Goal: Task Accomplishment & Management: Manage account settings

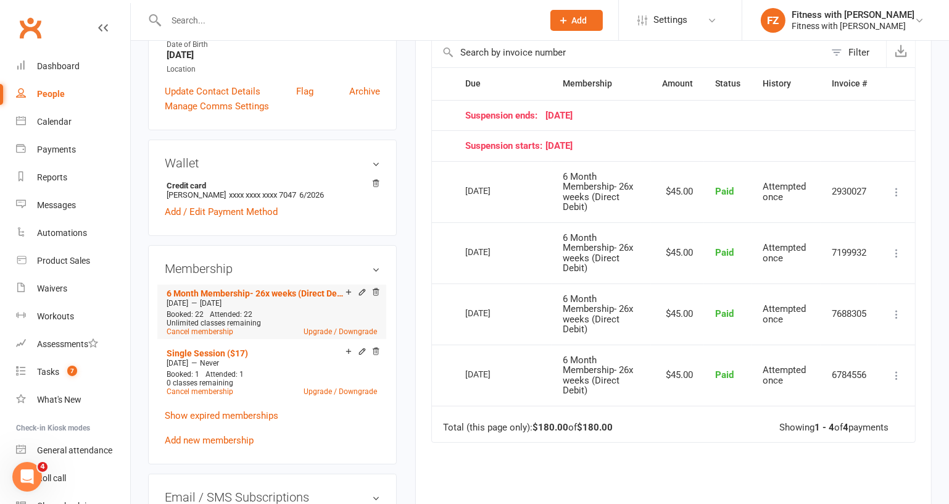
scroll to position [112, 0]
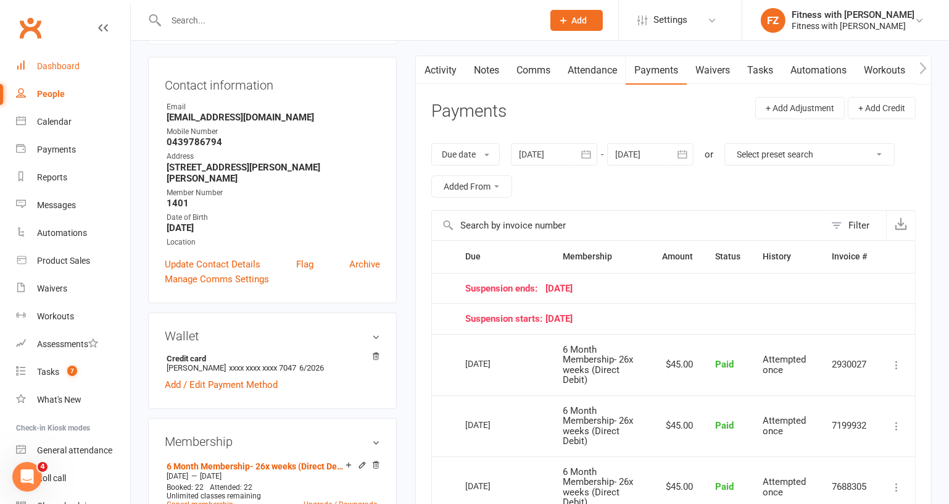
drag, startPoint x: 57, startPoint y: 70, endPoint x: 114, endPoint y: 29, distance: 70.2
click at [57, 70] on div "Dashboard" at bounding box center [58, 66] width 43 height 10
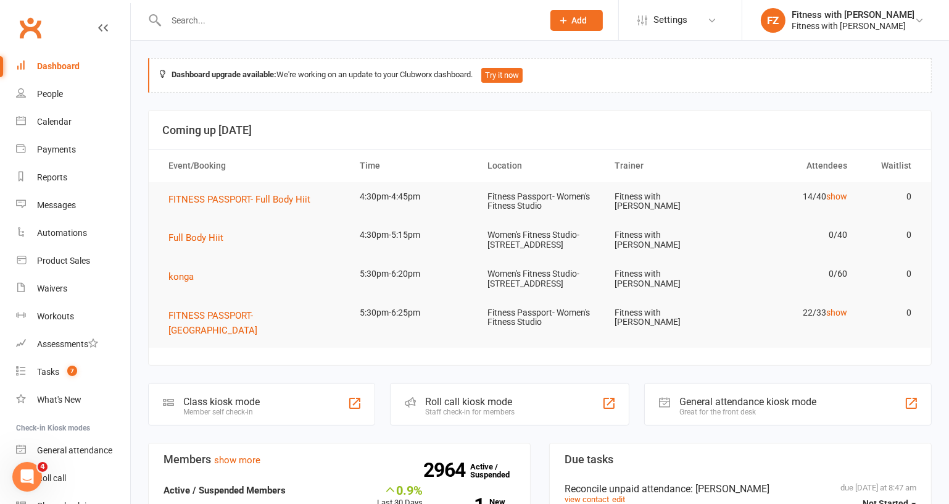
click at [188, 23] on input "text" at bounding box center [348, 20] width 372 height 17
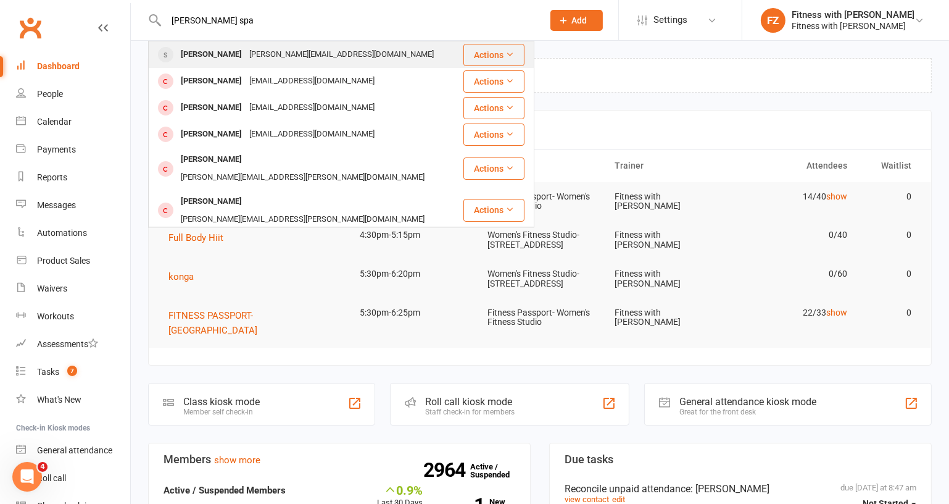
type input "tracey spa"
click at [269, 57] on div "tracey.ford7@hotmail.com" at bounding box center [342, 55] width 192 height 18
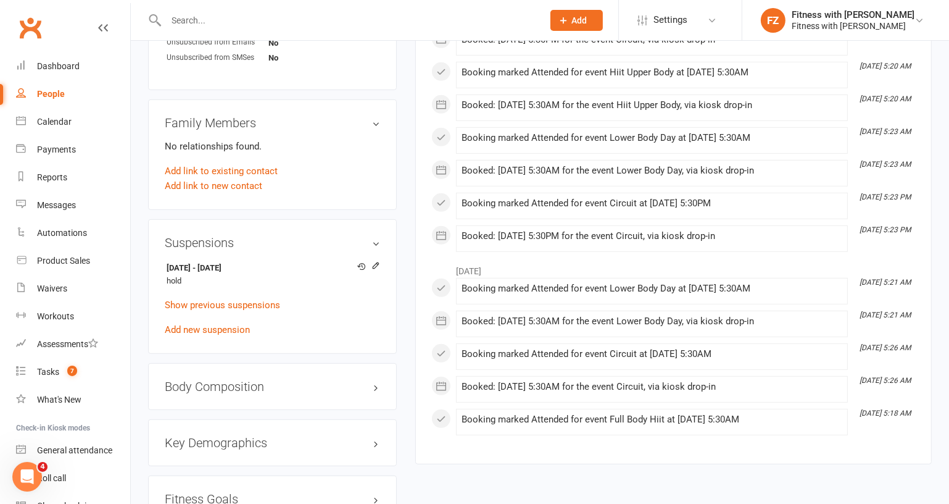
scroll to position [785, 0]
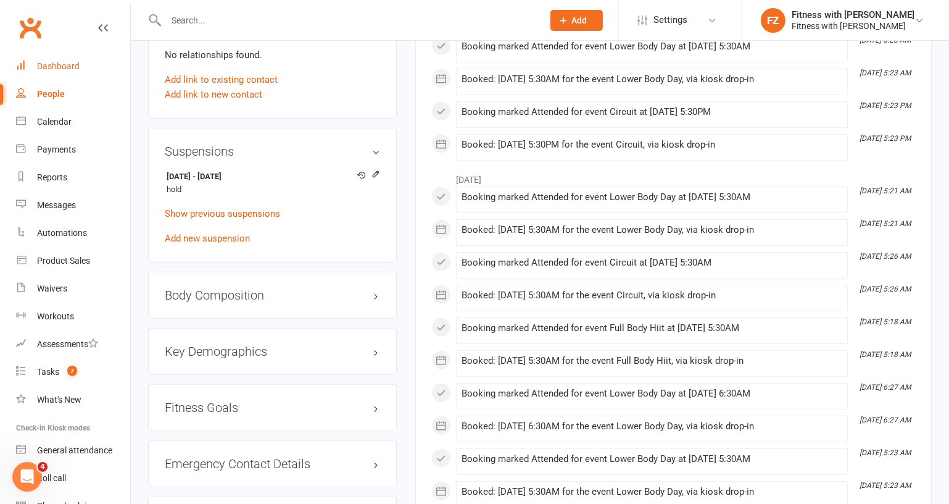
click at [77, 63] on div "Dashboard" at bounding box center [58, 66] width 43 height 10
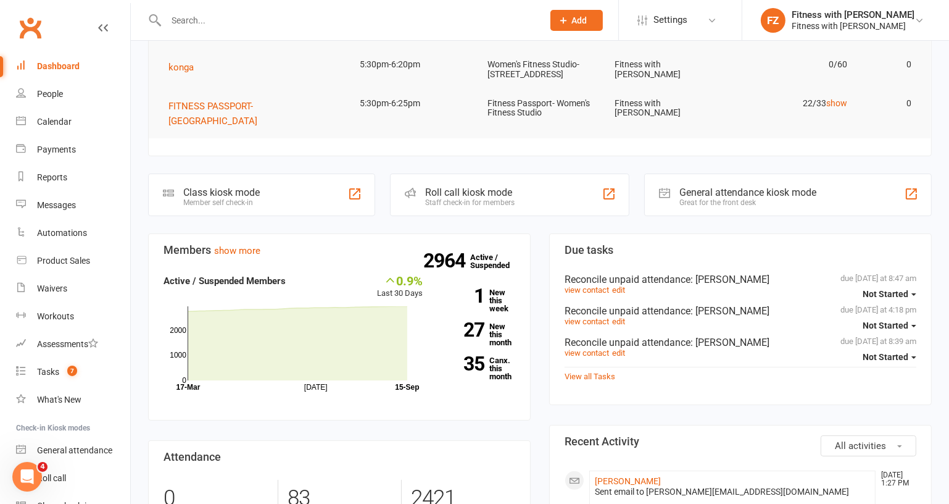
scroll to position [224, 0]
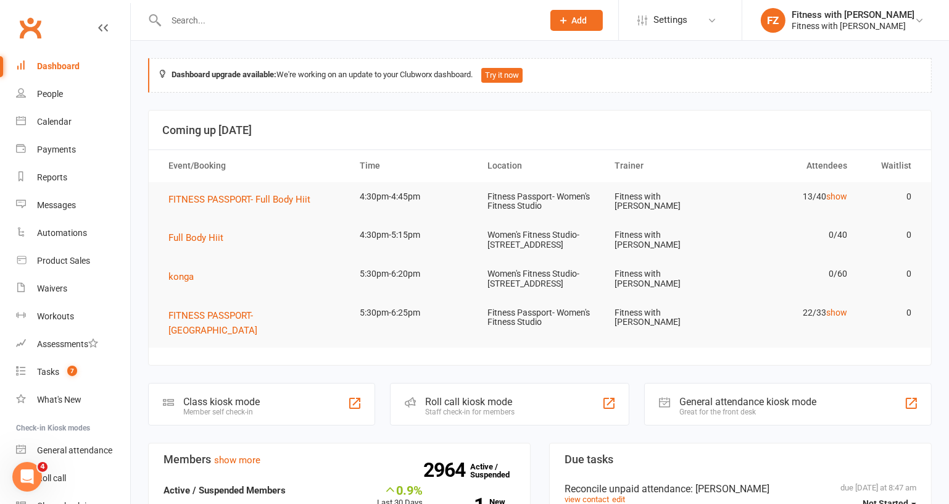
click at [73, 69] on div "Dashboard" at bounding box center [58, 66] width 43 height 10
click at [67, 381] on link "Tasks 7" at bounding box center [73, 372] width 114 height 28
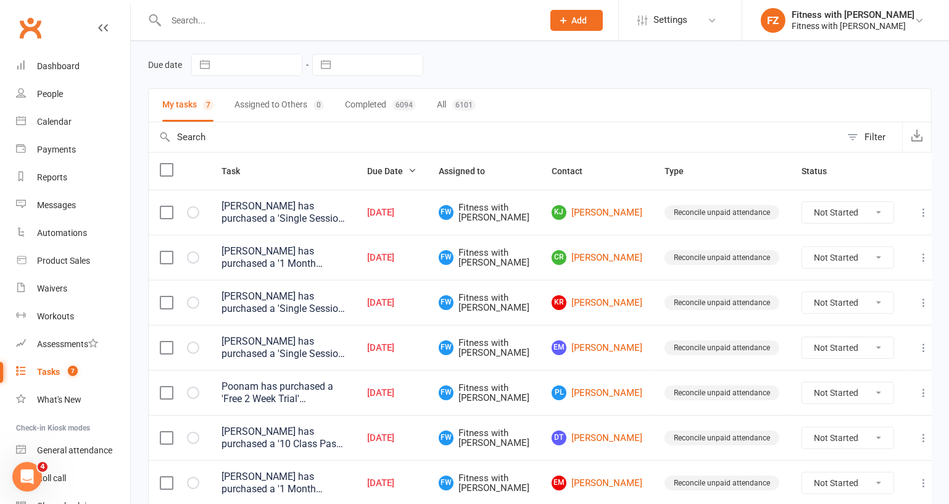
scroll to position [93, 0]
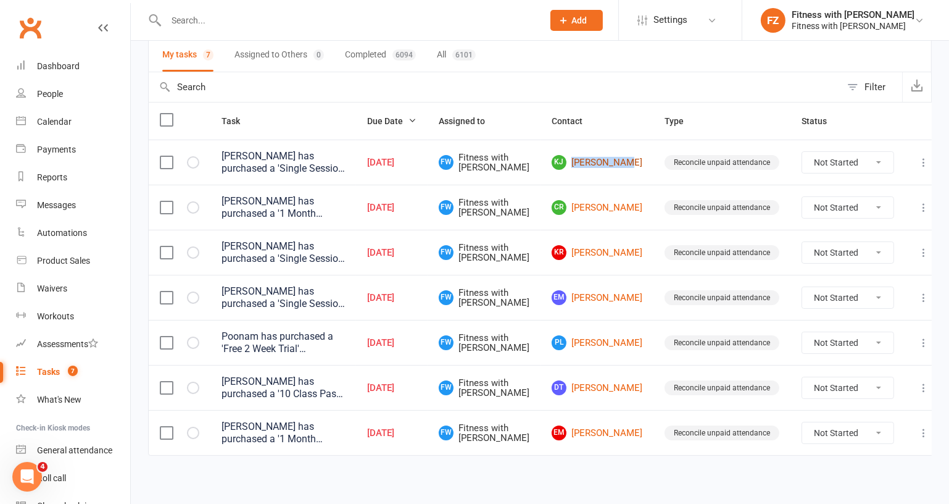
drag, startPoint x: 634, startPoint y: 172, endPoint x: 592, endPoint y: 154, distance: 45.6
click at [592, 154] on td "KJ Keana James" at bounding box center [597, 161] width 113 height 45
copy link "Keana James"
click at [292, 14] on input "text" at bounding box center [348, 20] width 372 height 17
paste input "Keana James"
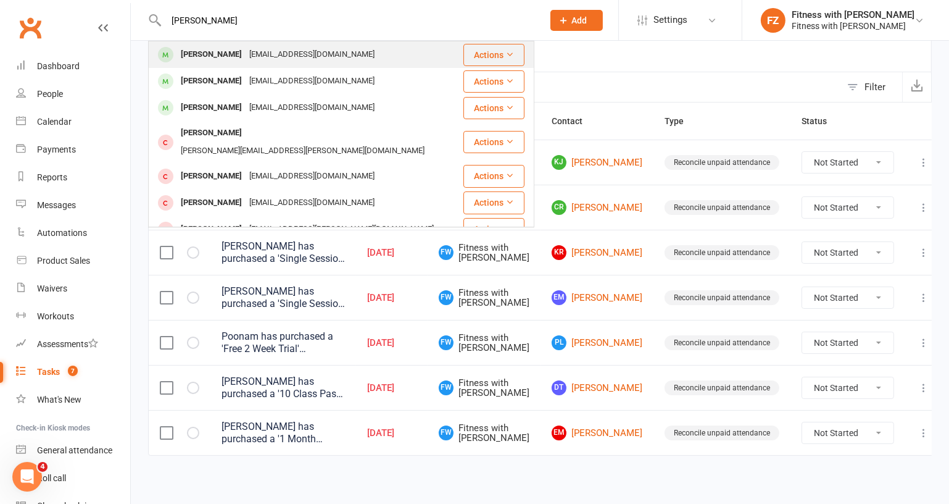
type input "Keana James"
click at [314, 56] on div "Keanajames03@gmail.com" at bounding box center [312, 55] width 133 height 18
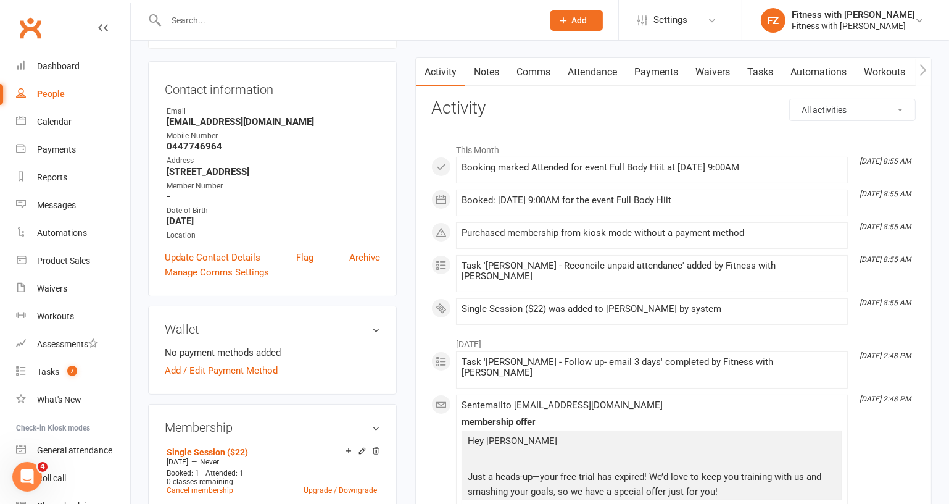
scroll to position [112, 0]
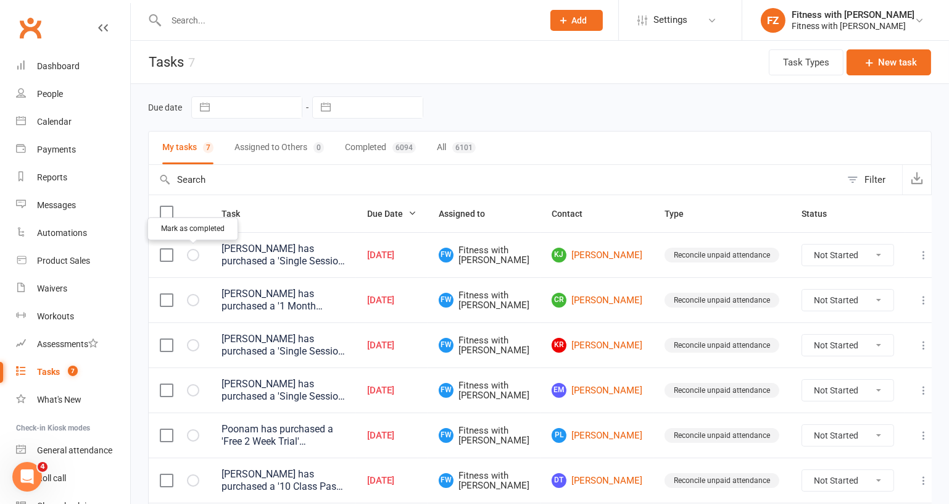
click at [0, 0] on icon "button" at bounding box center [0, 0] width 0 height 0
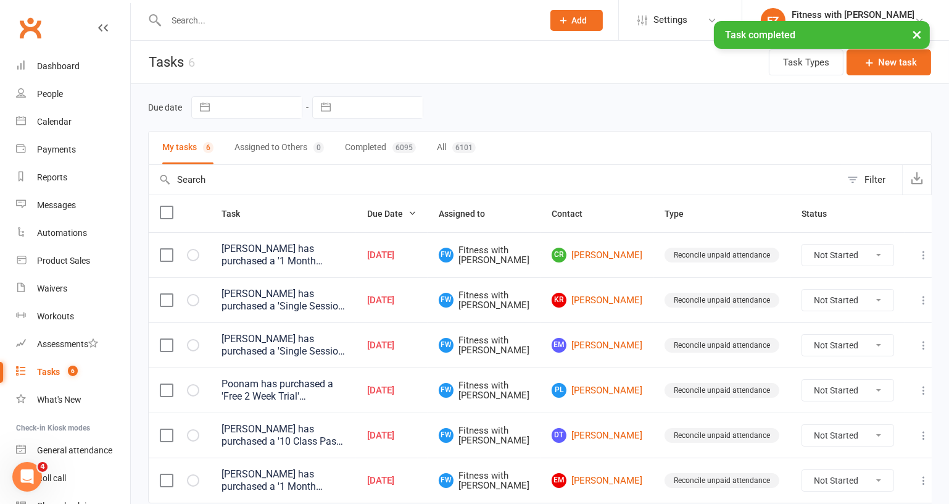
click at [0, 0] on icon "button" at bounding box center [0, 0] width 0 height 0
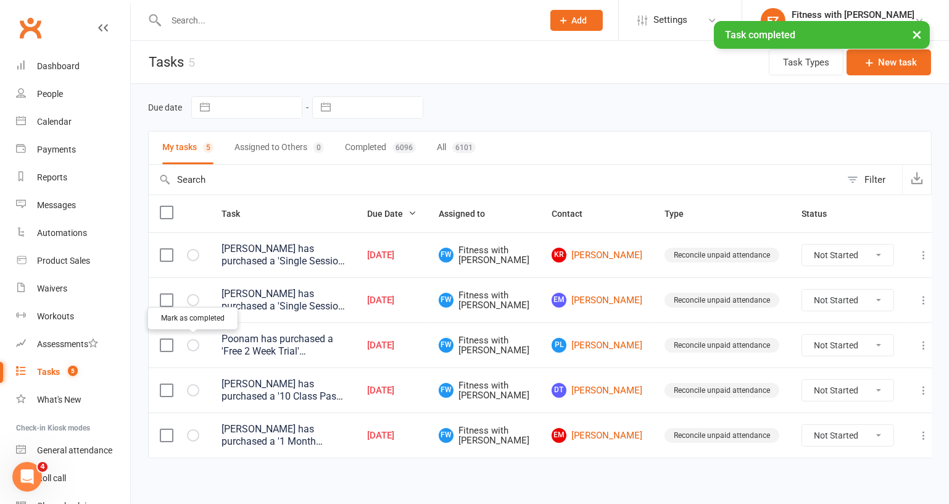
click at [0, 0] on icon "button" at bounding box center [0, 0] width 0 height 0
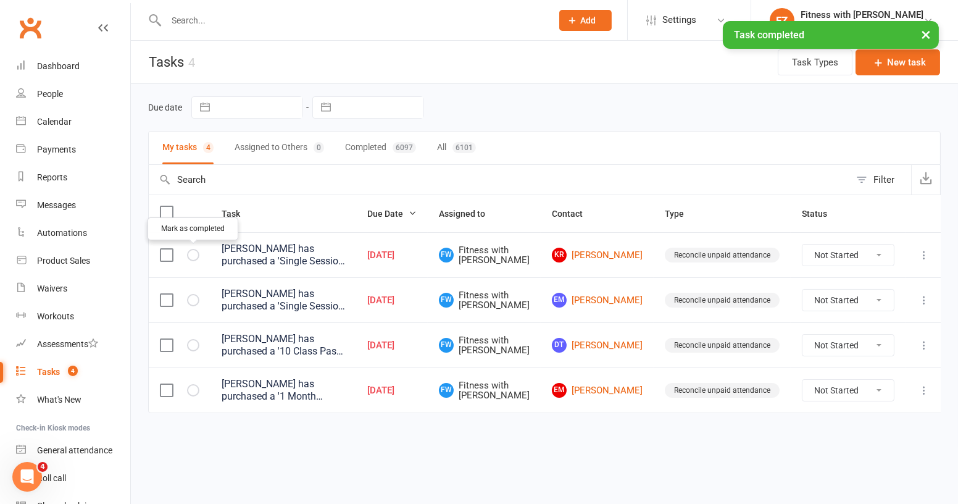
click at [0, 0] on icon "button" at bounding box center [0, 0] width 0 height 0
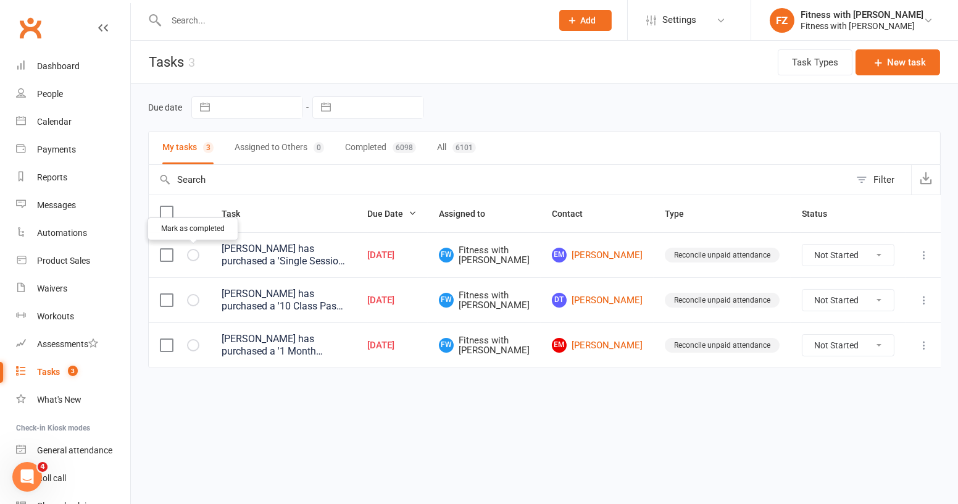
click at [0, 0] on icon "button" at bounding box center [0, 0] width 0 height 0
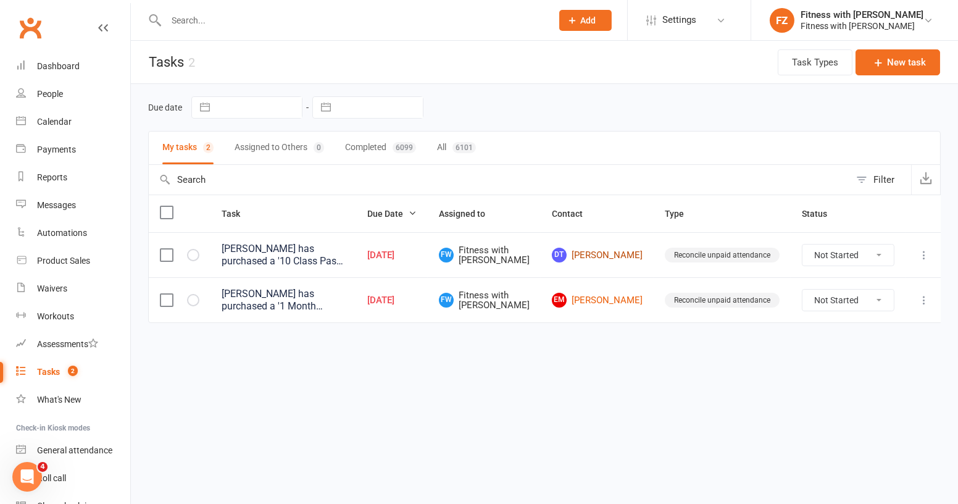
click at [606, 259] on link "DT Danielle Thomas" at bounding box center [597, 255] width 91 height 15
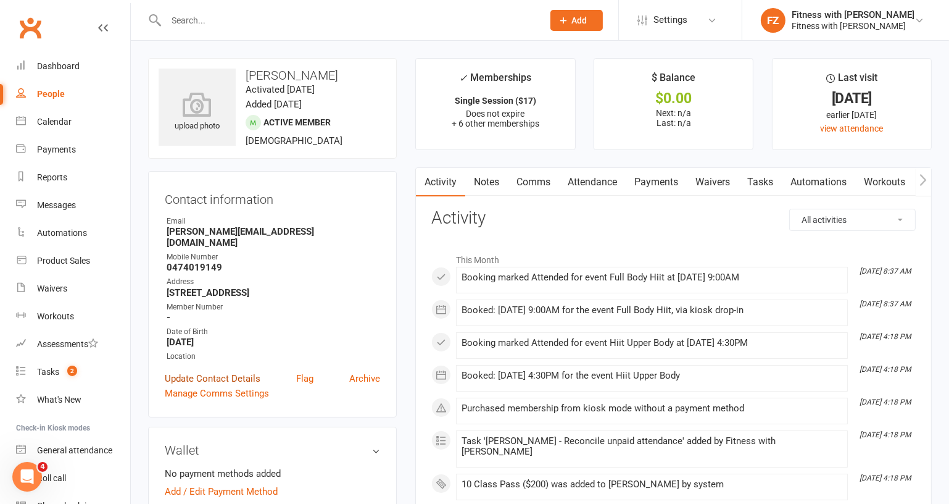
click at [228, 371] on link "Update Contact Details" at bounding box center [213, 378] width 96 height 15
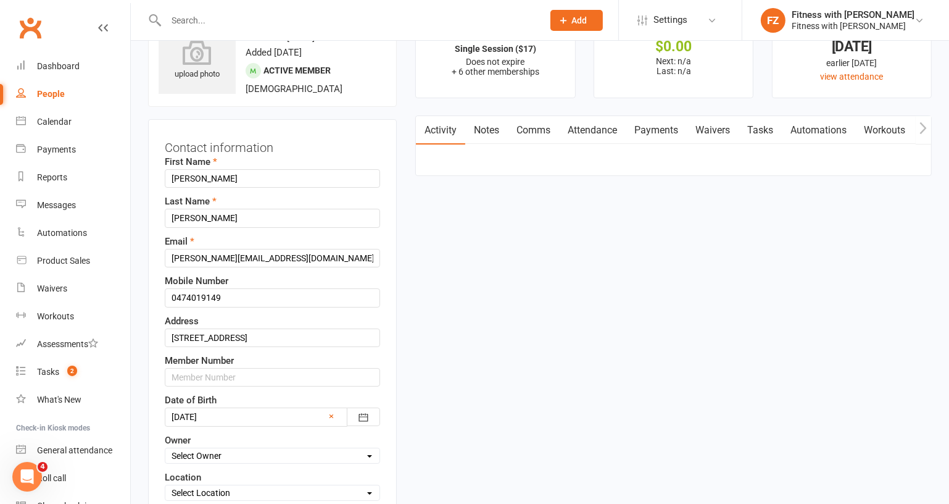
scroll to position [57, 0]
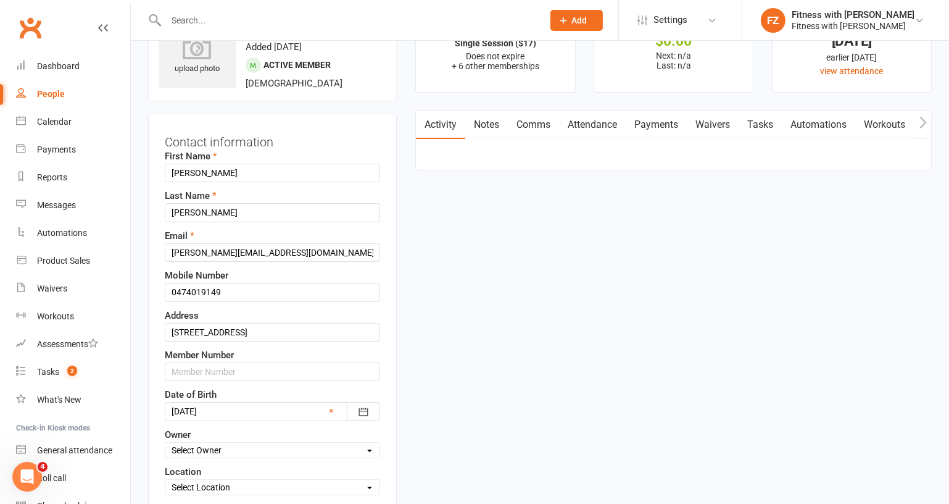
click at [192, 356] on label "Member Number" at bounding box center [199, 354] width 69 height 15
click at [196, 362] on input "text" at bounding box center [272, 371] width 215 height 19
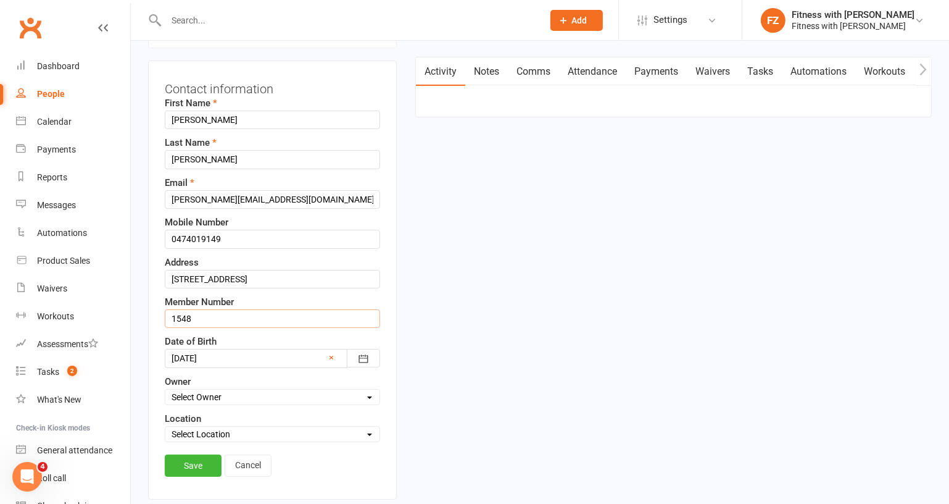
scroll to position [170, 0]
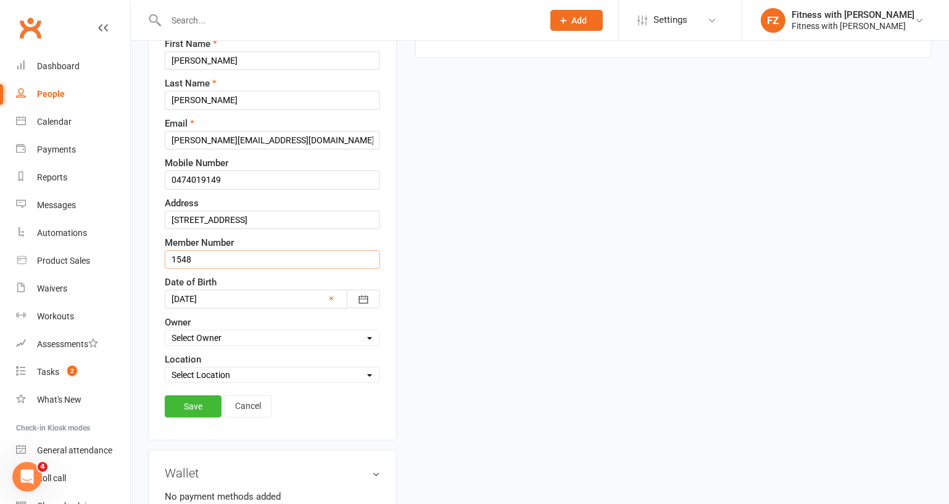
type input "1548"
click at [193, 411] on div "Save Cancel" at bounding box center [272, 409] width 215 height 28
click at [193, 402] on link "Save" at bounding box center [193, 406] width 57 height 22
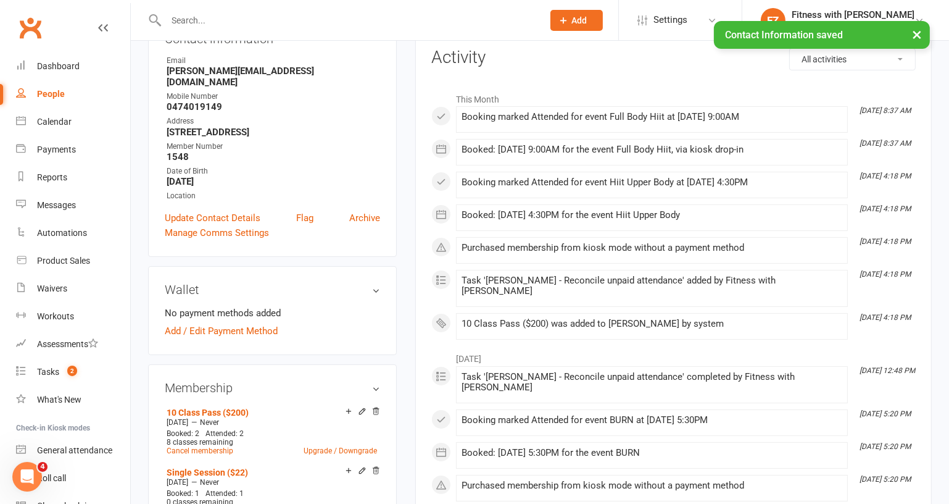
scroll to position [0, 0]
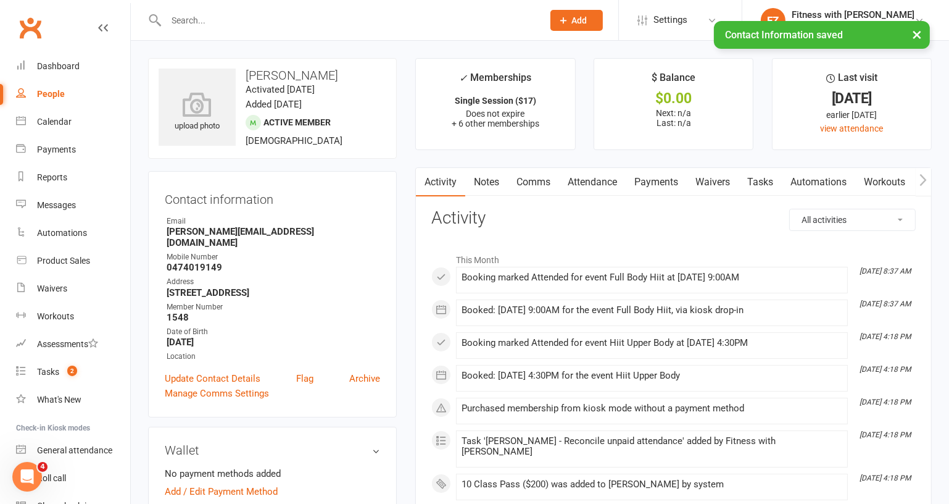
click at [928, 182] on button "button" at bounding box center [923, 182] width 15 height 28
click at [838, 181] on link "Mobile App" at bounding box center [818, 182] width 67 height 28
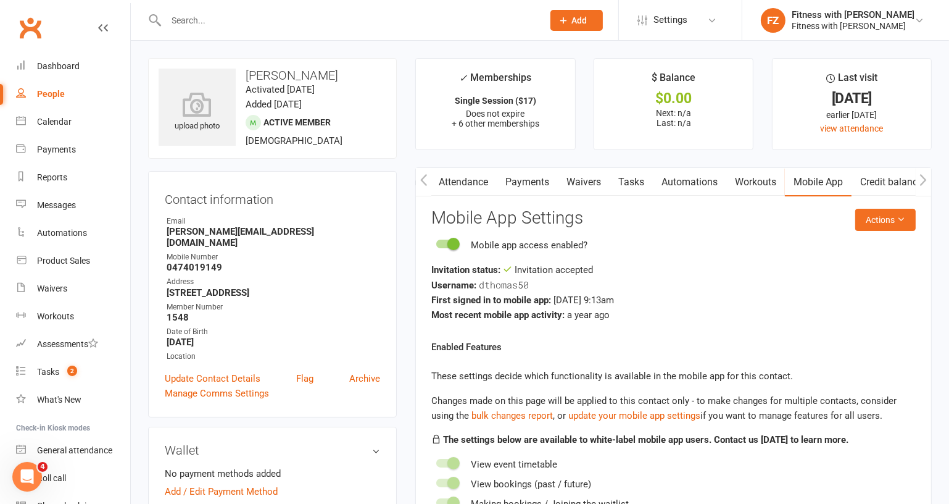
click at [430, 180] on button "button" at bounding box center [423, 182] width 15 height 28
click at [489, 183] on link "Notes" at bounding box center [486, 182] width 43 height 28
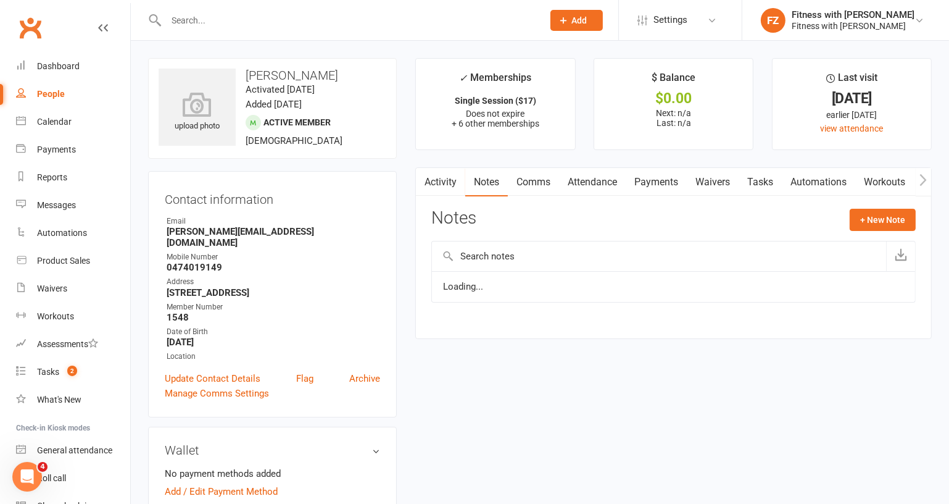
click at [544, 184] on link "Comms" at bounding box center [533, 182] width 51 height 28
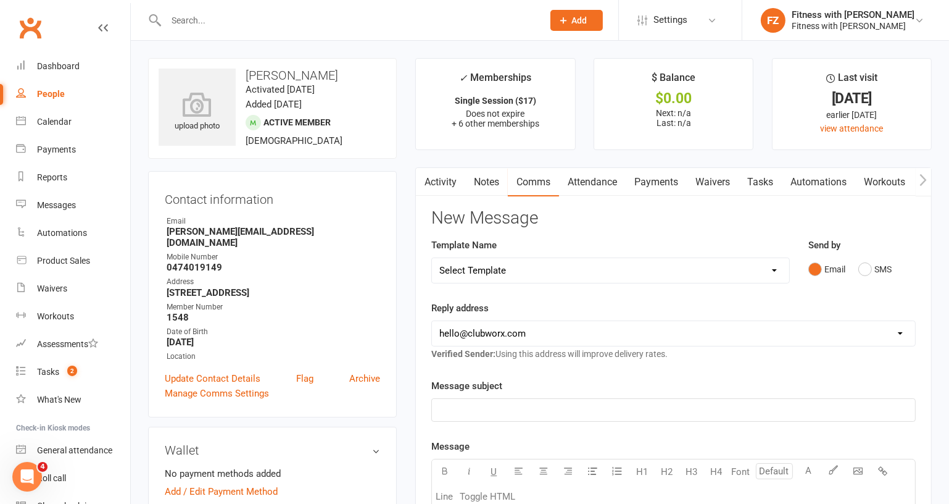
click at [508, 259] on select "Select Template [Email] 2025- Fitness Passport login [Email] 2 week free trial …" at bounding box center [610, 270] width 357 height 25
select select "7"
click at [432, 258] on select "Select Template [Email] 2025- Fitness Passport login [Email] 2 week free trial …" at bounding box center [610, 270] width 357 height 25
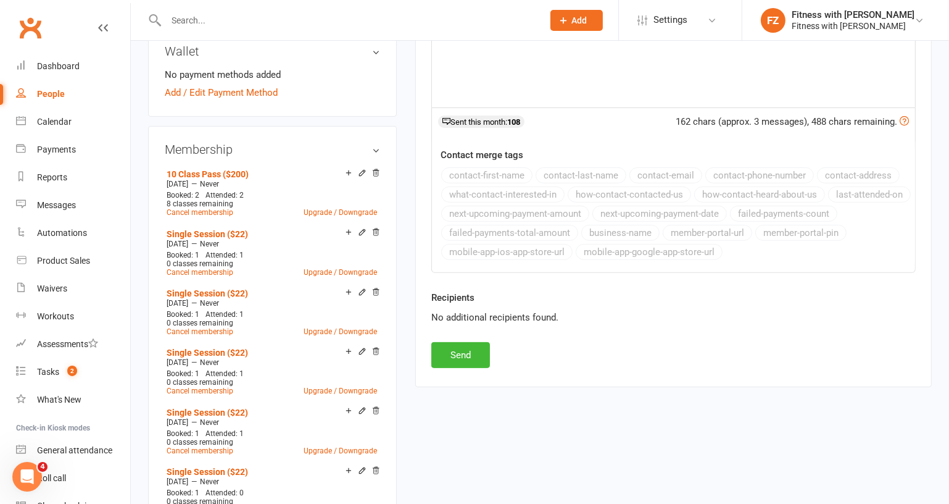
scroll to position [449, 0]
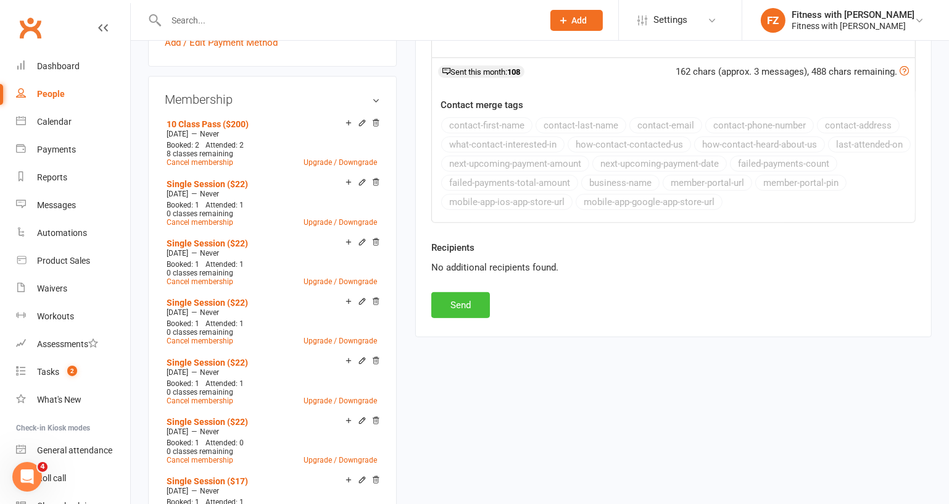
click at [467, 296] on button "Send" at bounding box center [460, 305] width 59 height 26
select select
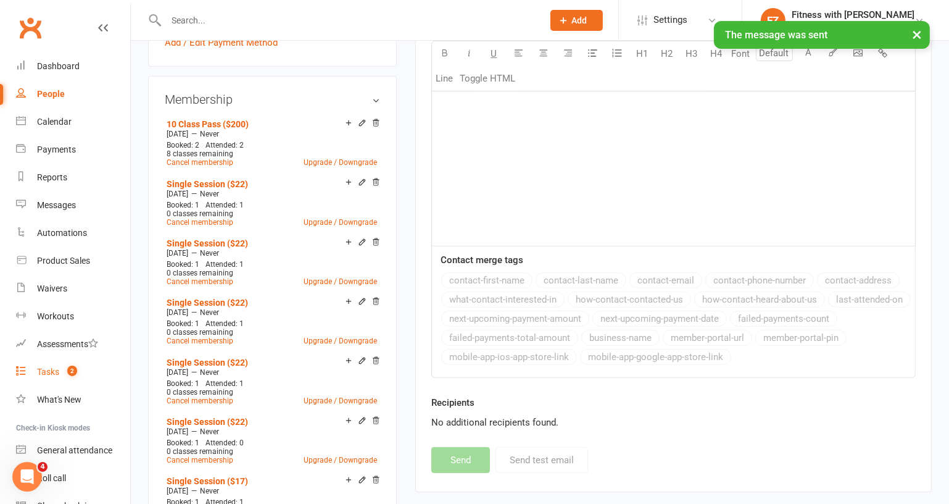
click at [62, 364] on link "Tasks 2" at bounding box center [73, 372] width 114 height 28
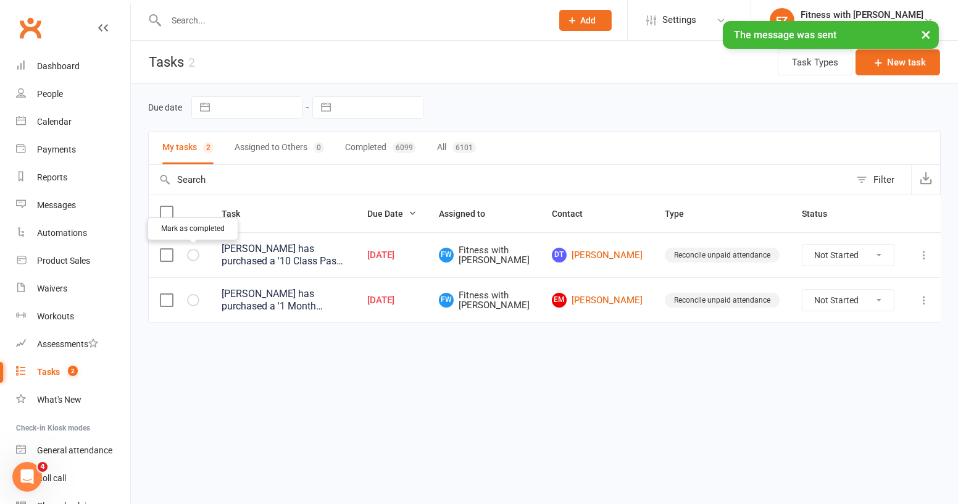
click at [0, 0] on icon "button" at bounding box center [0, 0] width 0 height 0
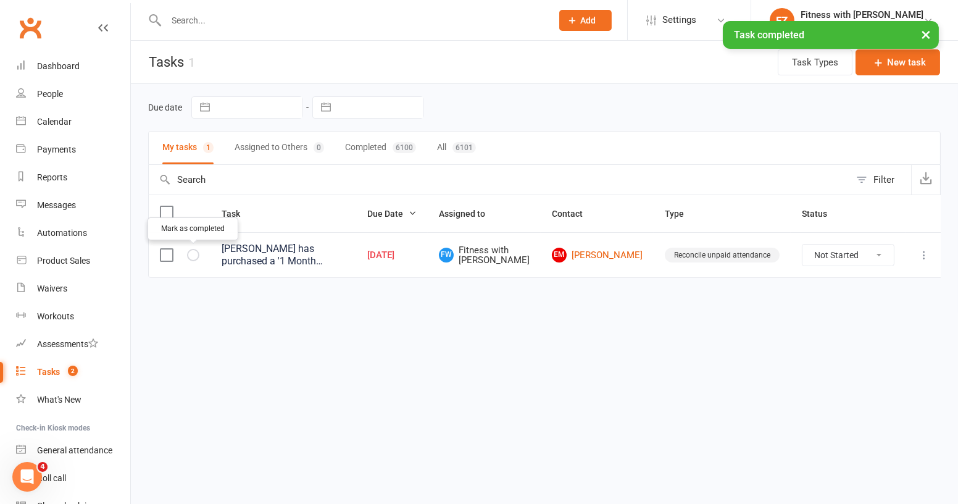
click at [0, 0] on icon "button" at bounding box center [0, 0] width 0 height 0
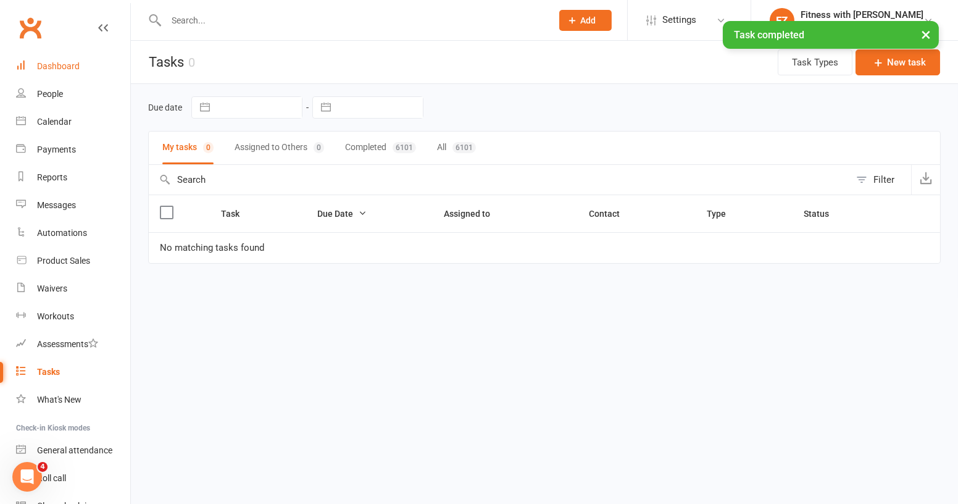
click at [46, 60] on link "Dashboard" at bounding box center [73, 66] width 114 height 28
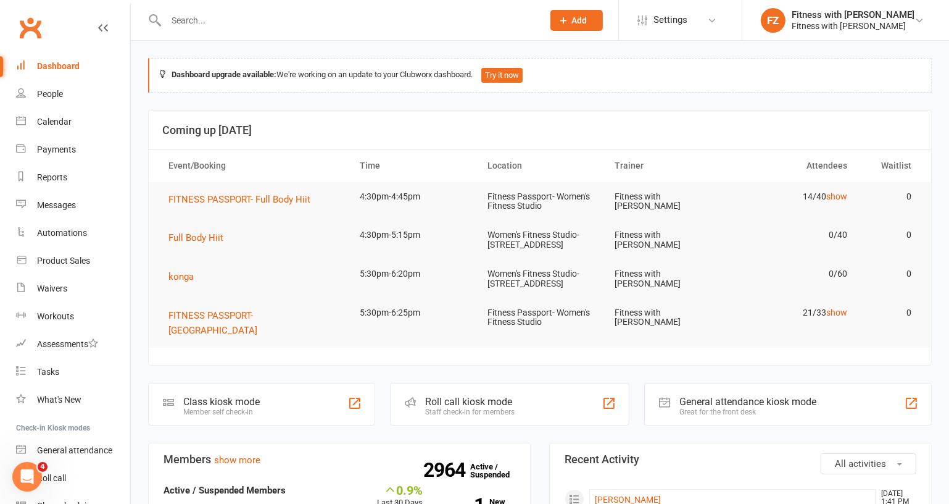
click at [243, 36] on div at bounding box center [341, 20] width 386 height 40
click at [236, 19] on input "text" at bounding box center [348, 20] width 372 height 17
paste input "Emilie McDermid <mcdermidemilie@gmail.com>"
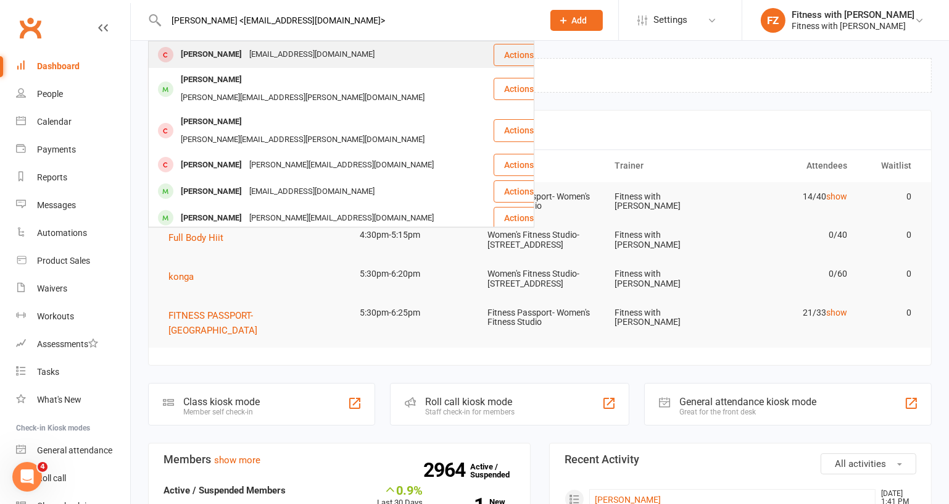
type input "Emilie McDermid <mcdermidemilie@gmail.com>"
click at [314, 53] on div "mcdermidemilie@gmail.com" at bounding box center [312, 55] width 133 height 18
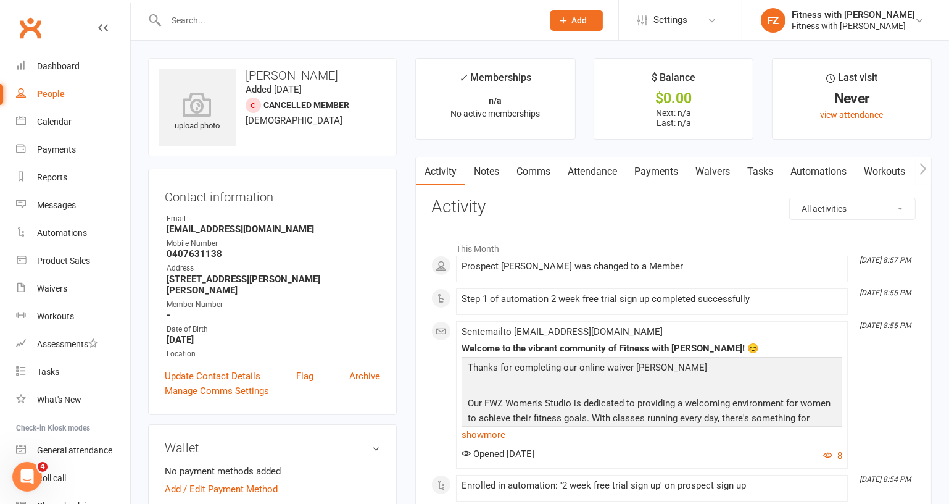
click at [704, 170] on link "Waivers" at bounding box center [713, 171] width 52 height 28
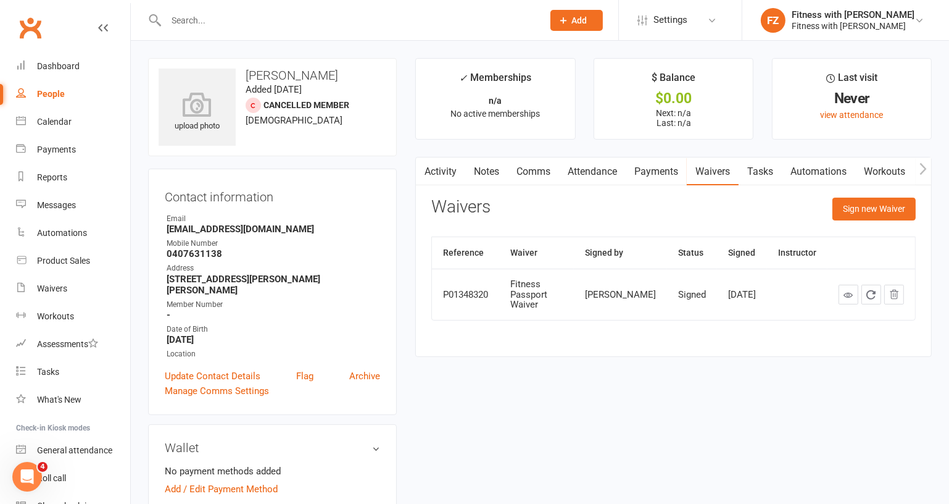
click at [852, 292] on icon at bounding box center [848, 294] width 9 height 9
click at [449, 166] on link "Activity" at bounding box center [439, 171] width 49 height 28
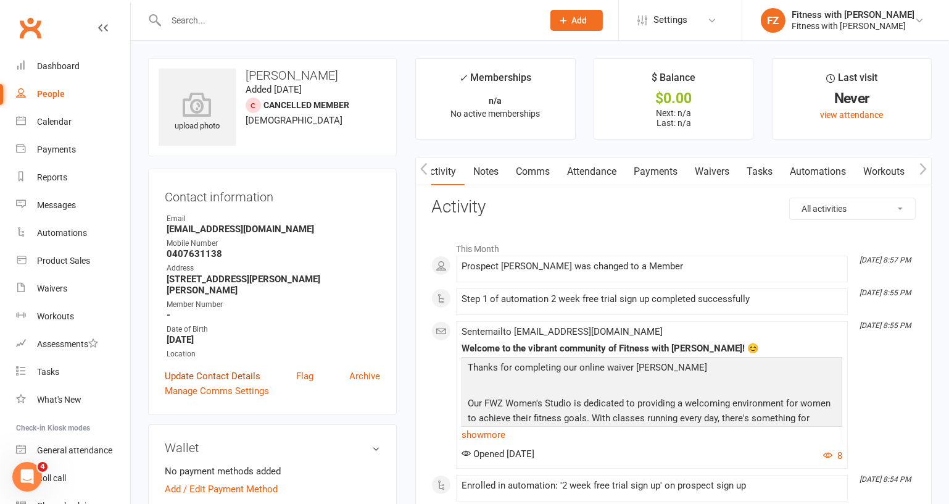
scroll to position [112, 0]
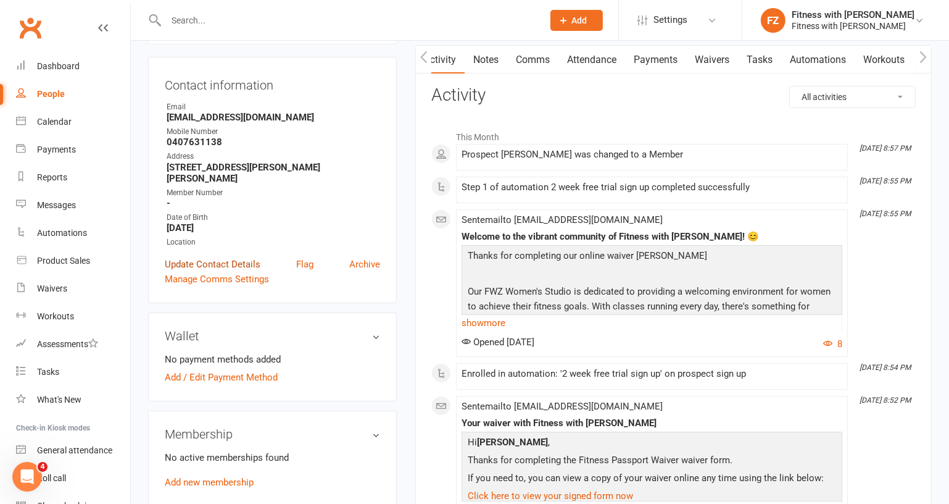
click at [195, 264] on link "Update Contact Details" at bounding box center [213, 264] width 96 height 15
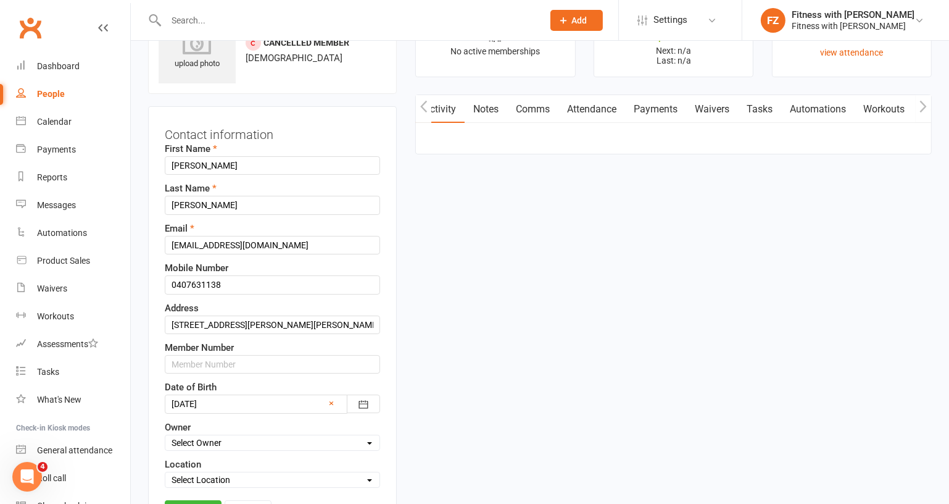
scroll to position [57, 0]
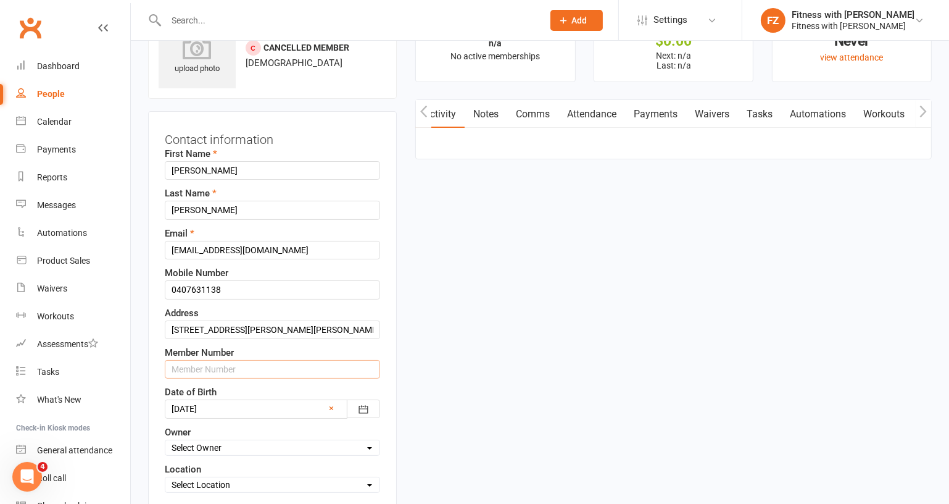
click at [189, 365] on input "text" at bounding box center [272, 369] width 215 height 19
paste input "1449544"
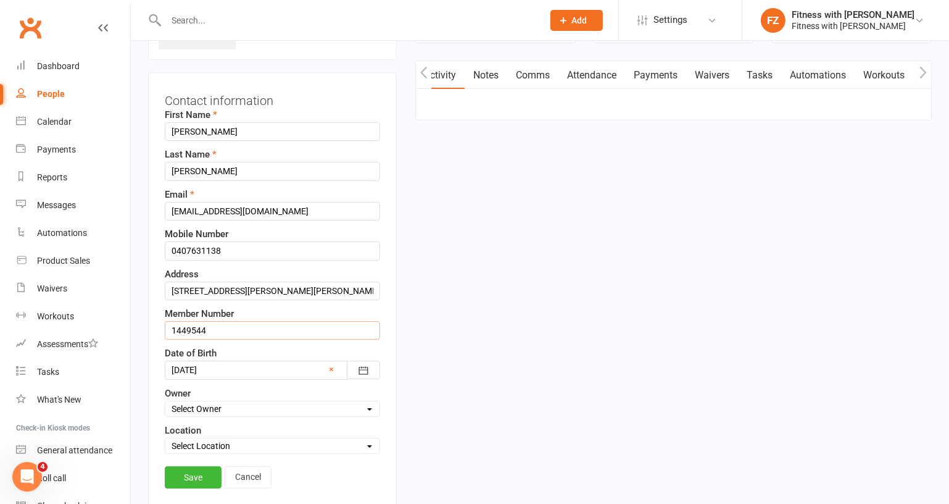
scroll to position [114, 0]
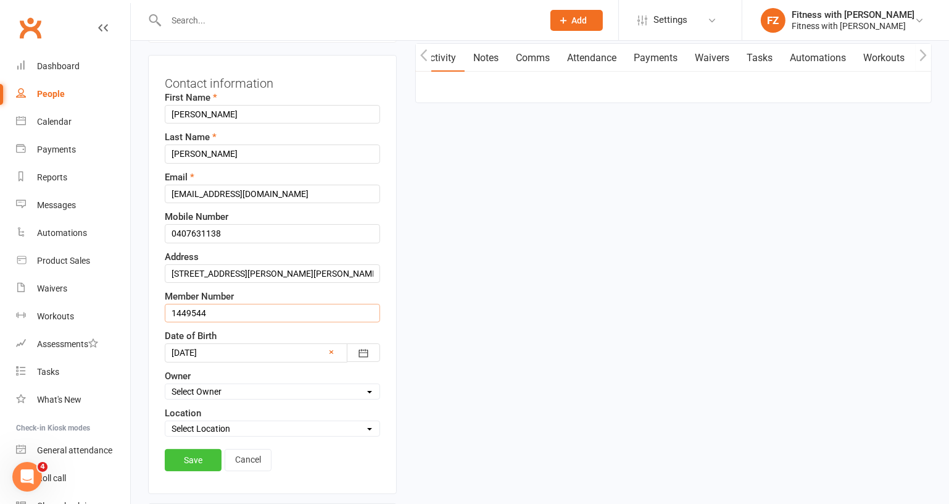
type input "1449544"
click at [193, 453] on link "Save" at bounding box center [193, 460] width 57 height 22
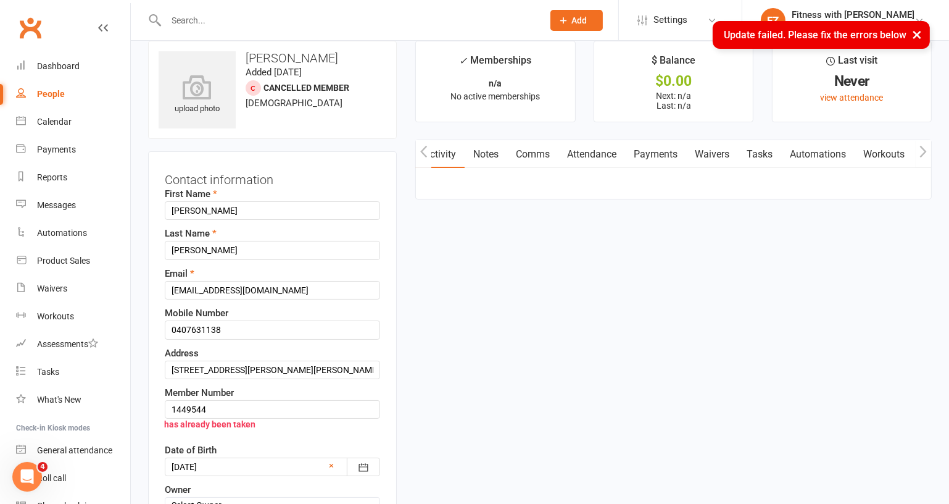
scroll to position [2, 0]
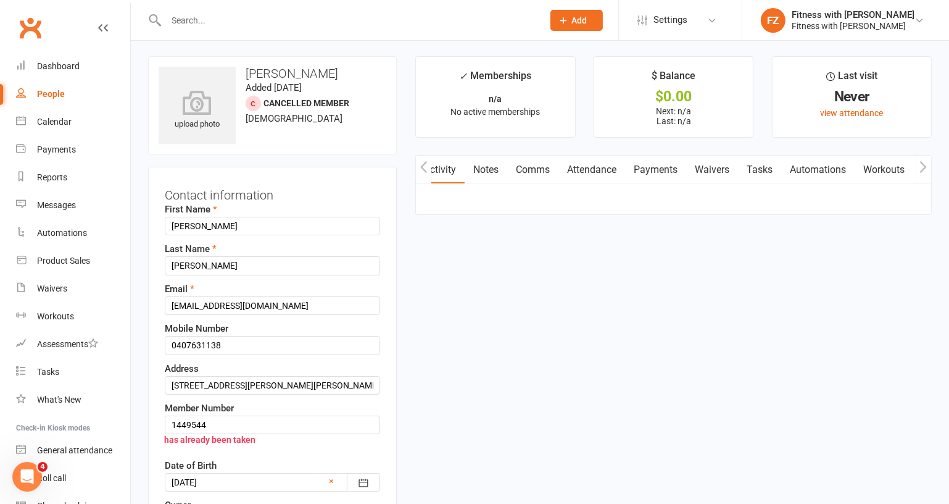
click at [309, 17] on input "text" at bounding box center [348, 20] width 372 height 17
paste input "Aimee McDermid."
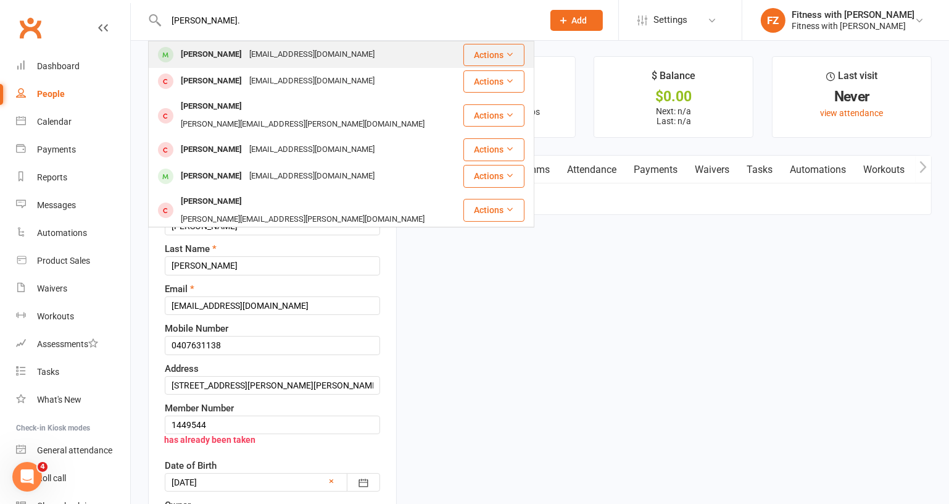
type input "Aimee McDermid."
click at [278, 52] on div "amcdermid1@goodstart.org.au" at bounding box center [312, 55] width 133 height 18
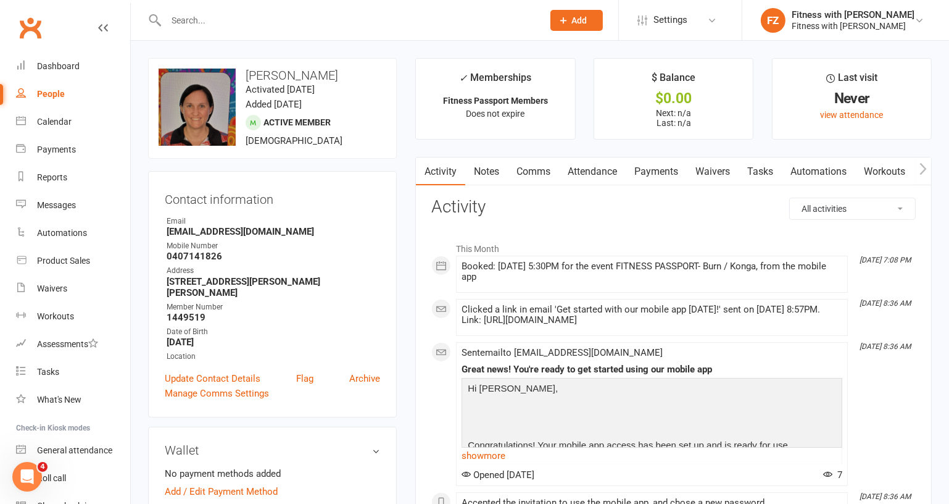
click at [327, 10] on div at bounding box center [341, 20] width 386 height 40
click at [326, 16] on input "text" at bounding box center [348, 20] width 372 height 17
paste input "Aimee McDermid."
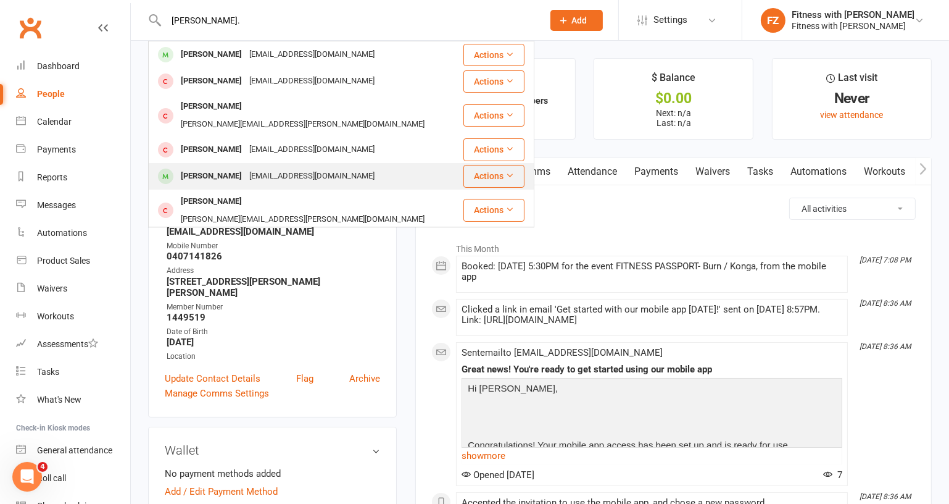
type input "Aimee McDermid."
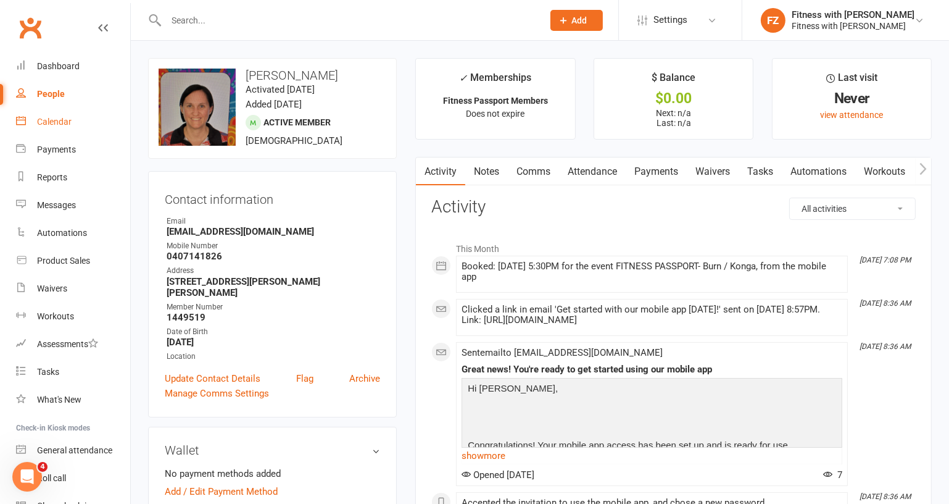
click at [56, 123] on div "Calendar" at bounding box center [54, 122] width 35 height 10
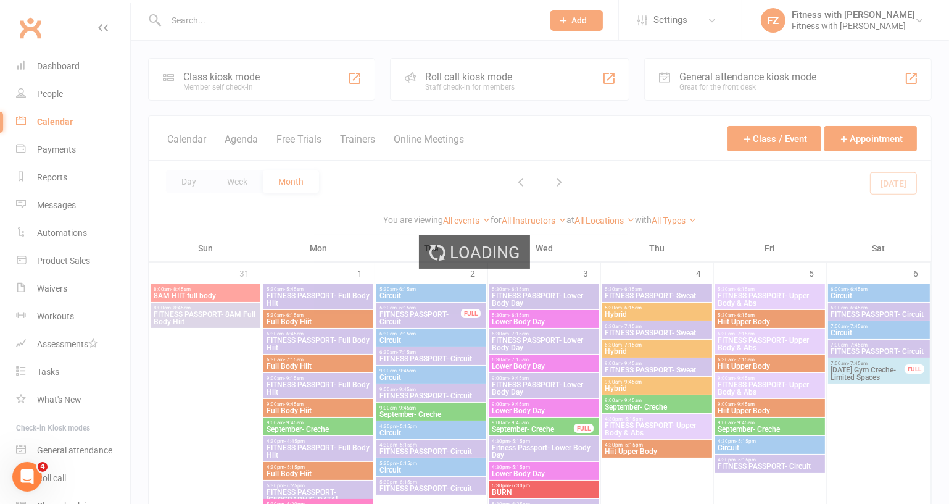
click at [200, 77] on div "Loading" at bounding box center [474, 252] width 949 height 504
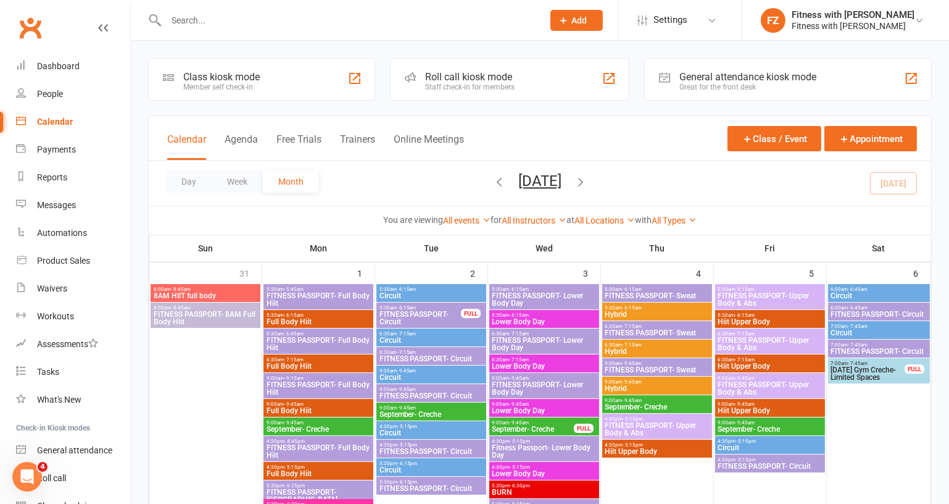
click at [189, 79] on div "Class kiosk mode" at bounding box center [221, 77] width 77 height 12
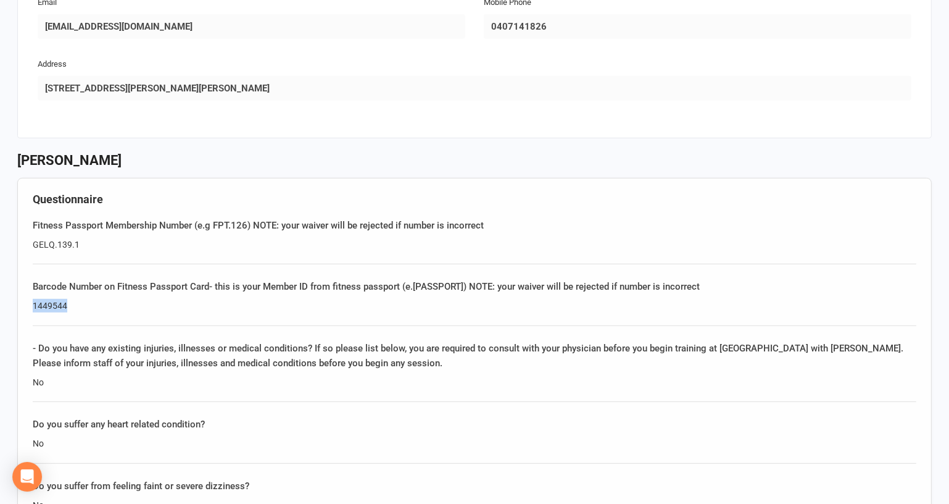
drag, startPoint x: 75, startPoint y: 305, endPoint x: 25, endPoint y: 296, distance: 50.7
copy div "1449544"
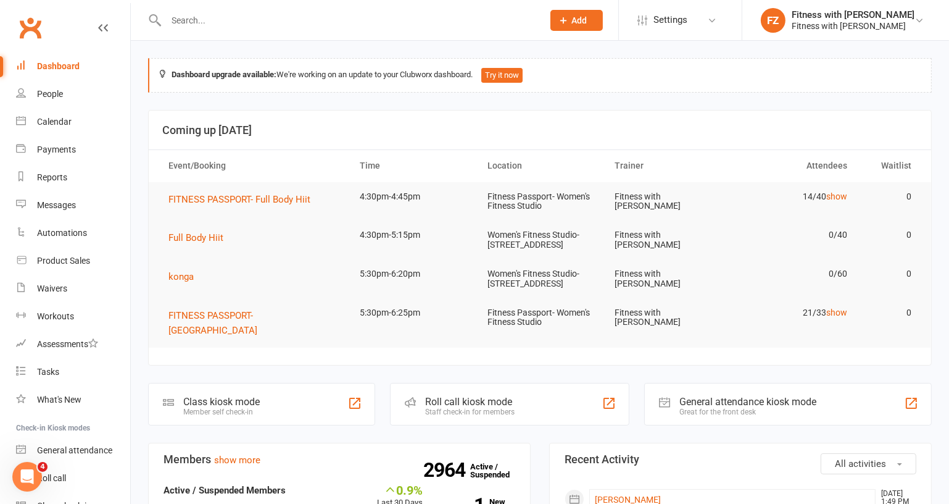
click at [358, 13] on input "text" at bounding box center [348, 20] width 372 height 17
paste input "[PERSON_NAME]"
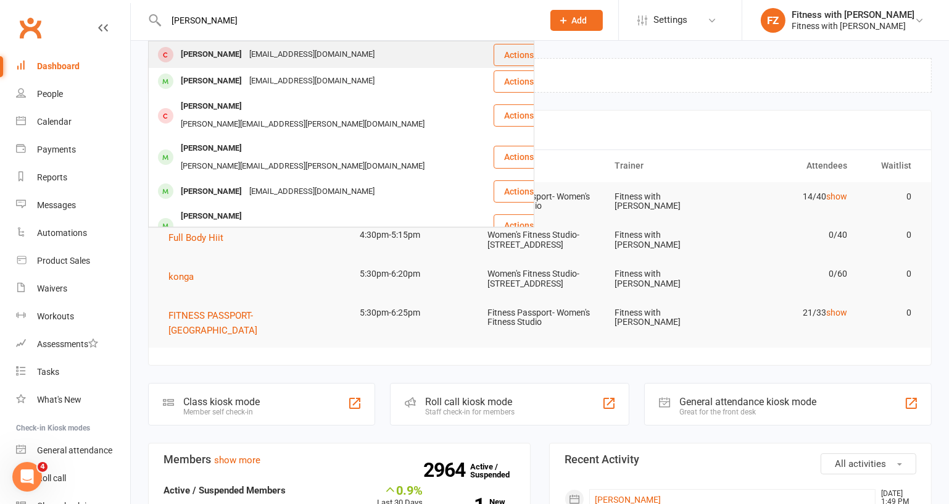
type input "Emilie McDermid"
click at [239, 59] on div "Emilie McDermid" at bounding box center [211, 55] width 69 height 18
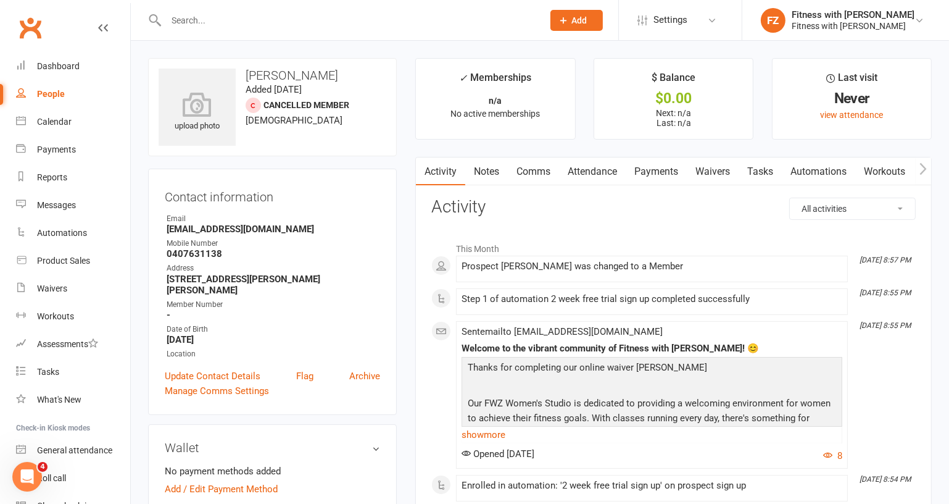
click at [724, 170] on link "Waivers" at bounding box center [713, 171] width 52 height 28
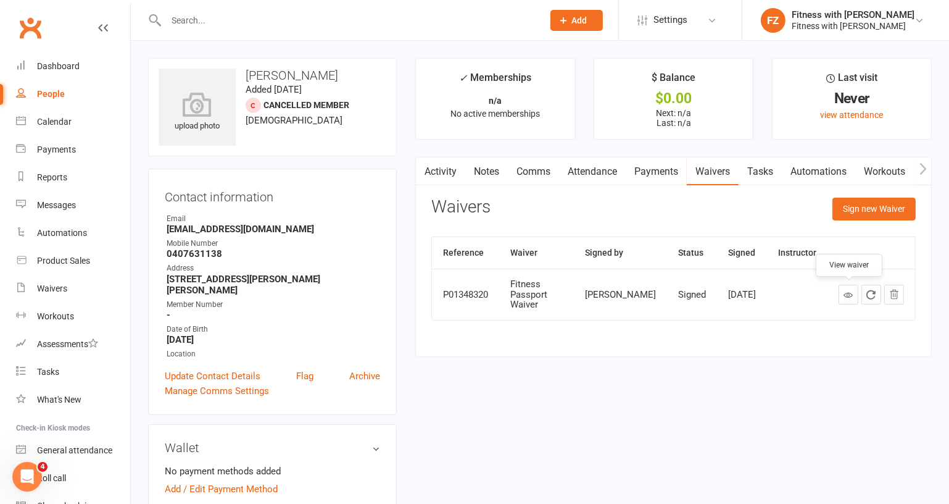
click at [849, 300] on link at bounding box center [849, 295] width 20 height 20
click at [186, 378] on link "Update Contact Details" at bounding box center [213, 375] width 96 height 15
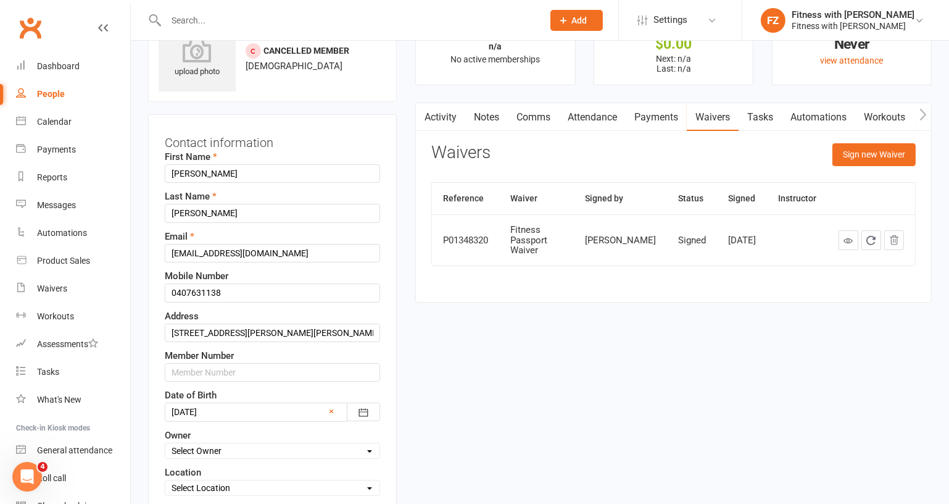
scroll to position [57, 0]
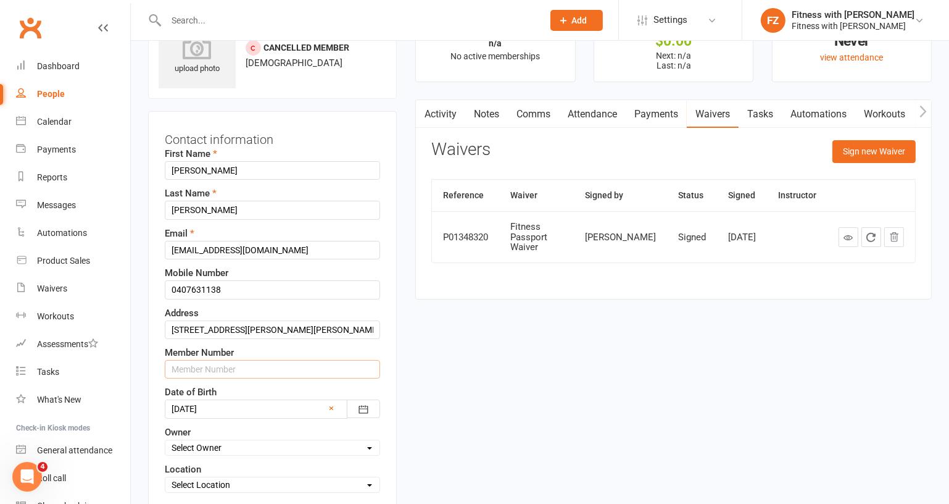
click at [200, 365] on input "text" at bounding box center [272, 369] width 215 height 19
paste input "1479503"
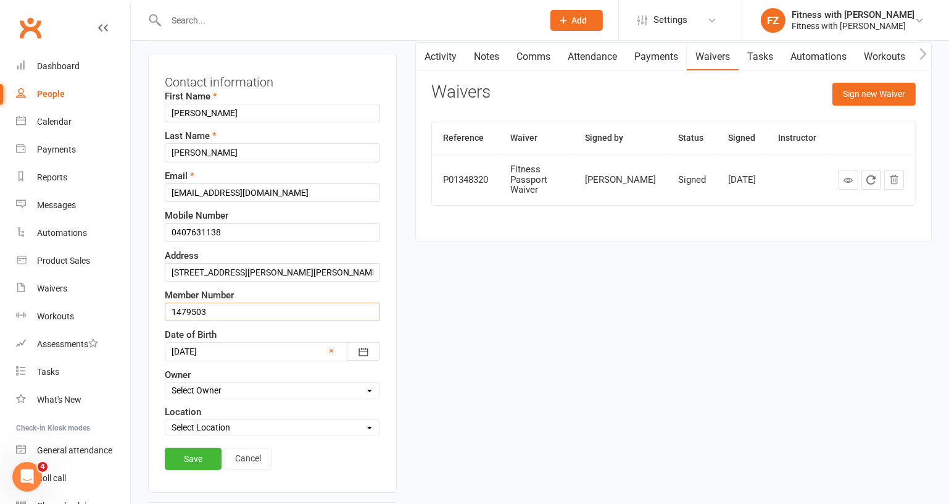
scroll to position [170, 0]
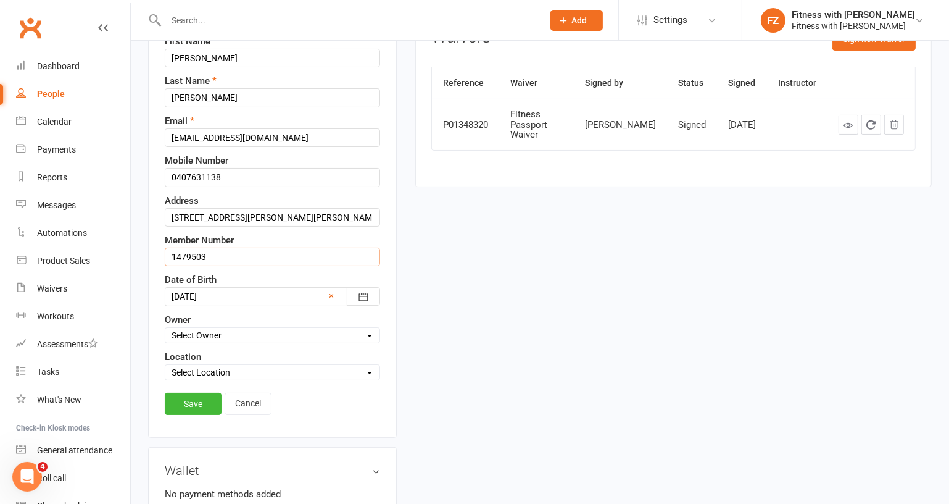
drag, startPoint x: 218, startPoint y: 260, endPoint x: 148, endPoint y: 283, distance: 73.4
paste input "49544"
type input "1449544"
click at [203, 422] on div "Contact information First Name Emilie Last Name McDermid Email mcdermidemilie@g…" at bounding box center [272, 218] width 249 height 439
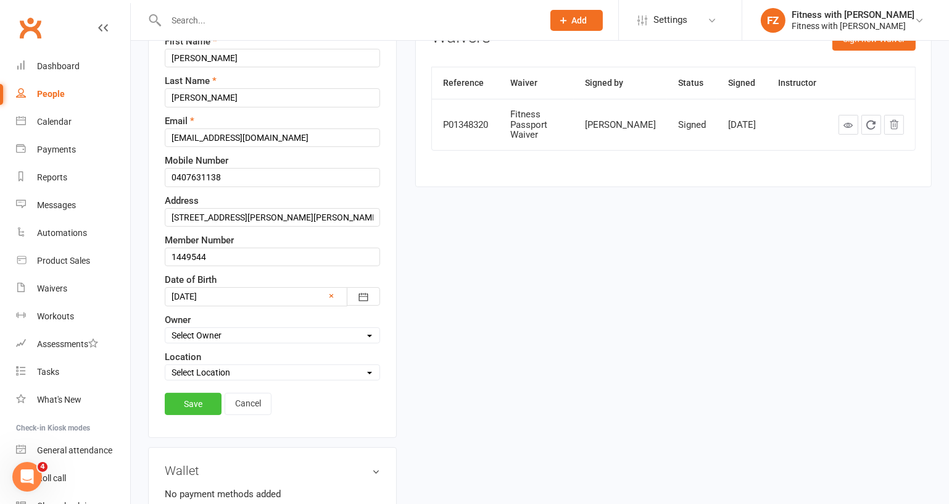
click at [202, 406] on link "Save" at bounding box center [193, 404] width 57 height 22
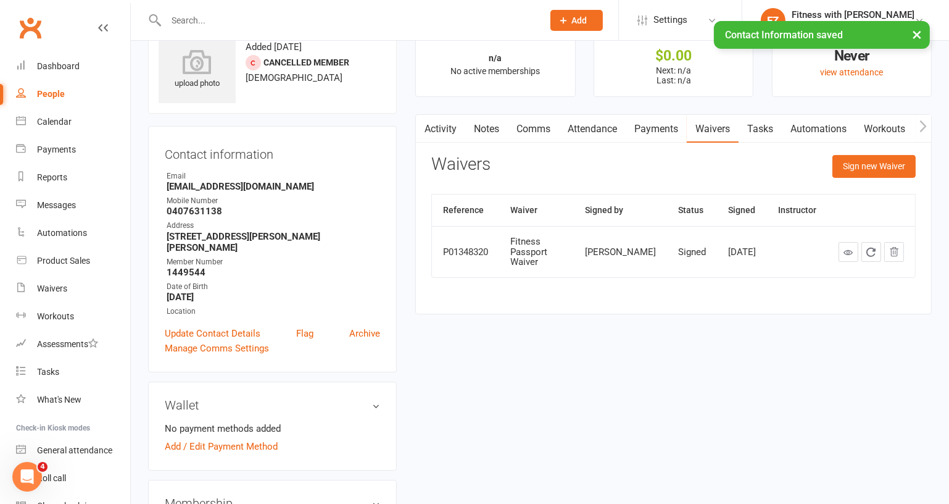
scroll to position [0, 0]
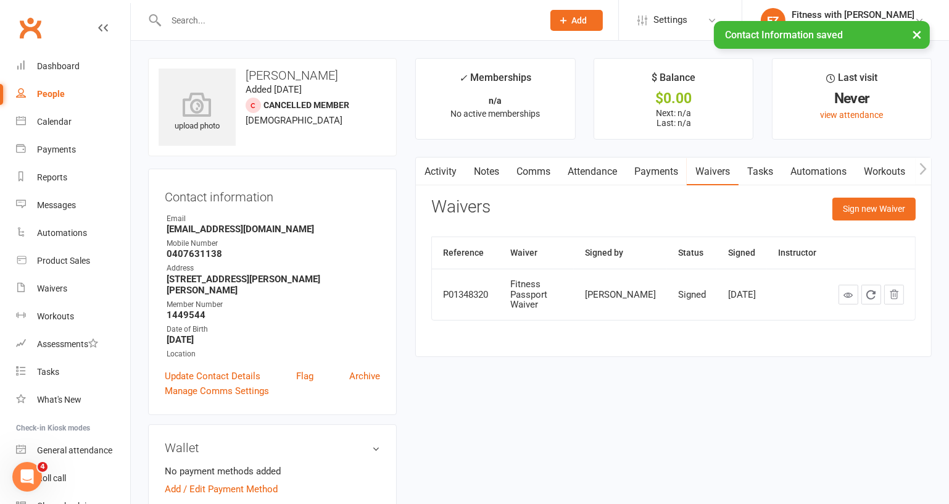
click at [879, 164] on link "Workouts" at bounding box center [884, 171] width 59 height 28
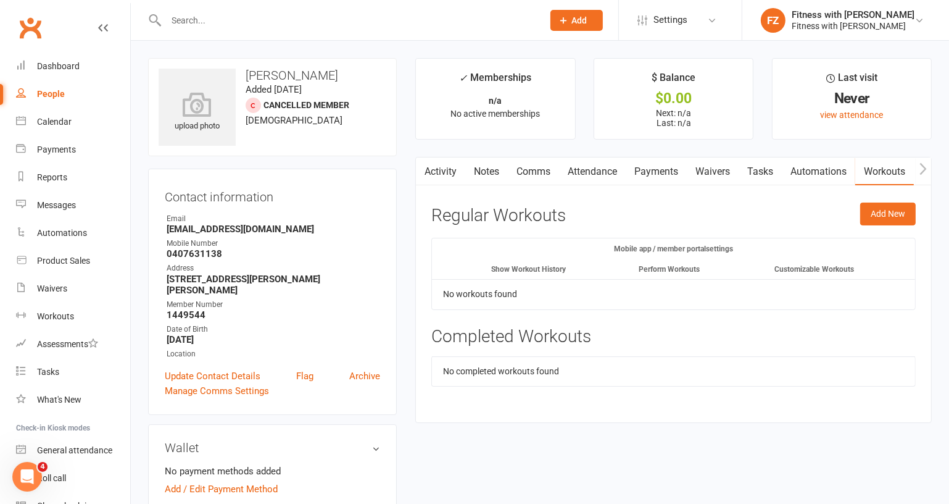
click at [927, 164] on icon "button" at bounding box center [923, 168] width 7 height 13
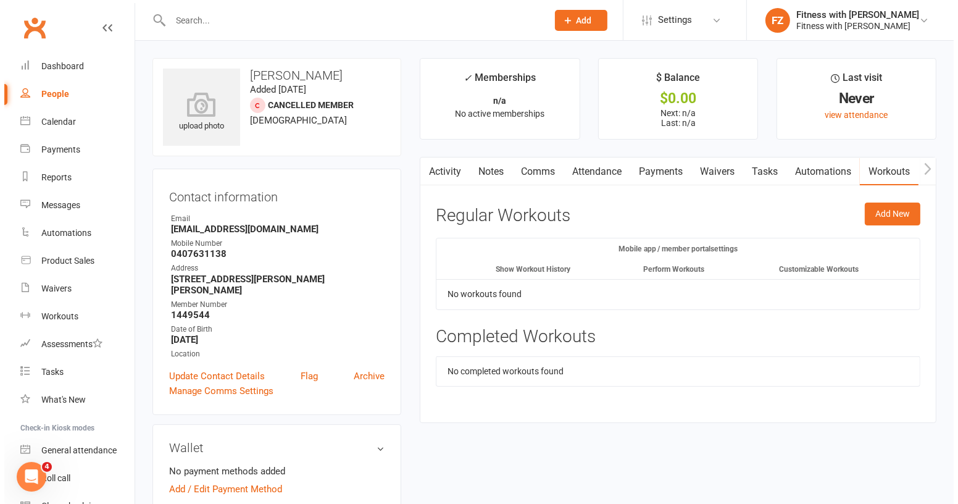
scroll to position [0, 133]
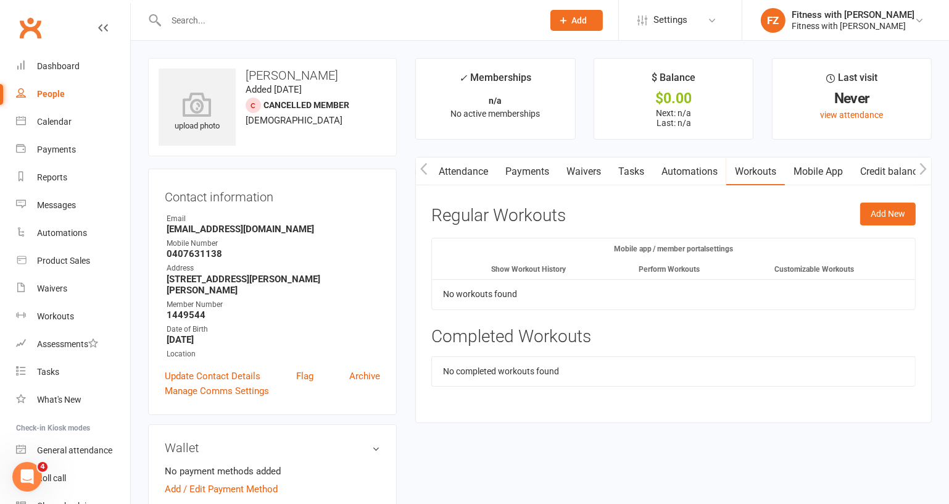
click at [822, 167] on link "Mobile App" at bounding box center [818, 171] width 67 height 28
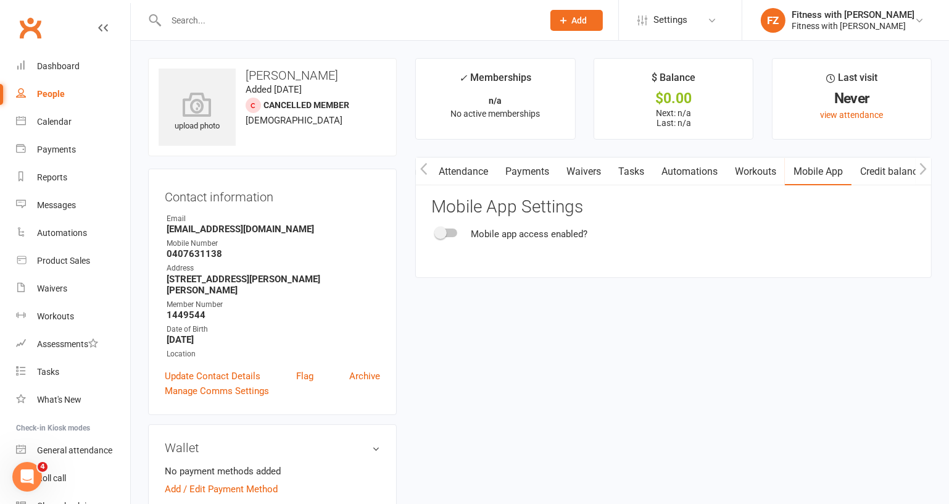
click at [438, 238] on span at bounding box center [441, 233] width 12 height 12
click at [436, 231] on input "checkbox" at bounding box center [436, 231] width 0 height 0
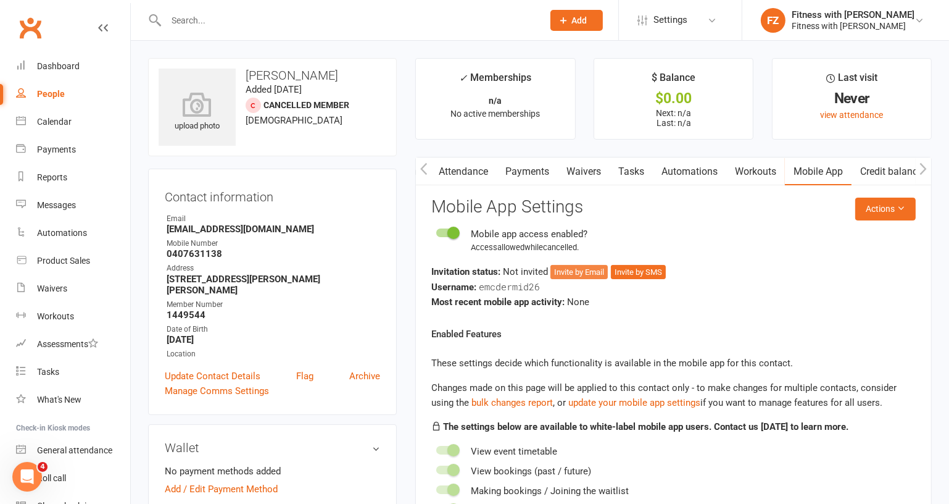
click at [596, 266] on button "Invite by Email" at bounding box center [579, 272] width 57 height 15
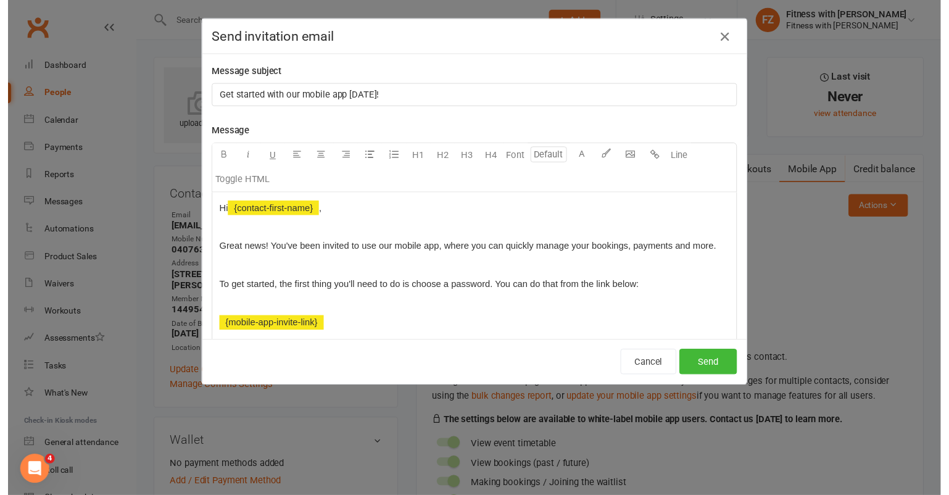
scroll to position [0, 128]
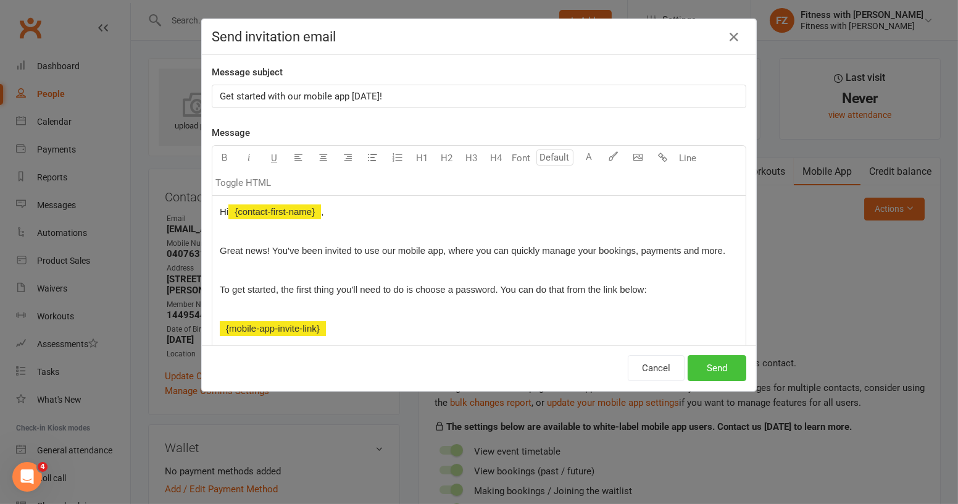
click at [715, 361] on button "Send" at bounding box center [717, 368] width 59 height 26
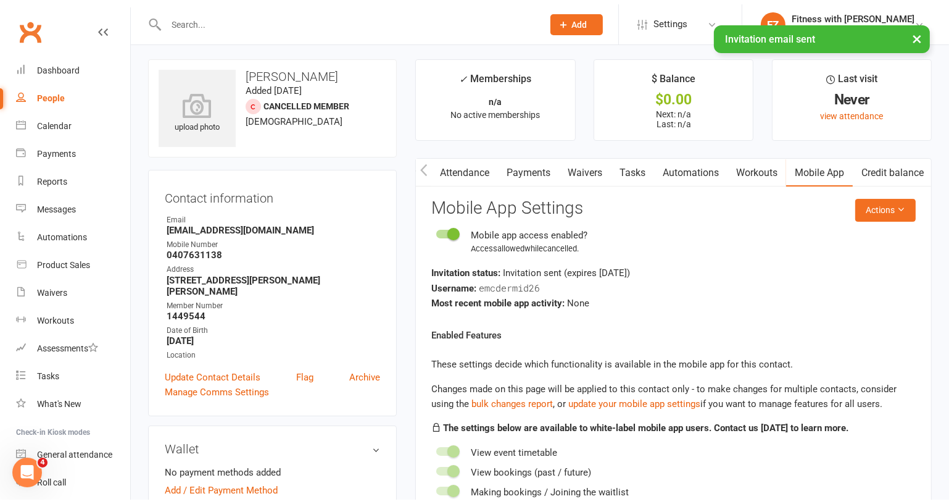
scroll to position [280, 0]
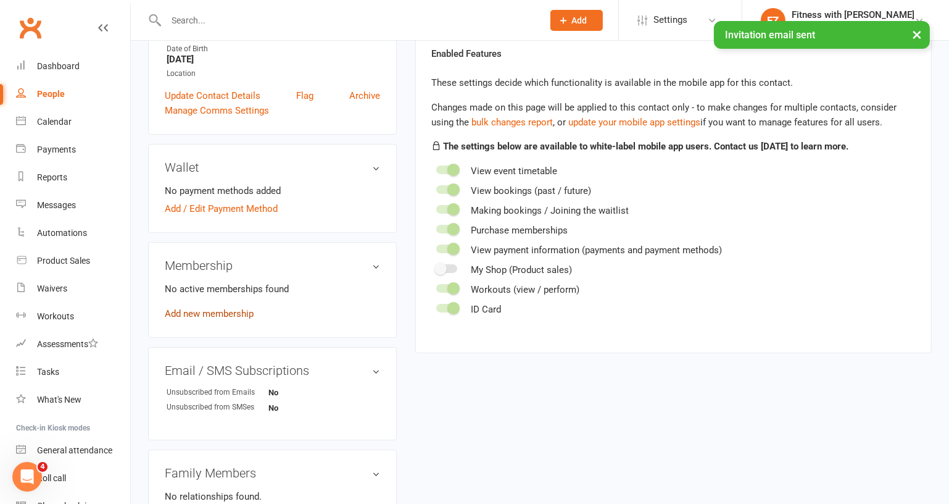
click at [202, 313] on link "Add new membership" at bounding box center [209, 313] width 89 height 11
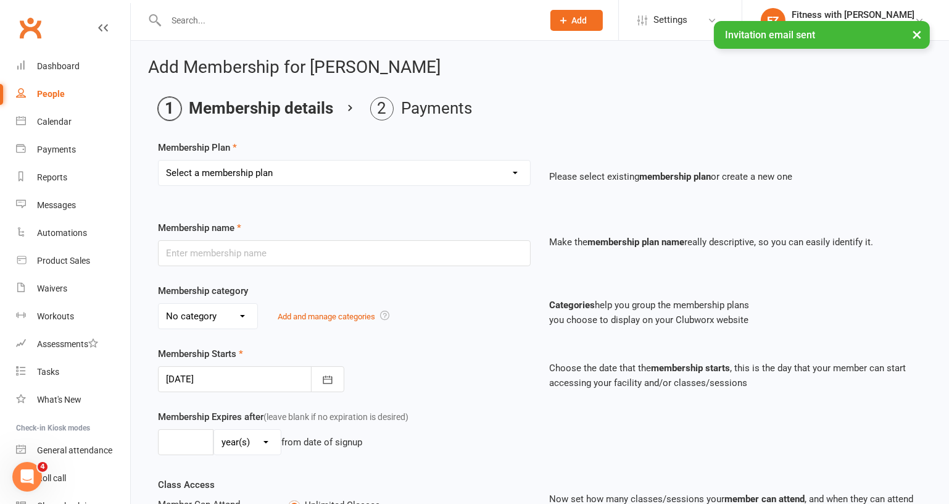
click at [282, 180] on select "Select a membership plan Create new Membership Plan Free 2 Week Trial Single Se…" at bounding box center [345, 172] width 372 height 25
select select "8"
click at [159, 160] on select "Select a membership plan Create new Membership Plan Free 2 Week Trial Single Se…" at bounding box center [345, 172] width 372 height 25
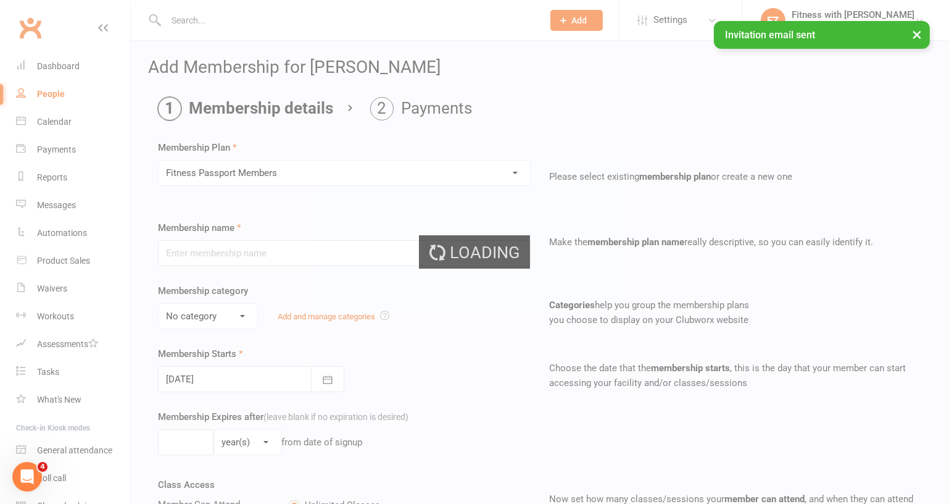
type input "Fitness Passport Members"
select select "0"
select select "2"
type input "4"
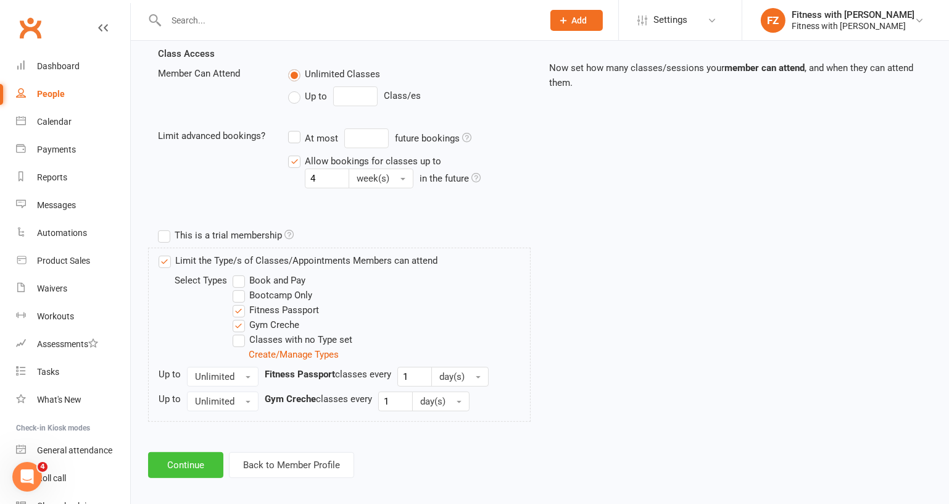
scroll to position [435, 0]
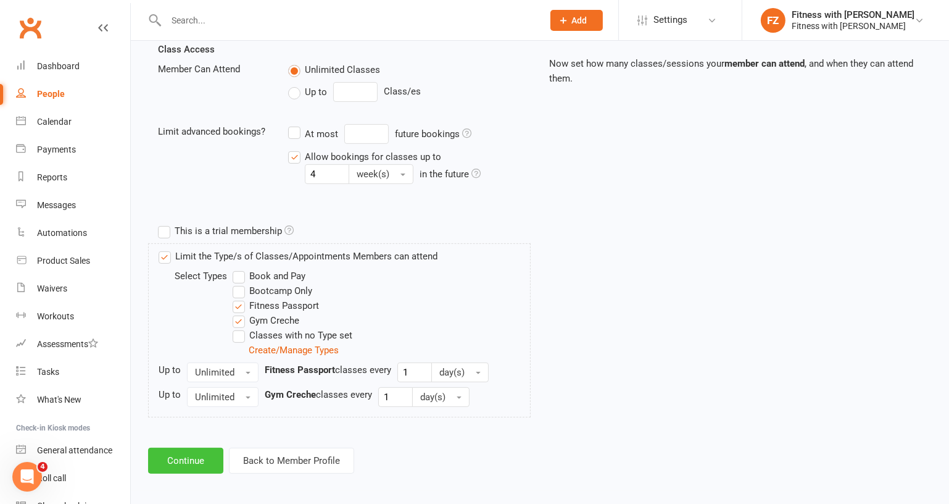
click at [189, 456] on button "Continue" at bounding box center [185, 460] width 75 height 26
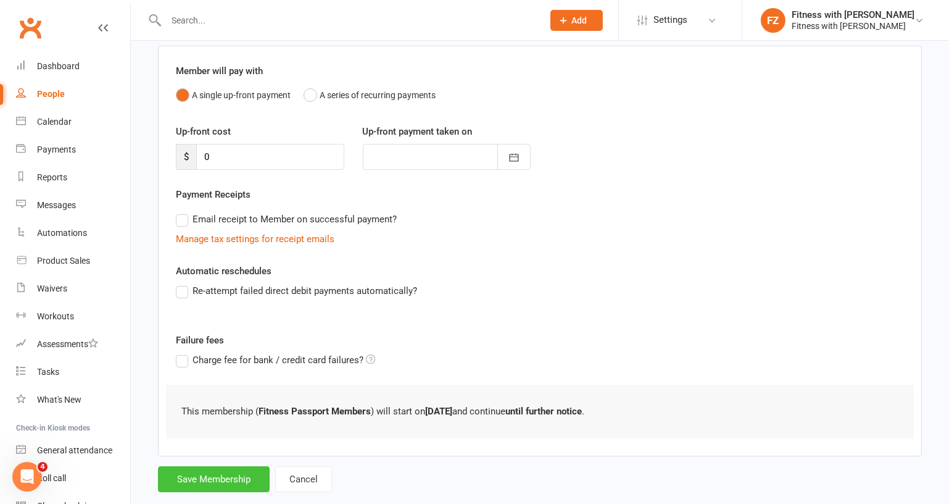
scroll to position [117, 0]
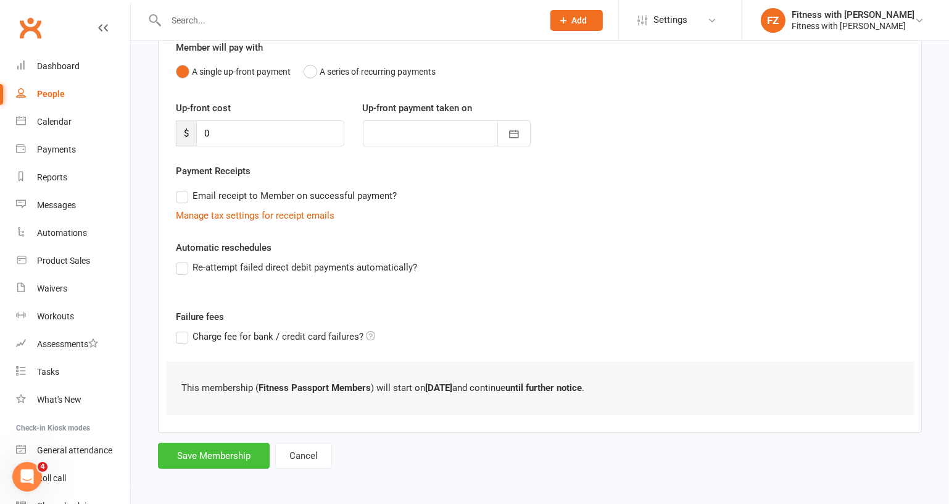
click at [201, 451] on button "Save Membership" at bounding box center [214, 456] width 112 height 26
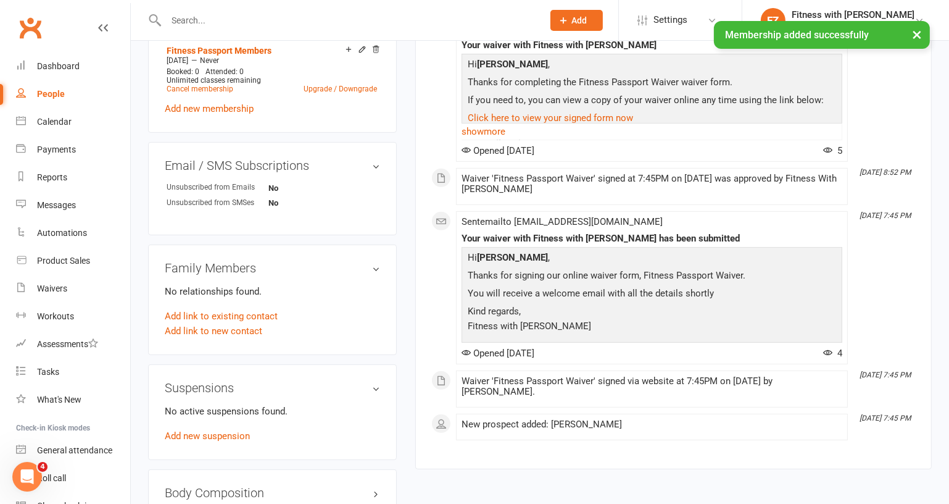
scroll to position [505, 0]
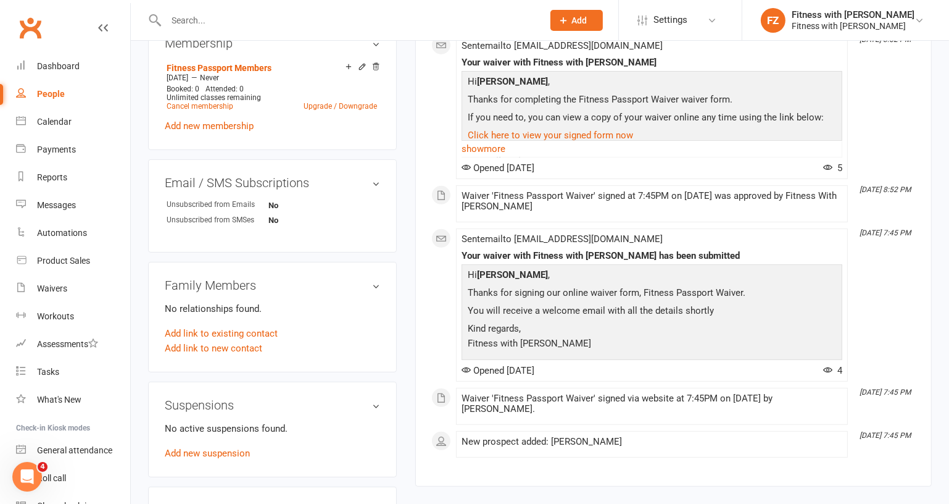
click at [277, 1] on div at bounding box center [341, 20] width 386 height 40
click at [239, 28] on input "text" at bounding box center [348, 20] width 372 height 17
paste input "[PERSON_NAME]"
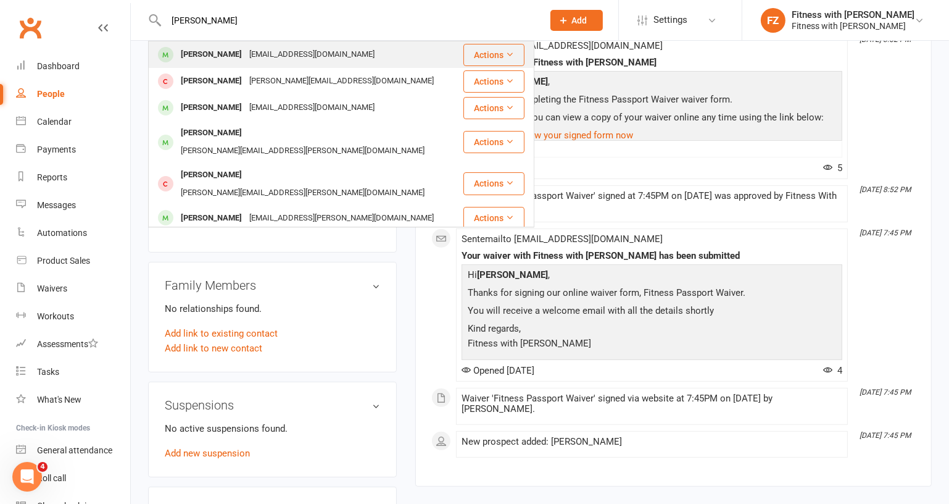
type input "[PERSON_NAME]"
click at [280, 51] on div "josieana11@icloud.com" at bounding box center [312, 55] width 133 height 18
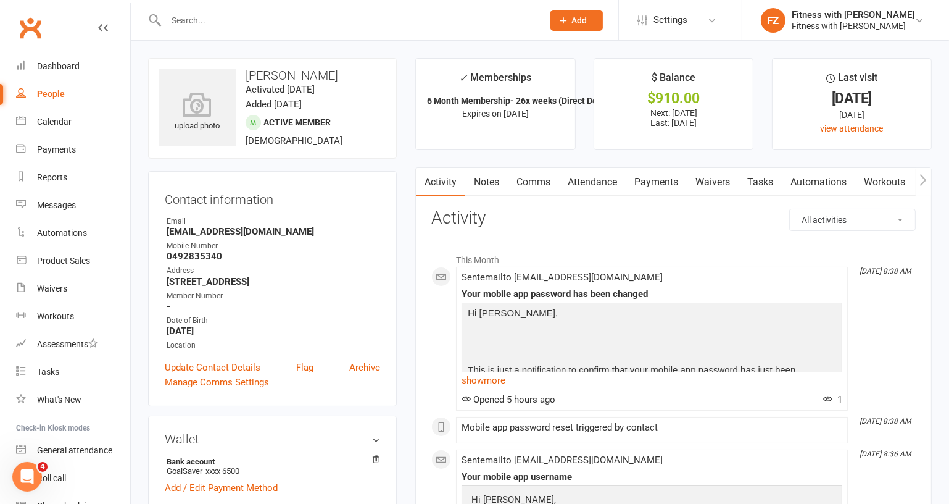
click at [641, 178] on link "Payments" at bounding box center [656, 182] width 61 height 28
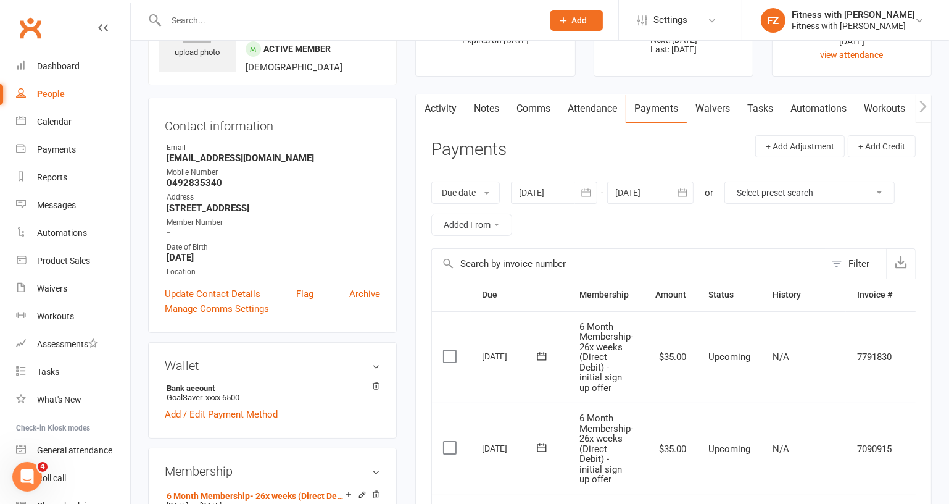
scroll to position [56, 0]
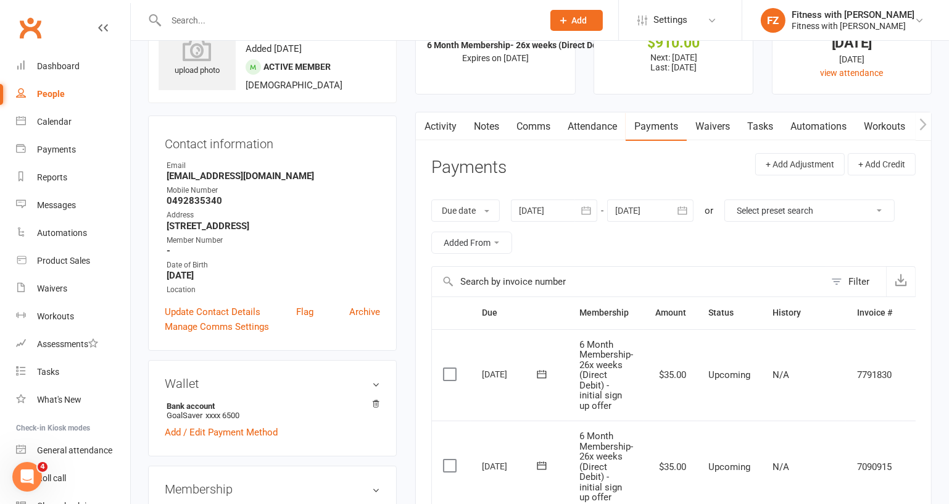
click at [923, 120] on icon "button" at bounding box center [923, 124] width 7 height 12
click at [604, 125] on link "Waivers" at bounding box center [584, 126] width 52 height 28
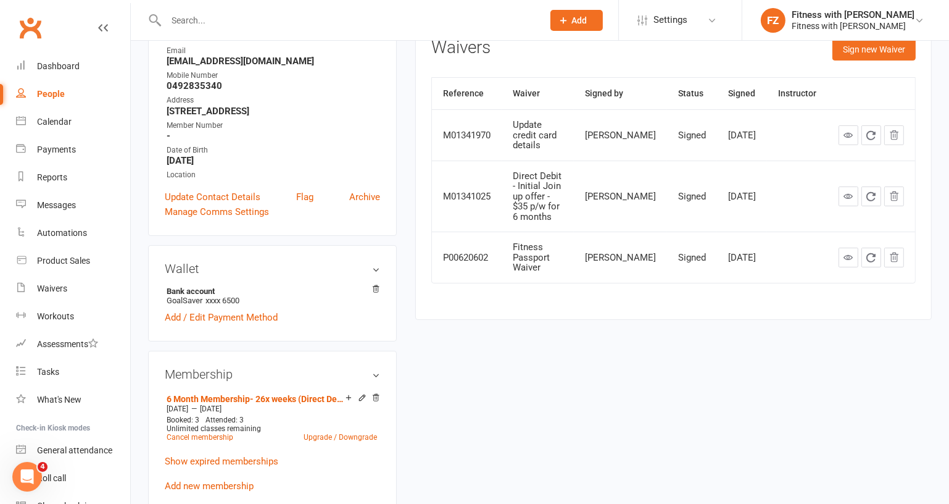
scroll to position [112, 0]
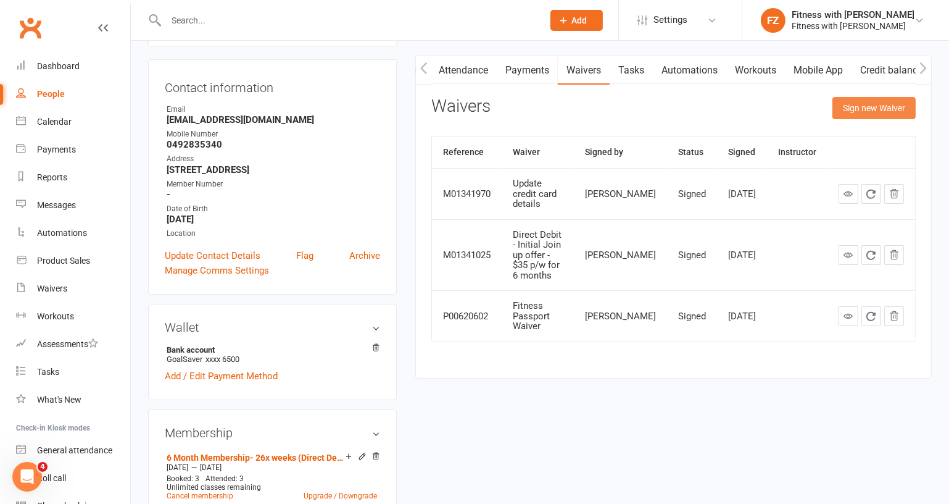
click at [860, 110] on button "Sign new Waiver" at bounding box center [874, 108] width 83 height 22
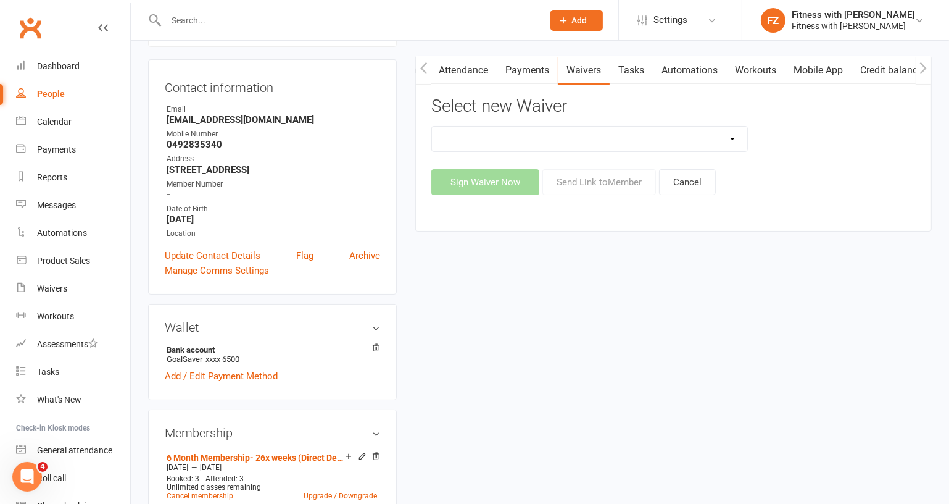
click at [576, 139] on select "Direct Debit - 6 and 12 Month Membership Agreement -FWZ pty ltd Direct Debit - …" at bounding box center [589, 139] width 315 height 25
select select "9867"
click at [432, 127] on select "Direct Debit - 6 and 12 Month Membership Agreement -FWZ pty ltd Direct Debit - …" at bounding box center [589, 139] width 315 height 25
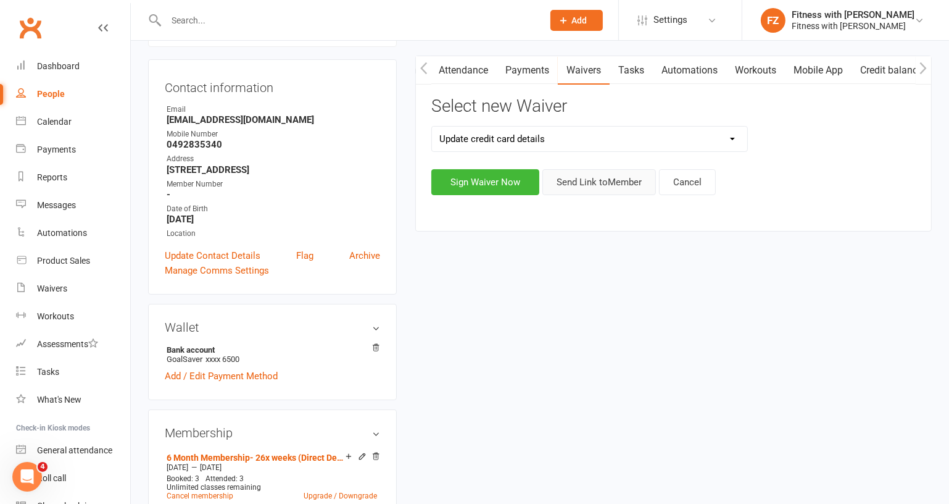
click at [615, 169] on button "Send Link to Member" at bounding box center [600, 182] width 114 height 26
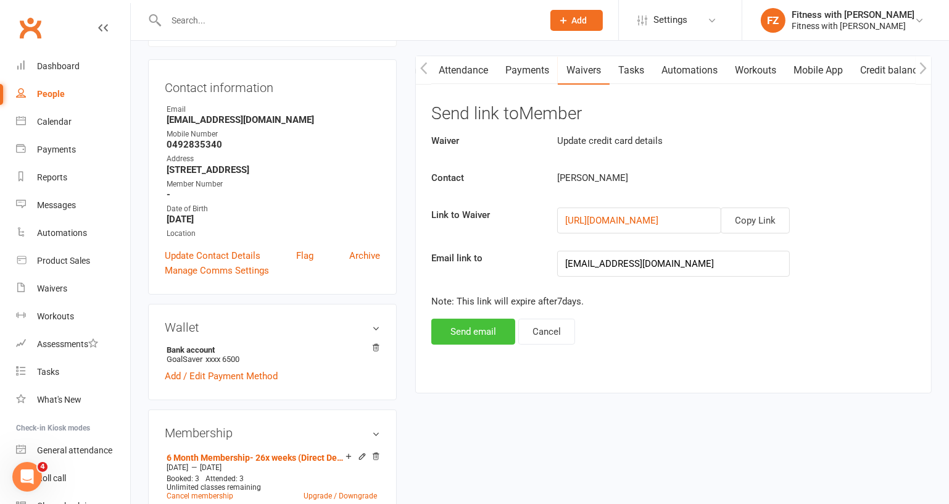
click at [481, 329] on button "Send email" at bounding box center [473, 331] width 84 height 26
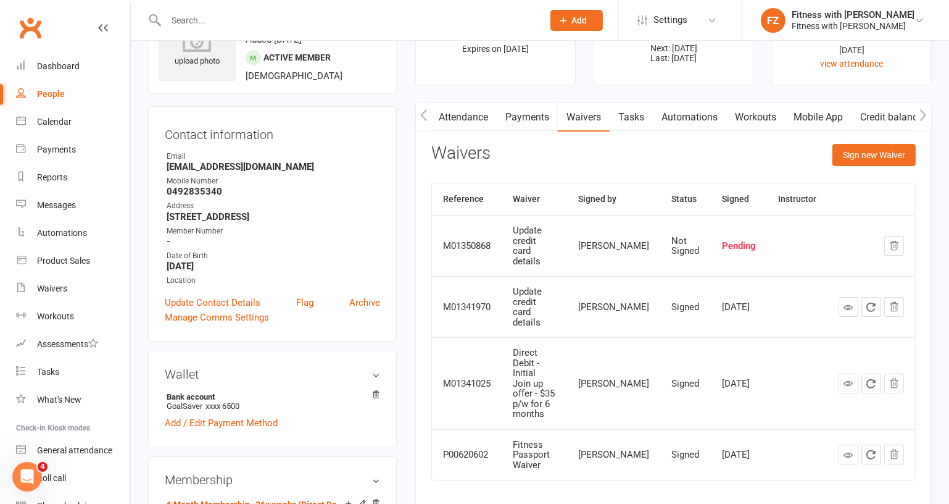
scroll to position [56, 0]
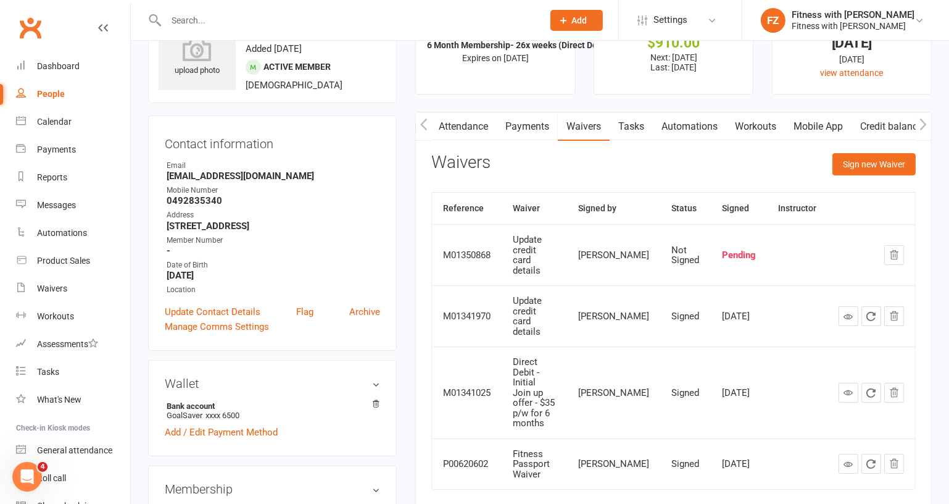
click at [426, 127] on icon "button" at bounding box center [423, 124] width 7 height 12
click at [646, 128] on link "Payments" at bounding box center [656, 126] width 61 height 28
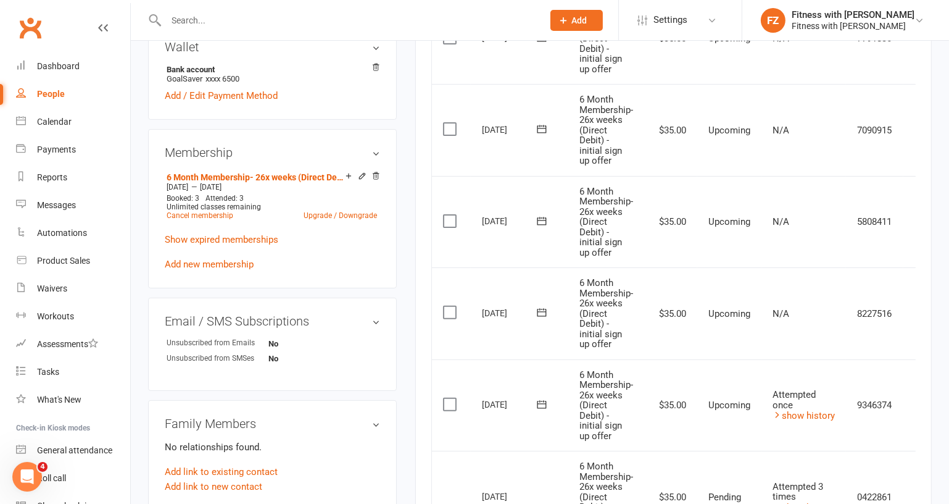
scroll to position [505, 0]
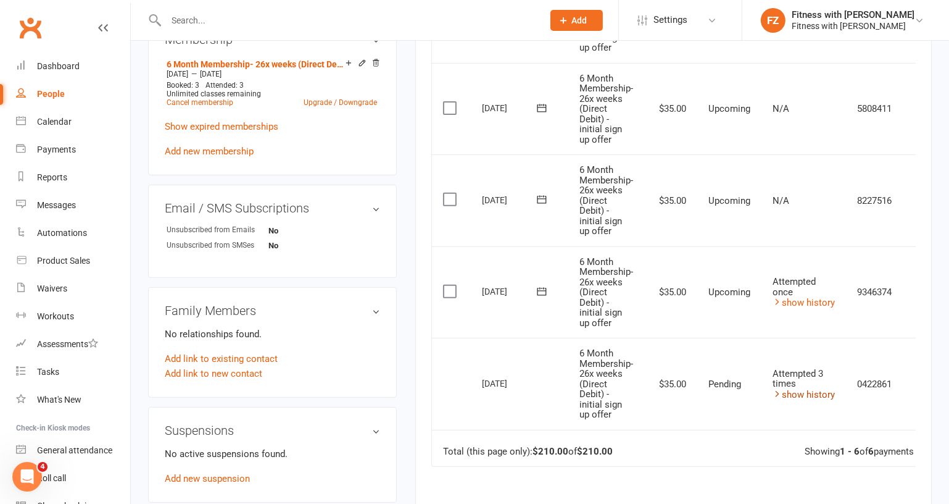
click at [815, 389] on link "show history" at bounding box center [804, 394] width 62 height 11
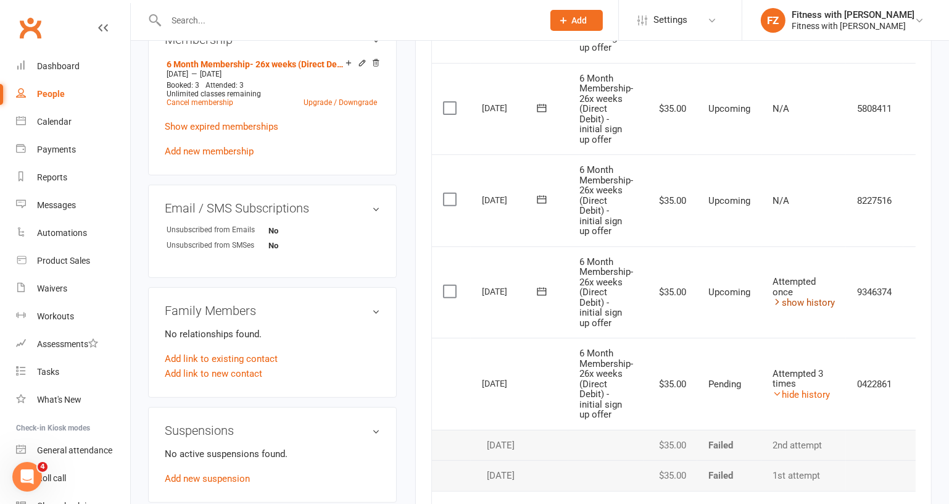
click at [823, 297] on link "show history" at bounding box center [804, 302] width 62 height 11
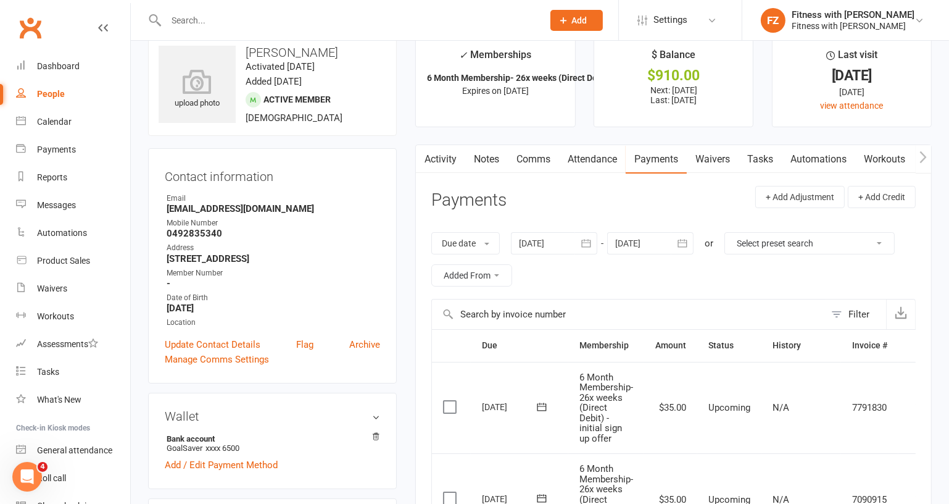
scroll to position [0, 0]
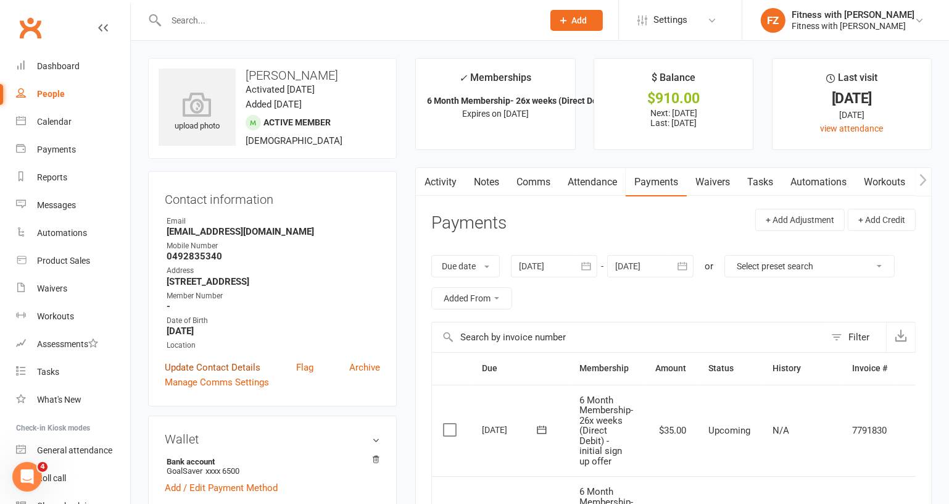
click at [210, 371] on link "Update Contact Details" at bounding box center [213, 367] width 96 height 15
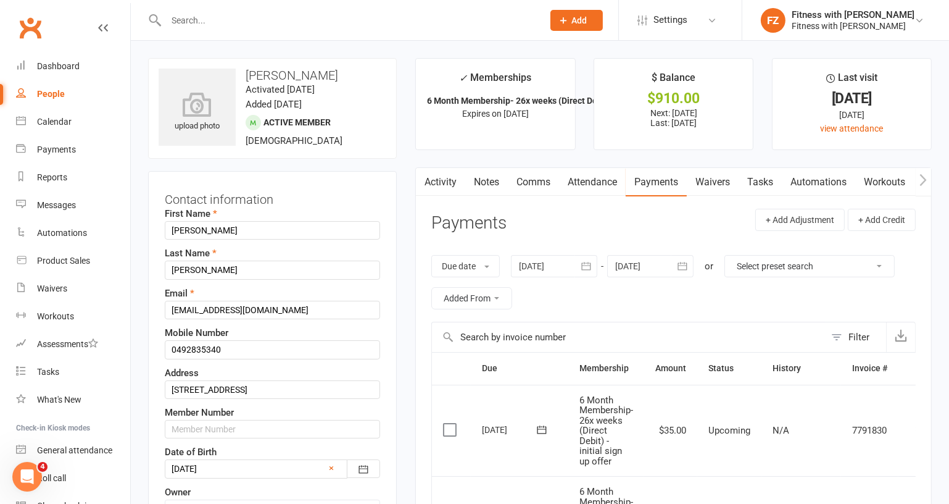
scroll to position [57, 0]
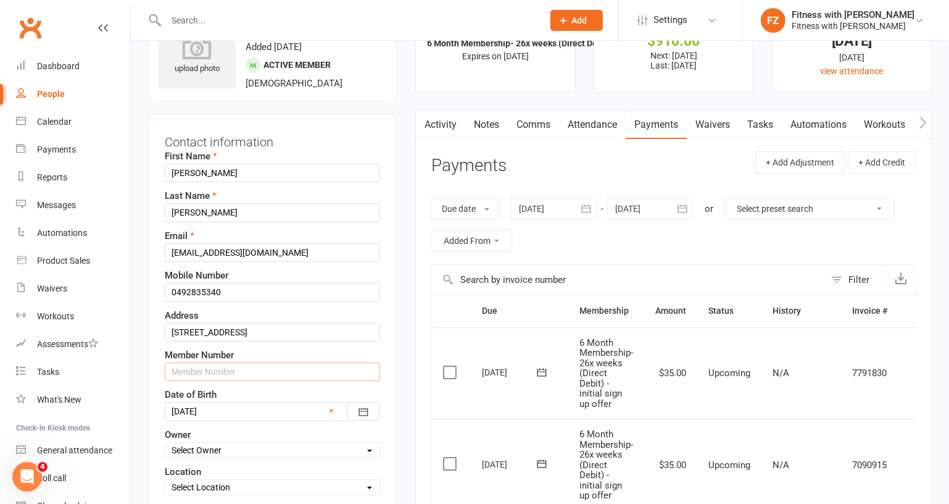
click at [202, 375] on input "text" at bounding box center [272, 371] width 215 height 19
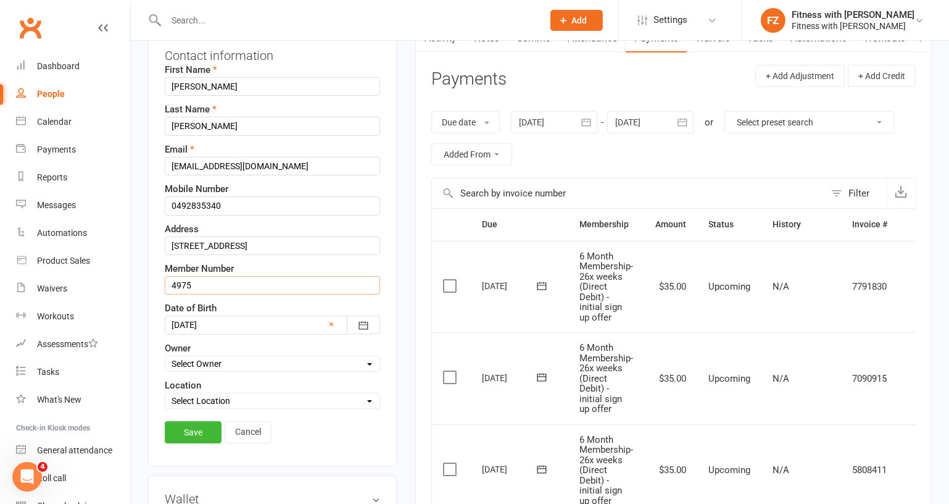
scroll to position [282, 0]
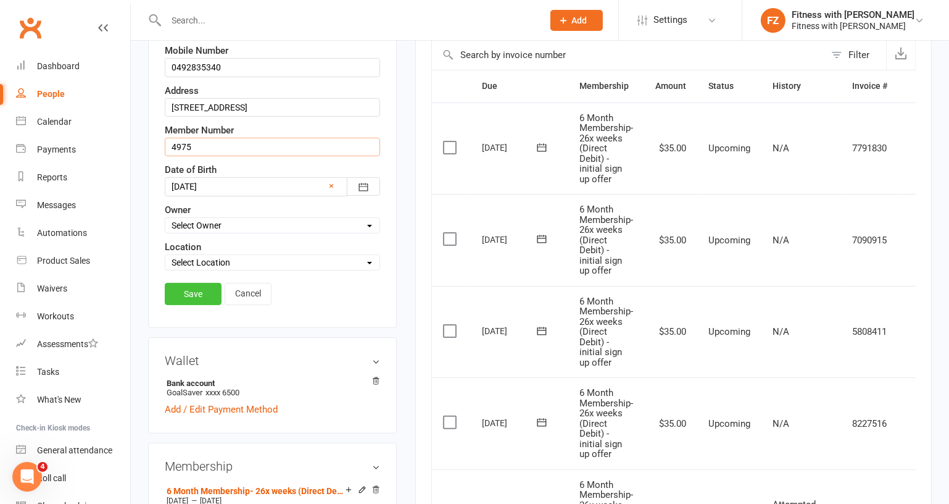
type input "4975"
click at [201, 288] on link "Save" at bounding box center [193, 294] width 57 height 22
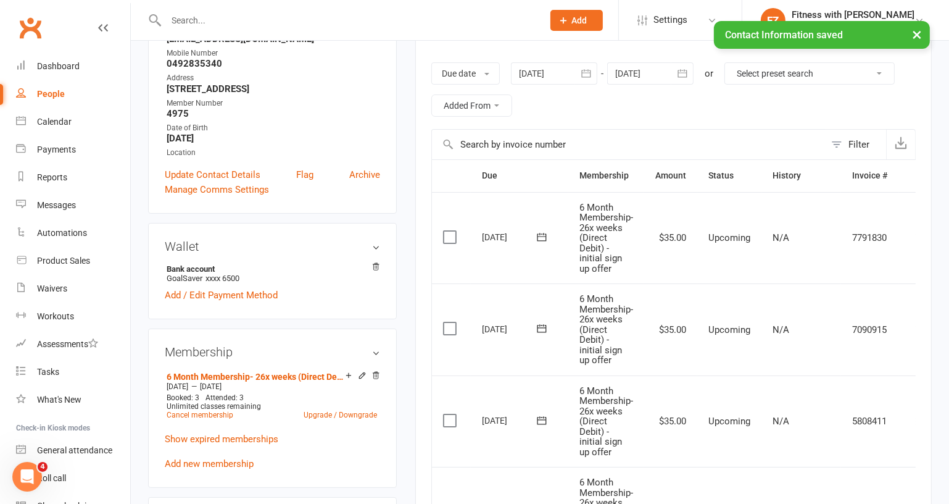
scroll to position [114, 0]
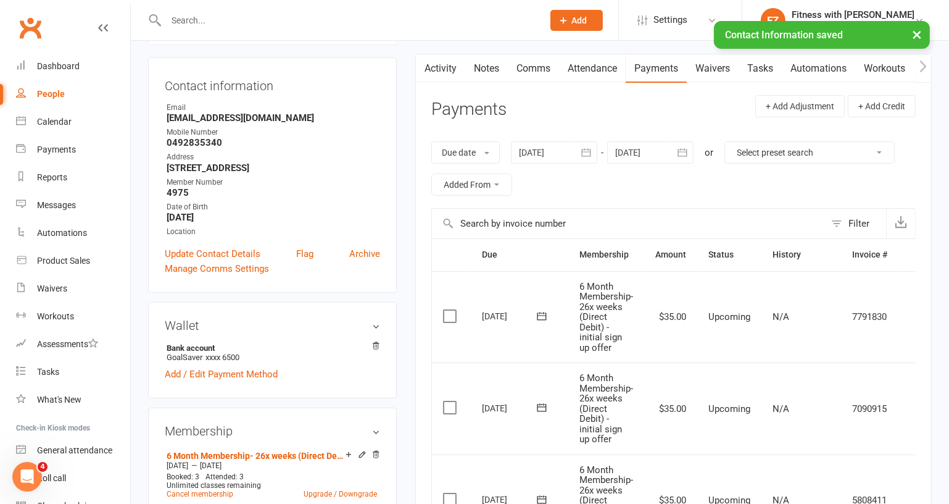
click at [925, 67] on icon "button" at bounding box center [923, 66] width 7 height 13
click at [834, 68] on link "Mobile App" at bounding box center [818, 68] width 67 height 28
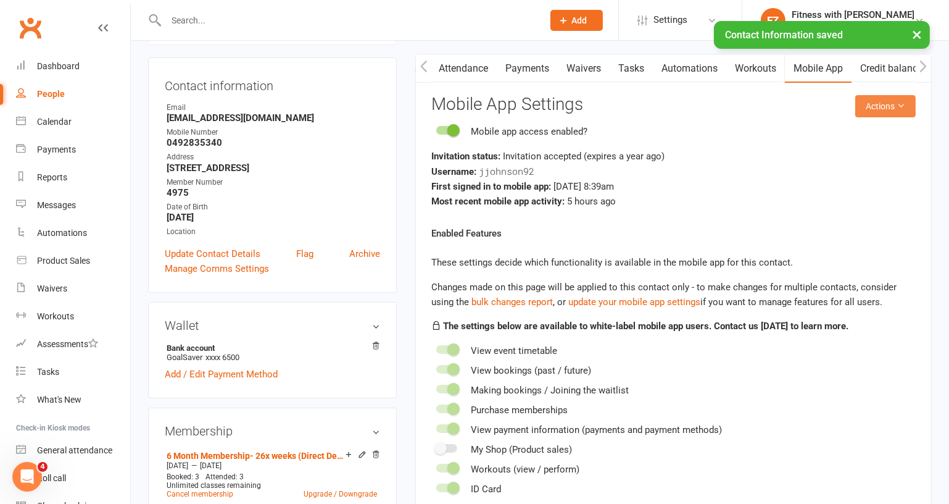
click at [889, 109] on button "Actions" at bounding box center [885, 106] width 60 height 22
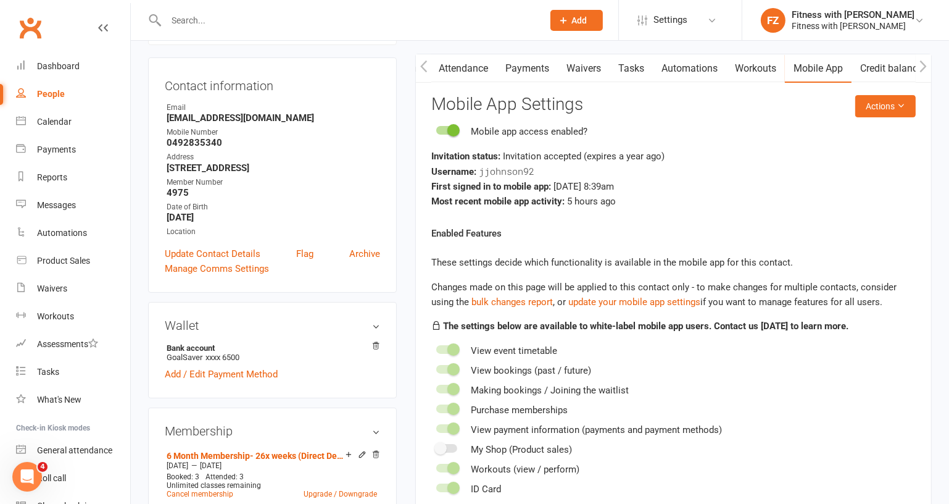
click at [655, 114] on react-component "Actions Mobile App Settings Mobile app access enabled? Invitation status: Invit…" at bounding box center [673, 295] width 485 height 401
click at [424, 65] on icon "button" at bounding box center [423, 66] width 7 height 13
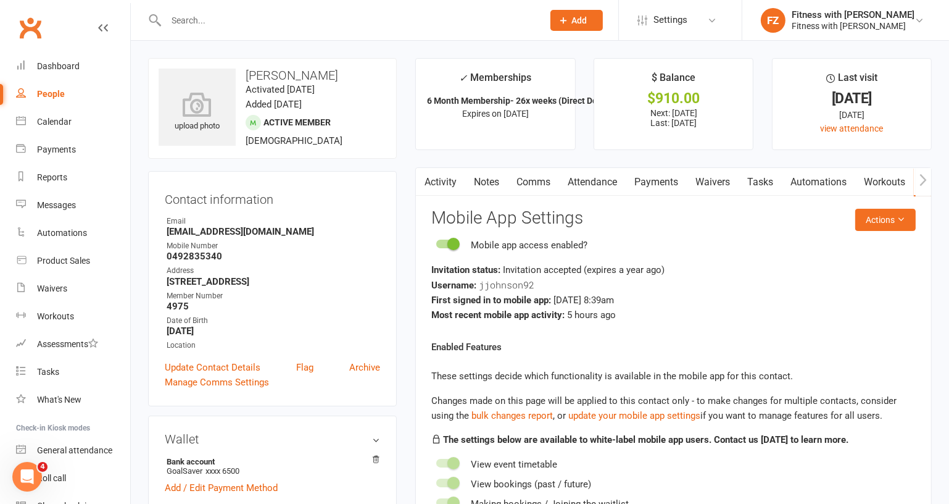
click at [522, 180] on link "Comms" at bounding box center [533, 182] width 51 height 28
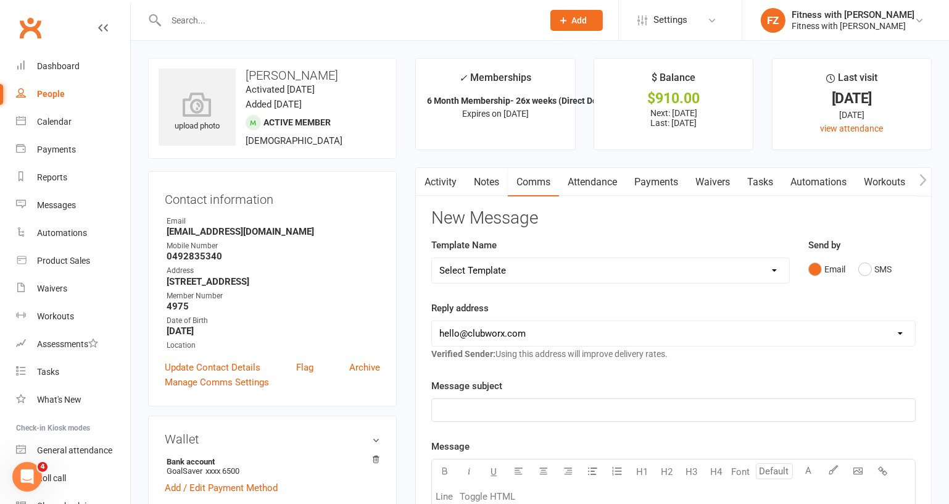
click at [518, 260] on select "Select Template [Email] 2025- Fitness Passport login [Email] 2 week free trial …" at bounding box center [610, 270] width 357 height 25
select select "7"
click at [432, 258] on select "Select Template [Email] 2025- Fitness Passport login [Email] 2 week free trial …" at bounding box center [610, 270] width 357 height 25
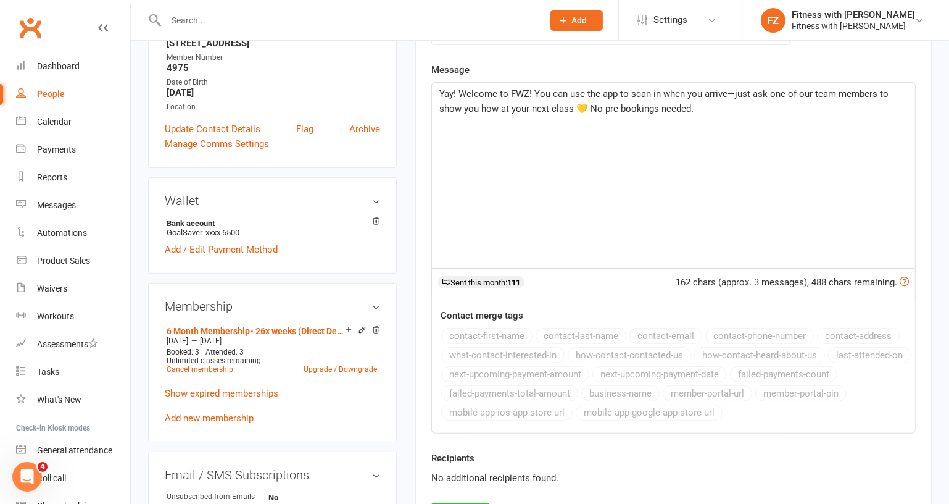
scroll to position [280, 0]
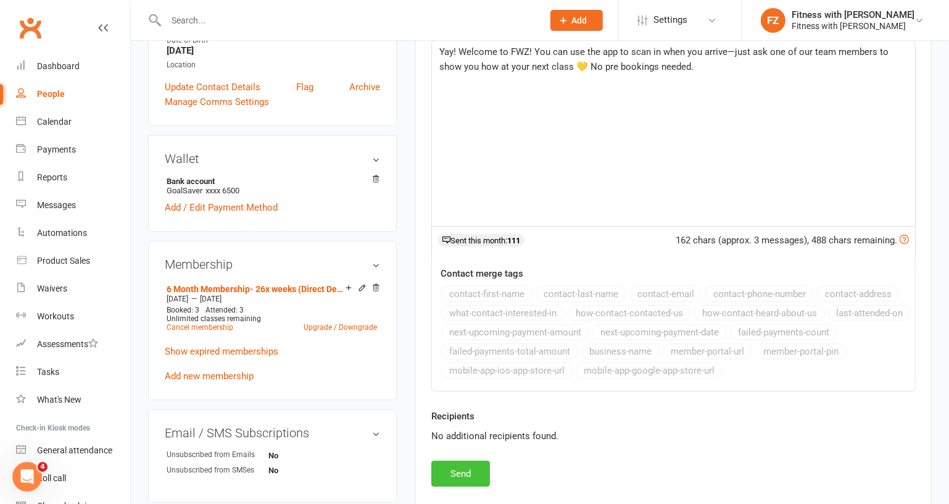
click at [468, 464] on button "Send" at bounding box center [460, 473] width 59 height 26
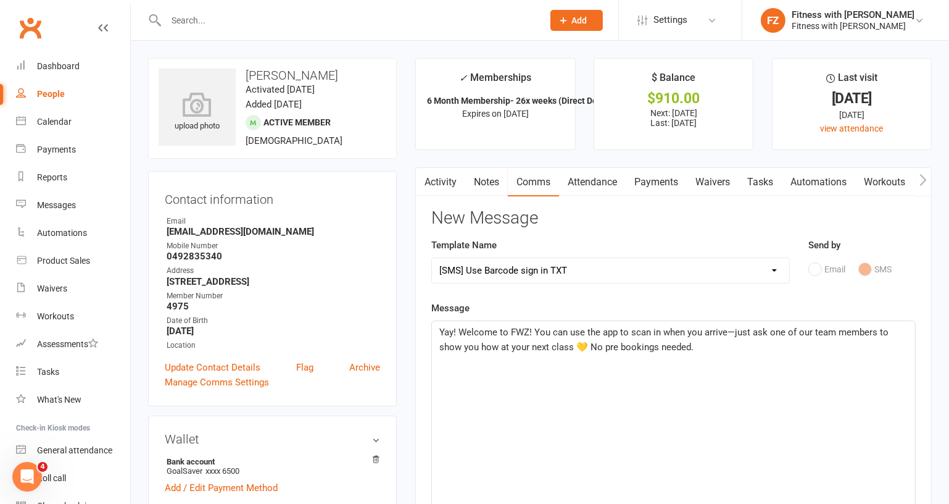
select select
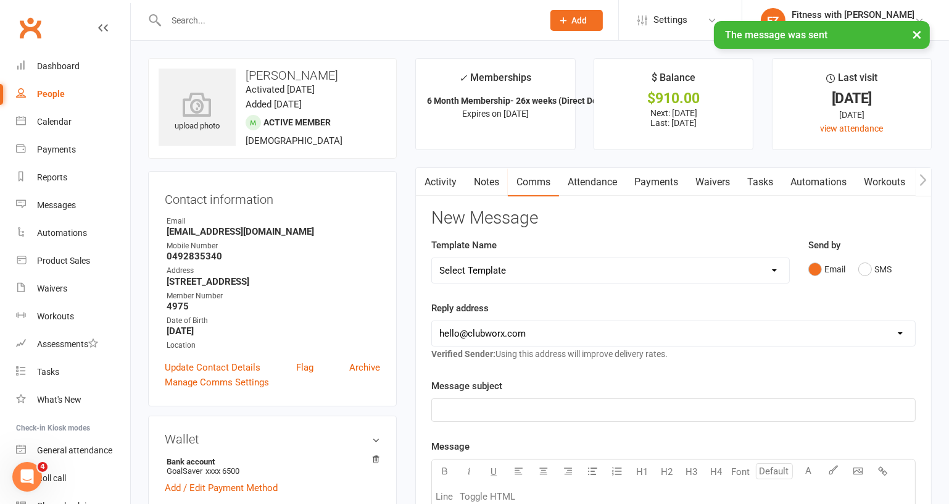
click at [447, 189] on link "Activity" at bounding box center [440, 182] width 49 height 28
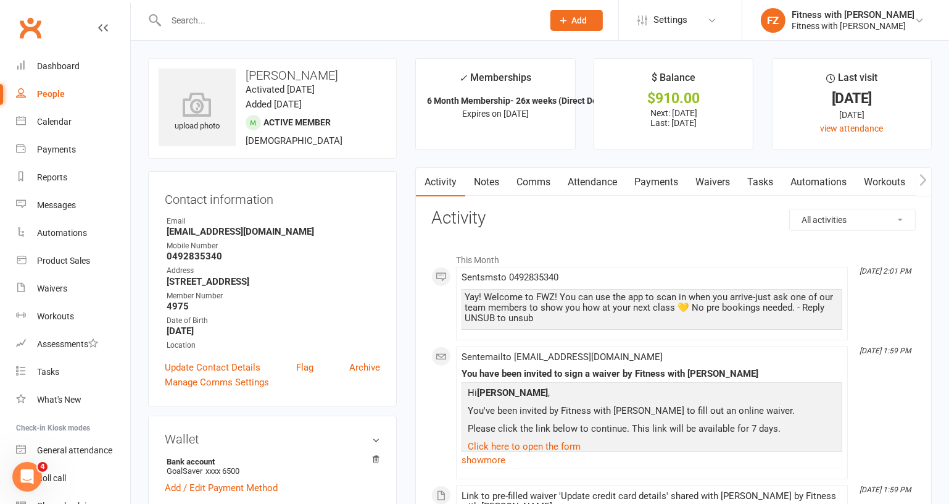
click at [717, 181] on link "Waivers" at bounding box center [713, 182] width 52 height 28
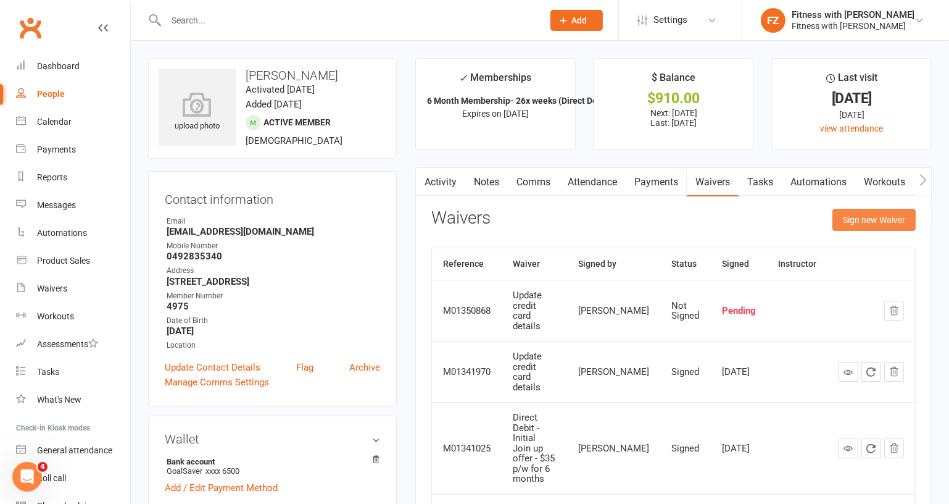
click at [849, 220] on button "Sign new Waiver" at bounding box center [874, 220] width 83 height 22
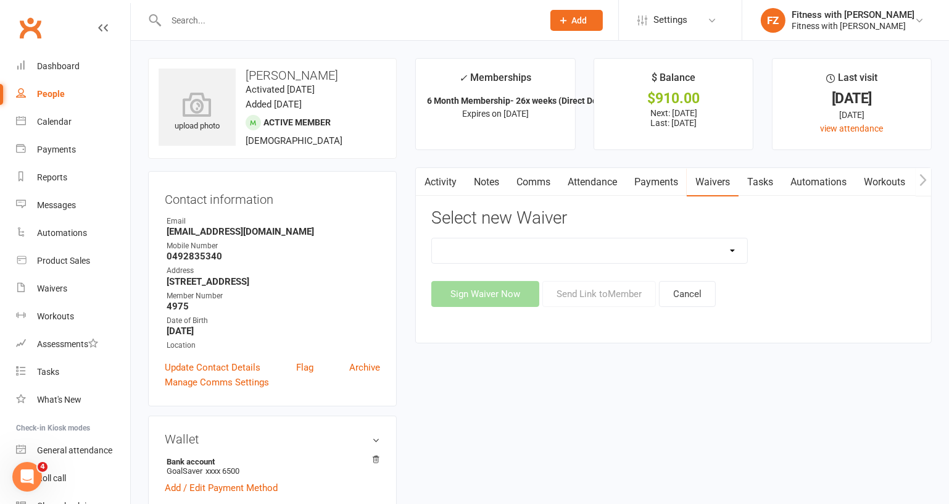
click at [451, 178] on link "Activity" at bounding box center [440, 182] width 49 height 28
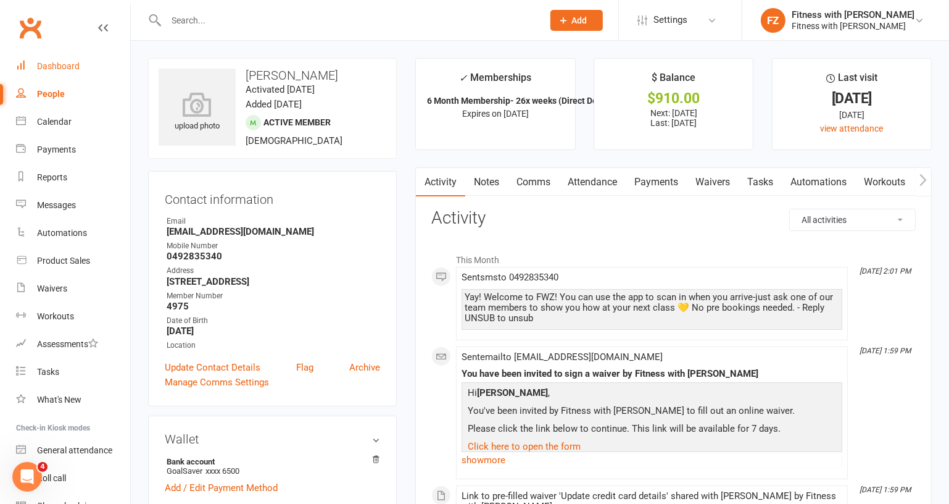
drag, startPoint x: 64, startPoint y: 67, endPoint x: 87, endPoint y: 71, distance: 23.1
click at [64, 67] on div "Dashboard" at bounding box center [58, 66] width 43 height 10
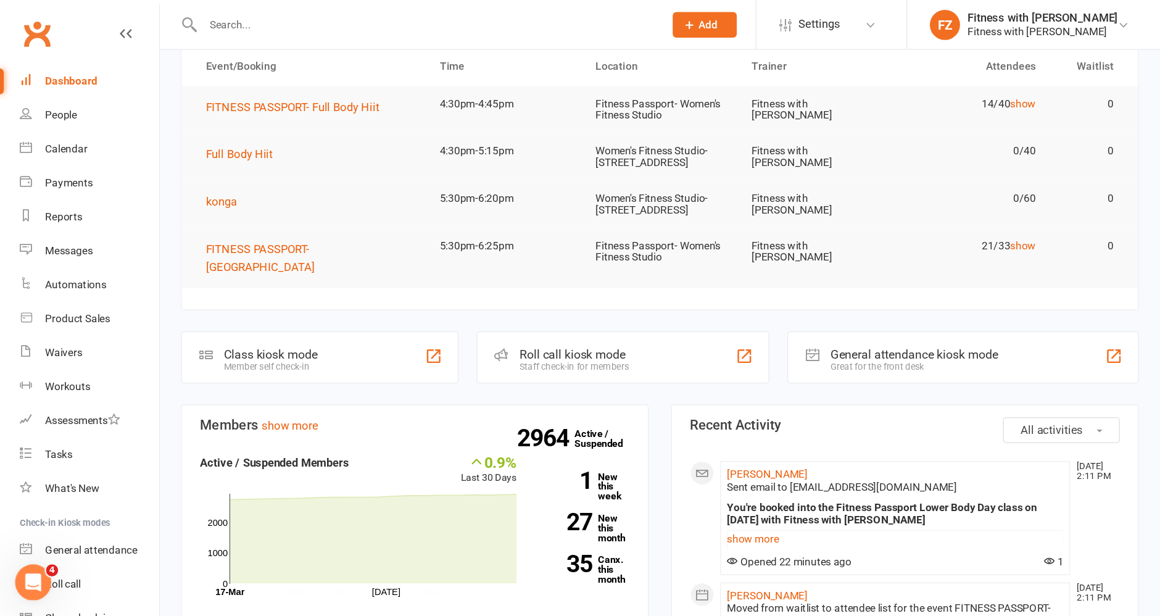
scroll to position [112, 0]
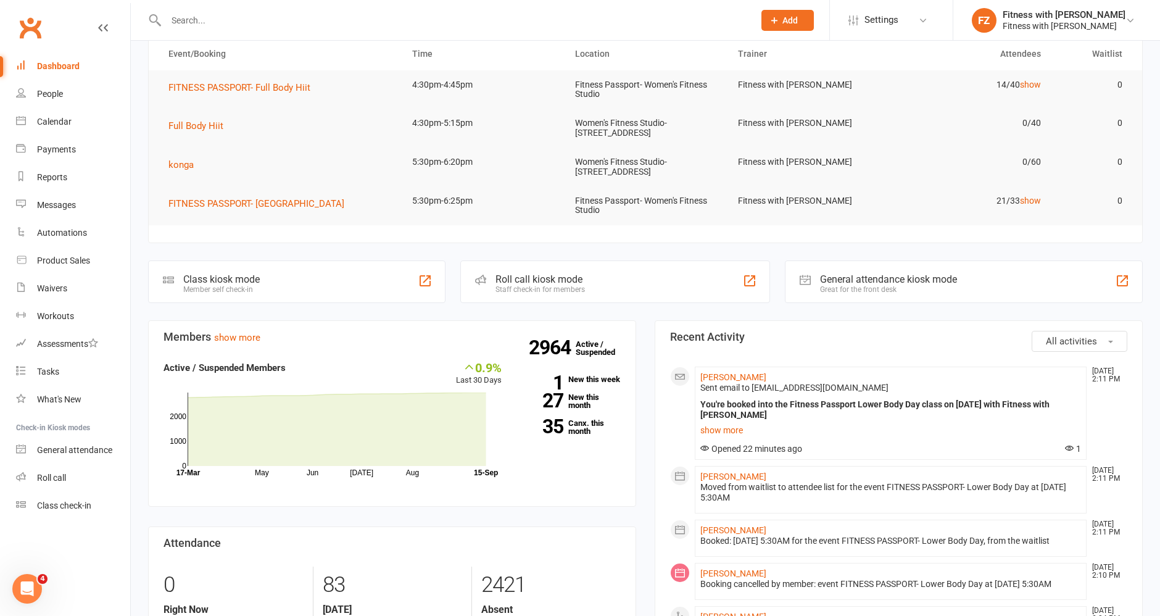
click at [284, 27] on input "text" at bounding box center [453, 20] width 583 height 17
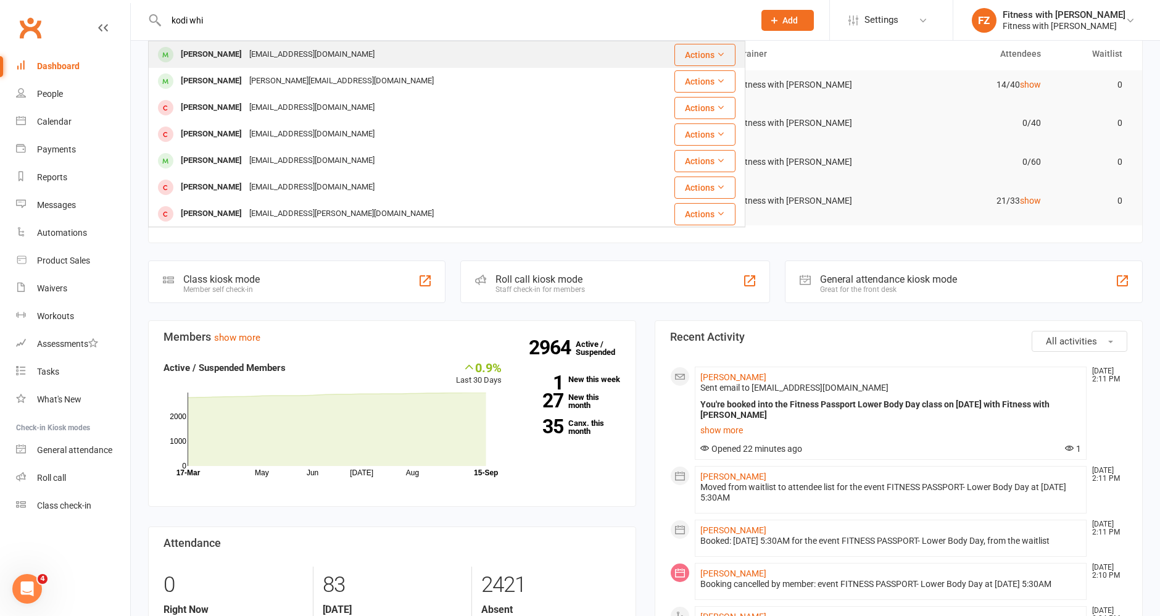
type input "kodi whi"
click at [314, 51] on div "kodstar18@gmail.com" at bounding box center [312, 55] width 133 height 18
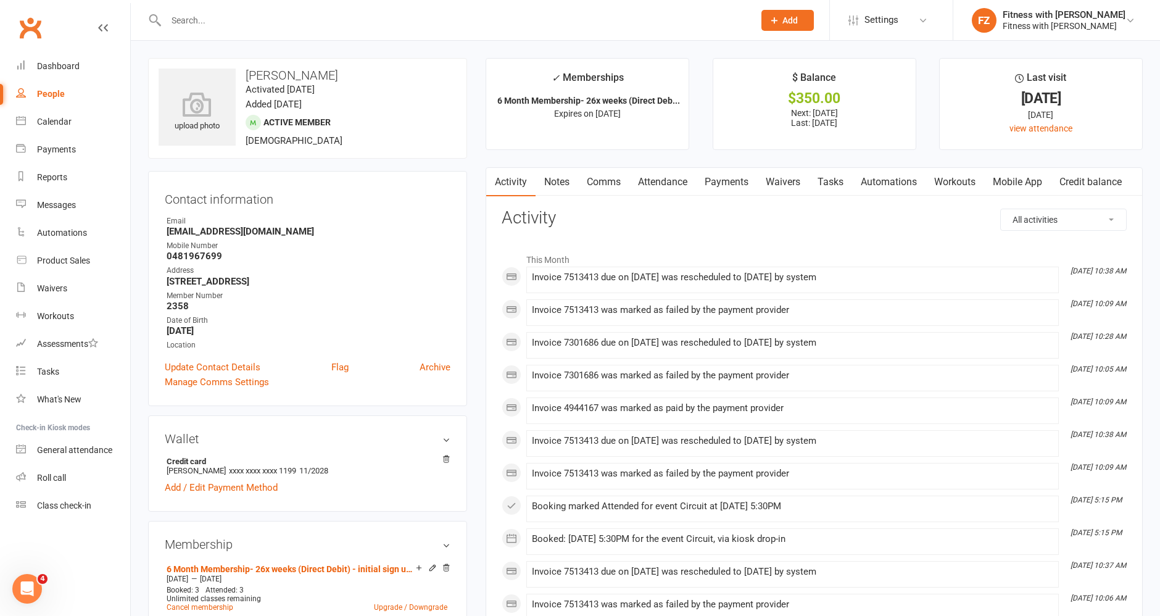
click at [737, 180] on link "Payments" at bounding box center [726, 182] width 61 height 28
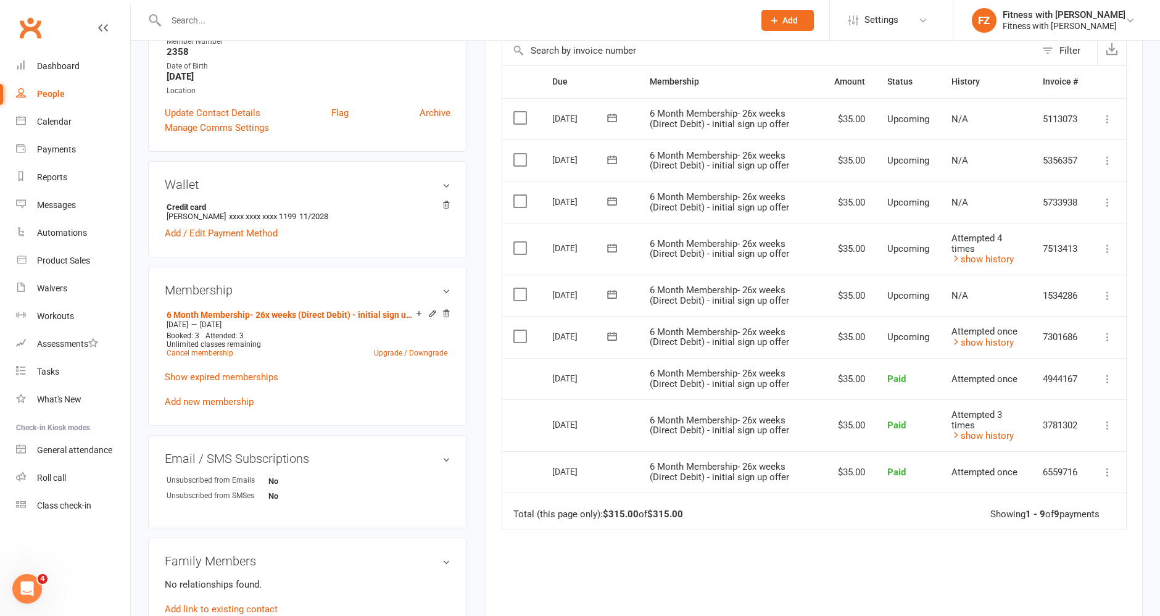
scroll to position [206, 0]
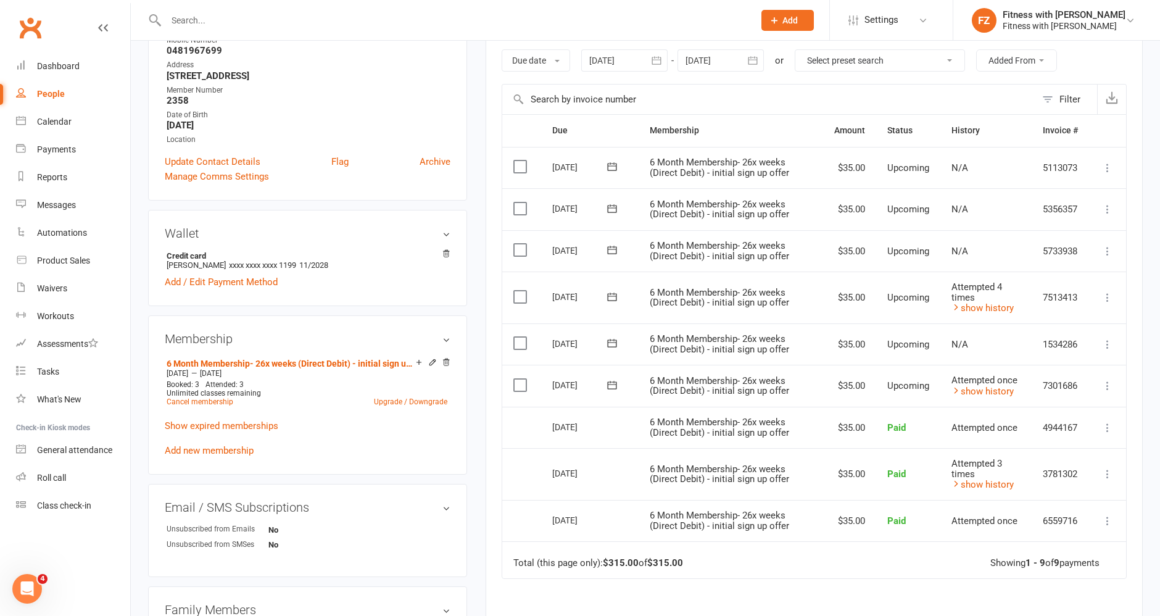
click at [949, 297] on icon at bounding box center [1108, 297] width 12 height 12
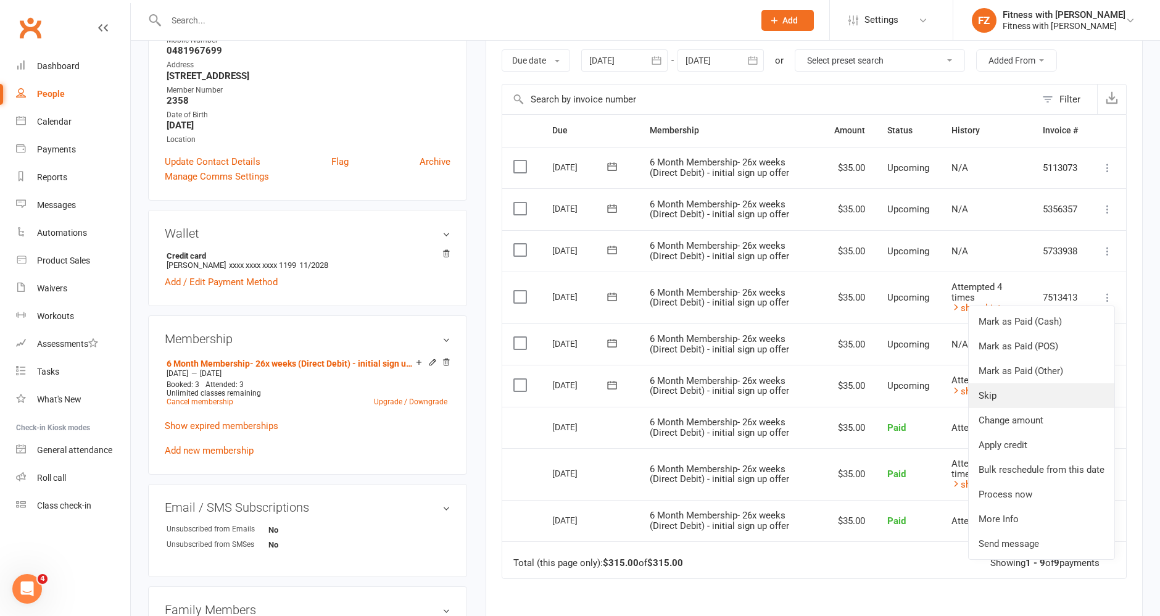
click at [949, 397] on link "Skip" at bounding box center [1042, 395] width 146 height 25
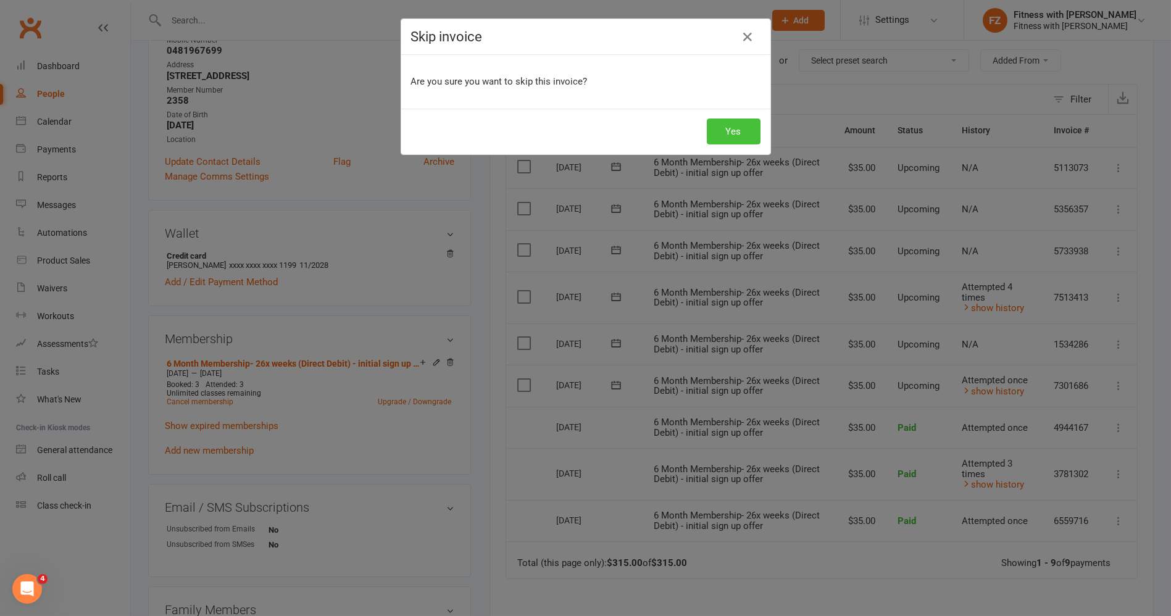
click at [742, 135] on button "Yes" at bounding box center [734, 132] width 54 height 26
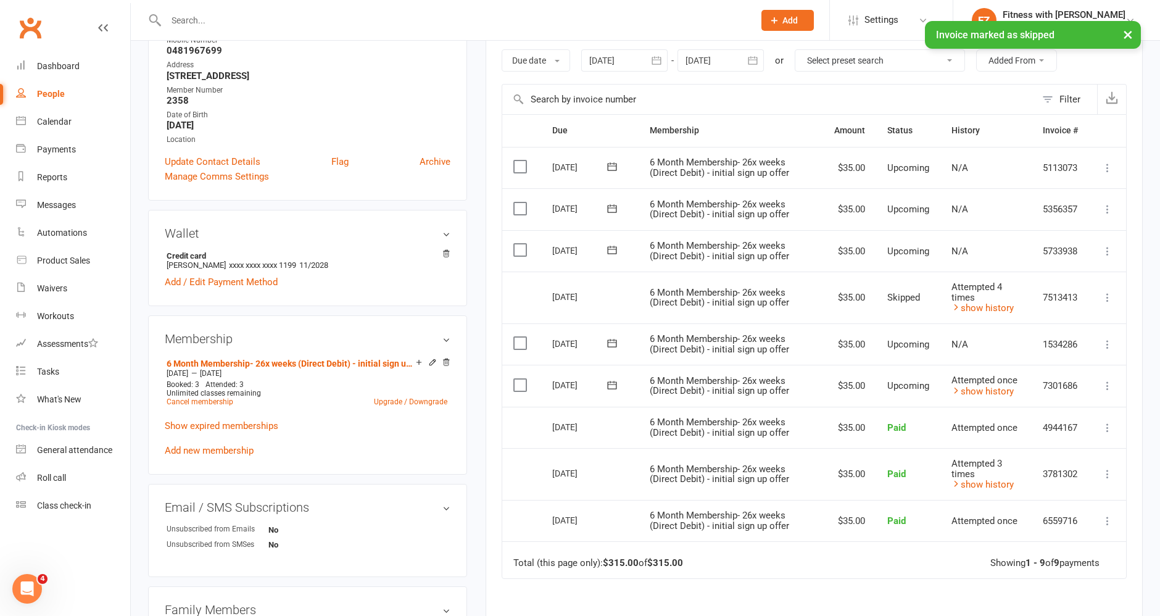
click at [949, 381] on icon at bounding box center [1108, 386] width 12 height 12
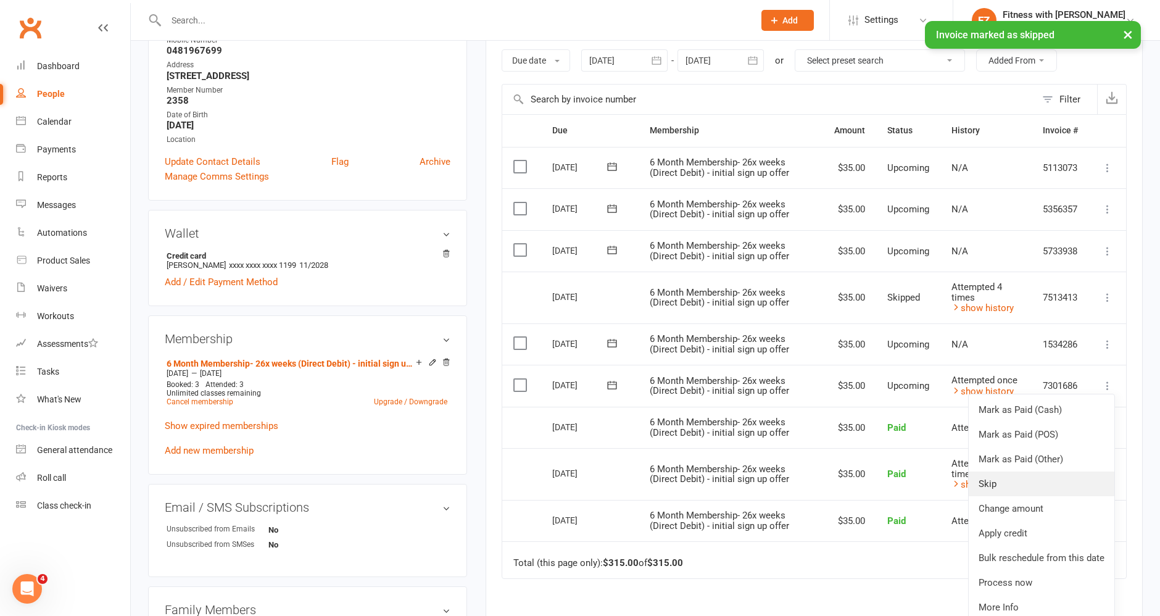
click at [949, 482] on link "Skip" at bounding box center [1042, 484] width 146 height 25
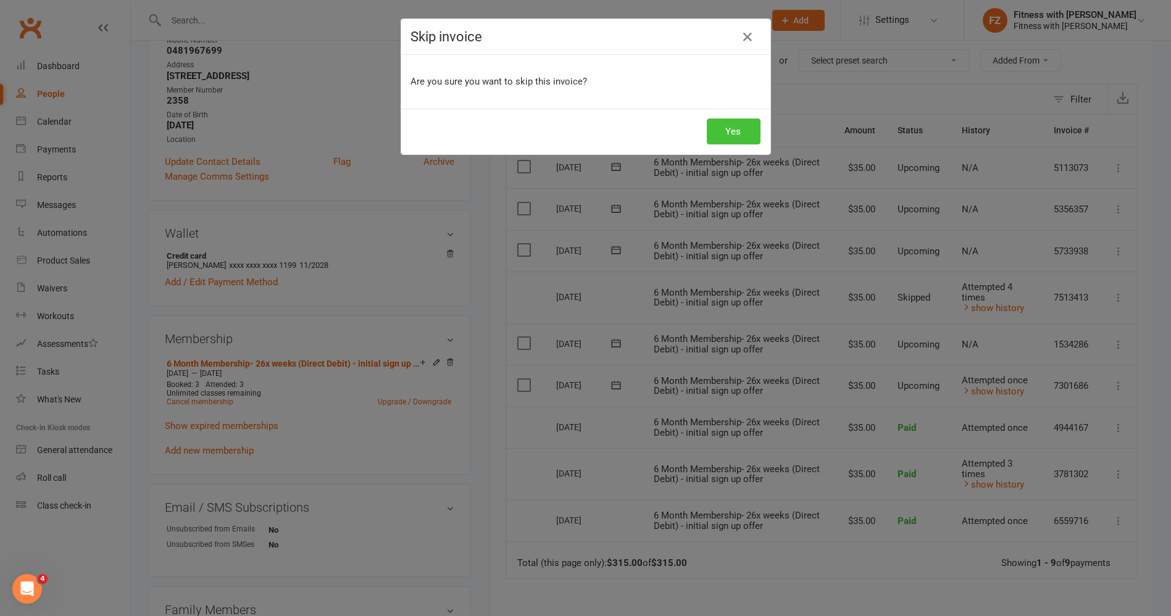
click at [731, 128] on button "Yes" at bounding box center [734, 132] width 54 height 26
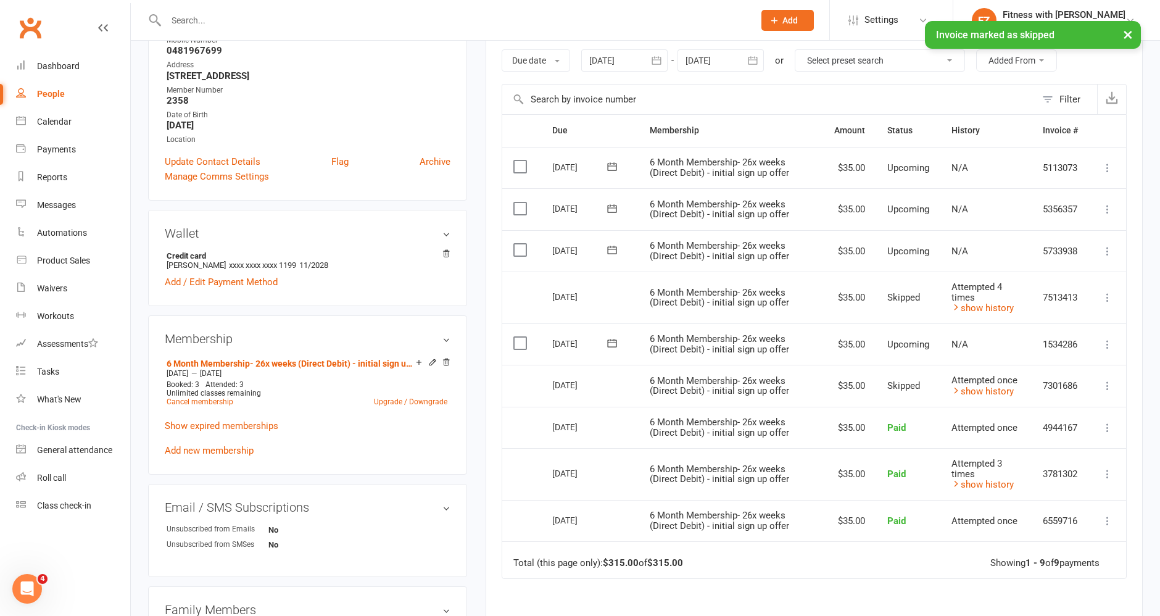
click at [949, 344] on icon at bounding box center [1108, 344] width 12 height 12
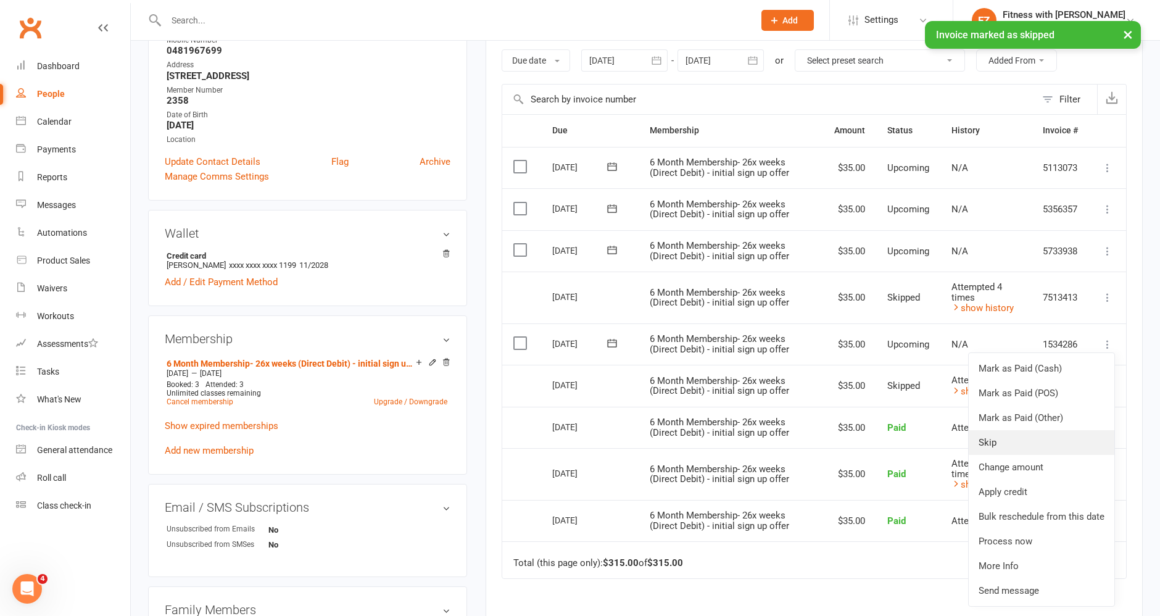
click at [949, 435] on link "Skip" at bounding box center [1042, 442] width 146 height 25
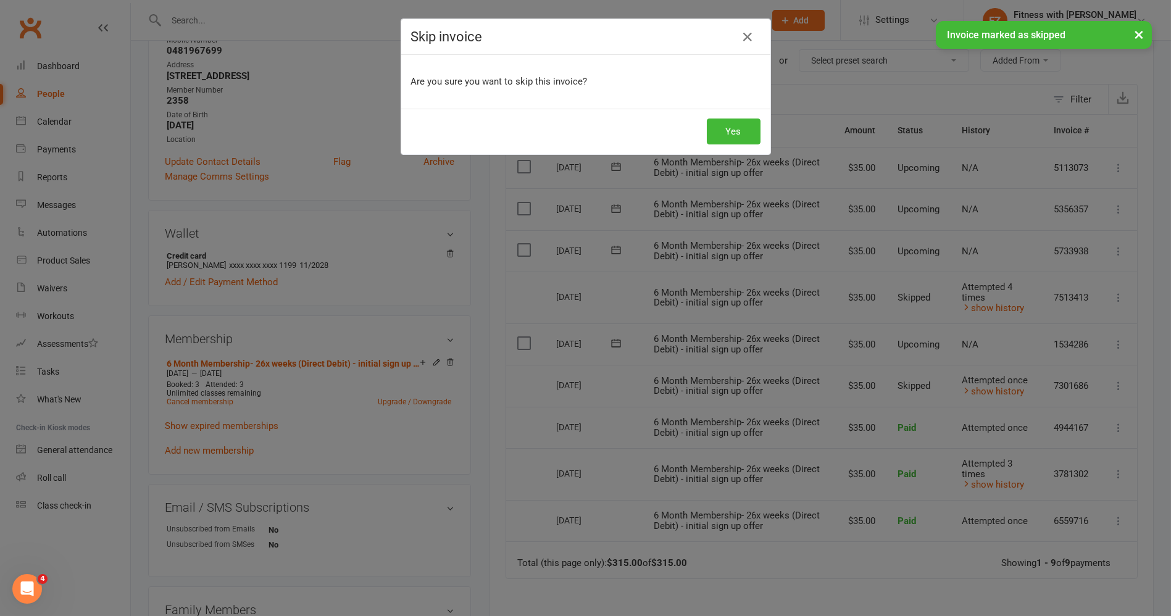
click at [717, 116] on div "Yes" at bounding box center [585, 132] width 369 height 46
click at [718, 122] on button "Yes" at bounding box center [734, 132] width 54 height 26
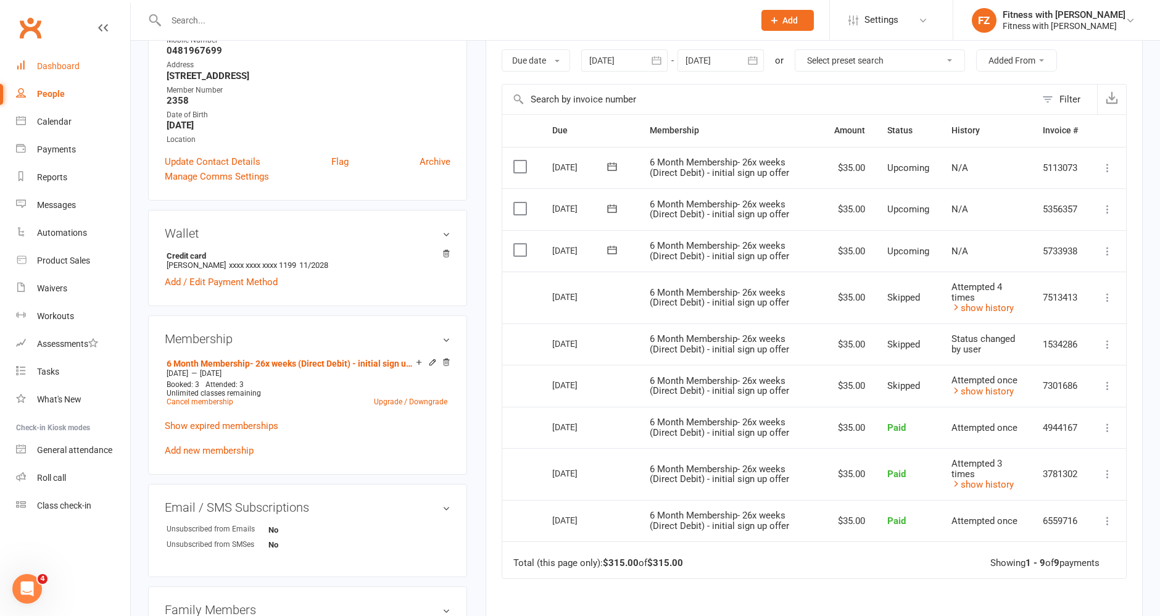
click at [65, 71] on div "Dashboard" at bounding box center [58, 66] width 43 height 10
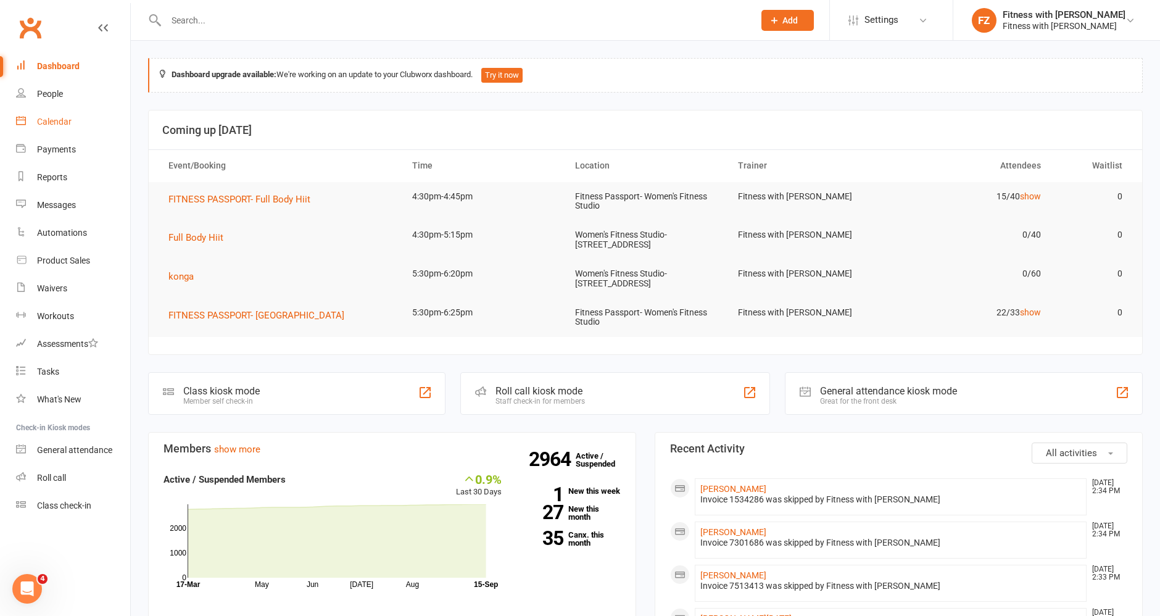
click at [72, 120] on link "Calendar" at bounding box center [73, 122] width 114 height 28
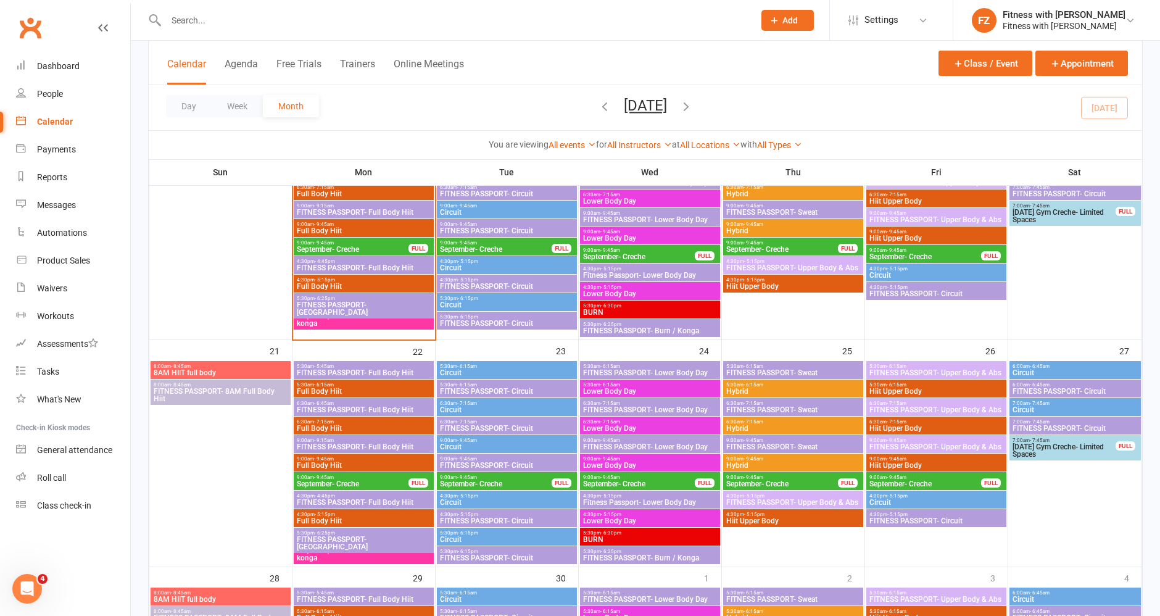
scroll to position [548, 0]
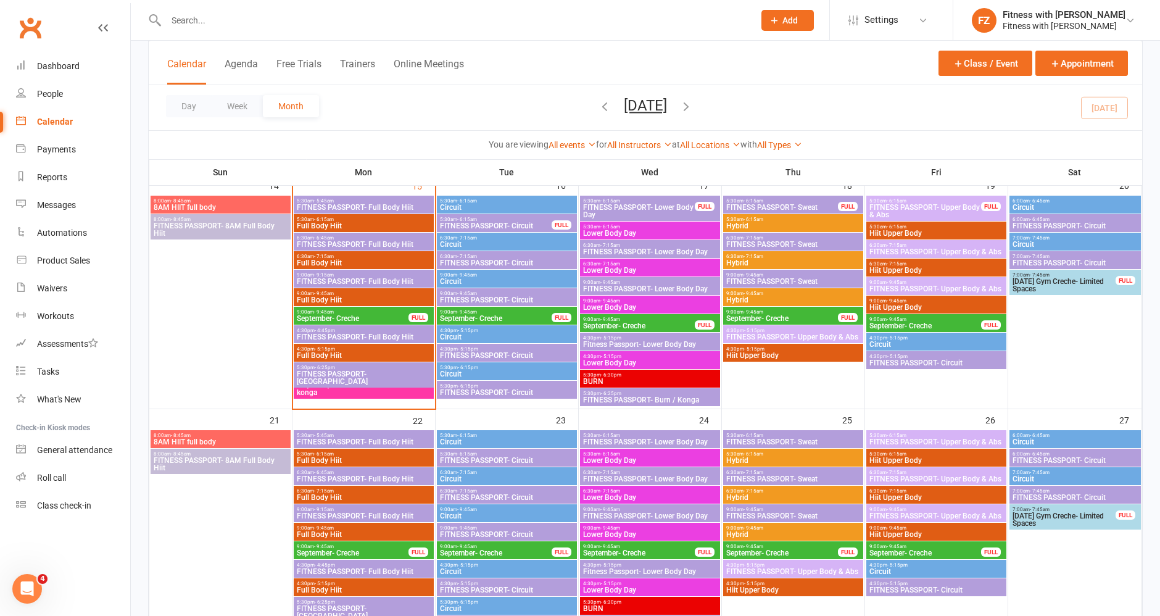
click at [358, 272] on span "9:00am - 9:15am" at bounding box center [363, 275] width 135 height 6
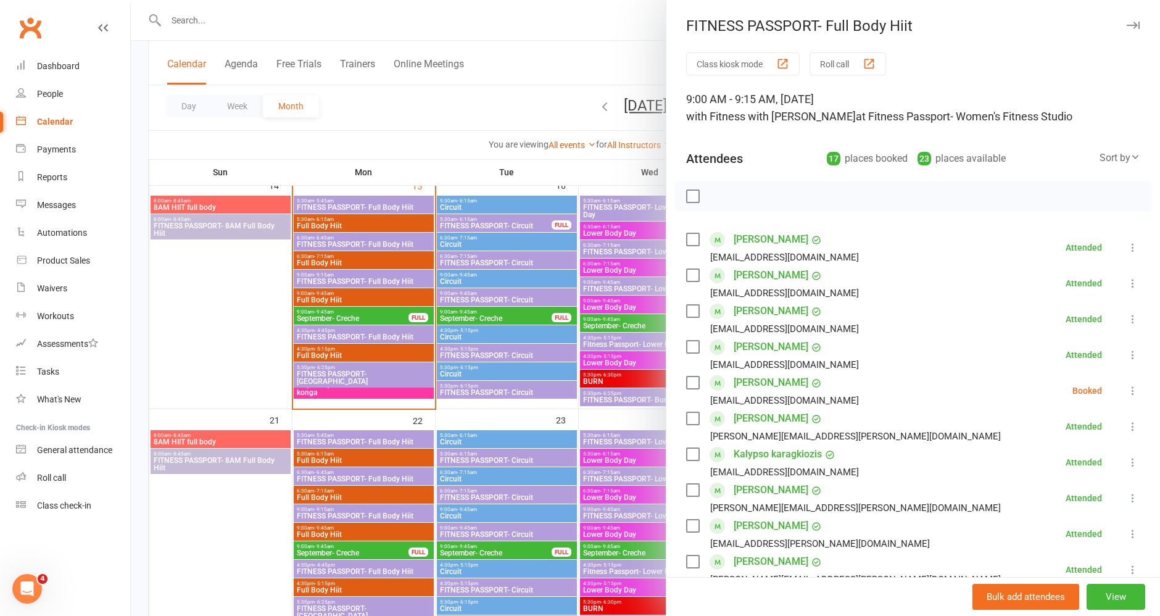
scroll to position [137, 0]
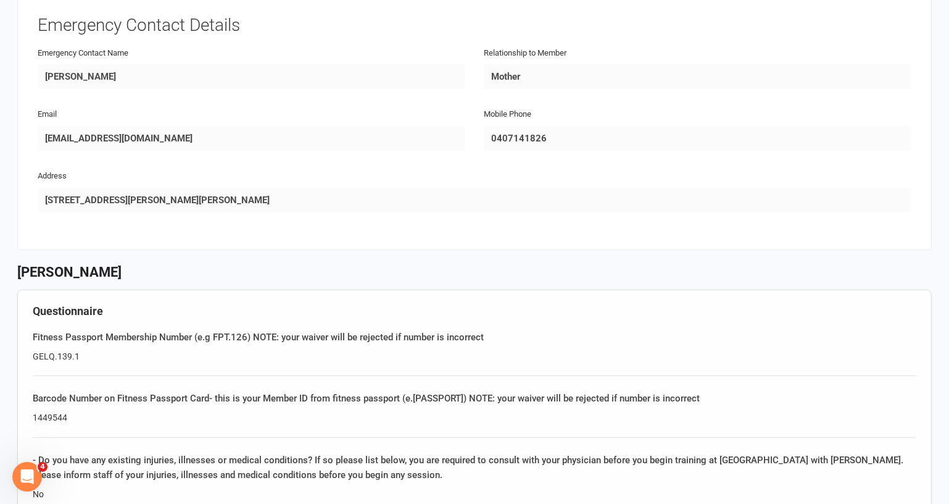
scroll to position [729, 0]
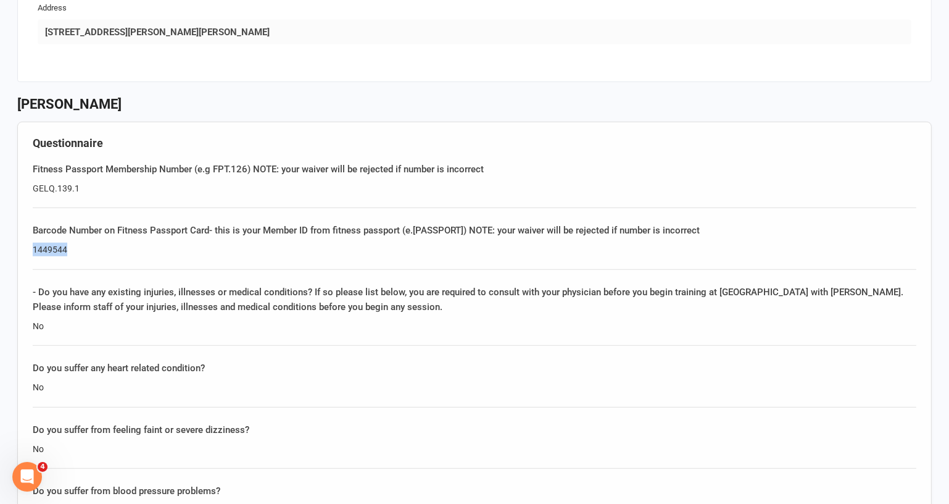
drag, startPoint x: 57, startPoint y: 240, endPoint x: 30, endPoint y: 241, distance: 27.8
copy div "1449544"
click at [106, 310] on div "- Do you have any existing injuries, illnesses or medical conditions? If so ple…" at bounding box center [475, 315] width 884 height 61
drag, startPoint x: 100, startPoint y: 243, endPoint x: 22, endPoint y: 243, distance: 77.8
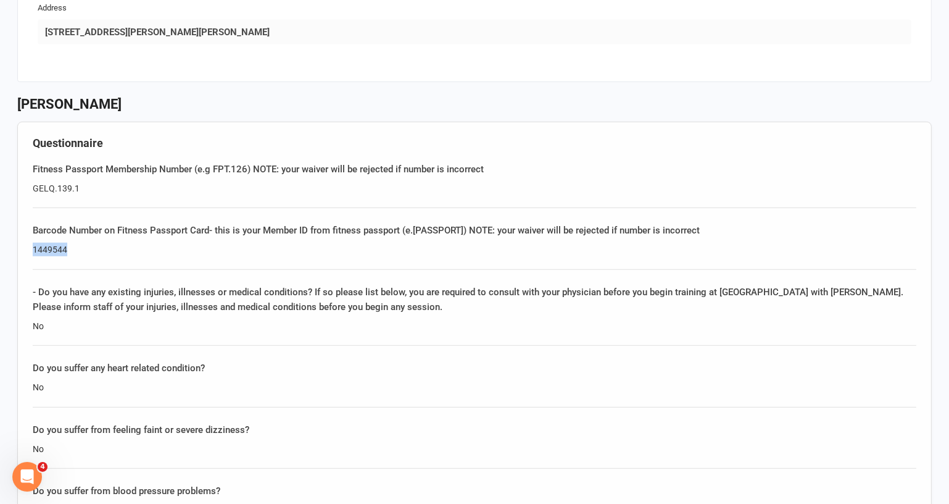
copy div "1449544"
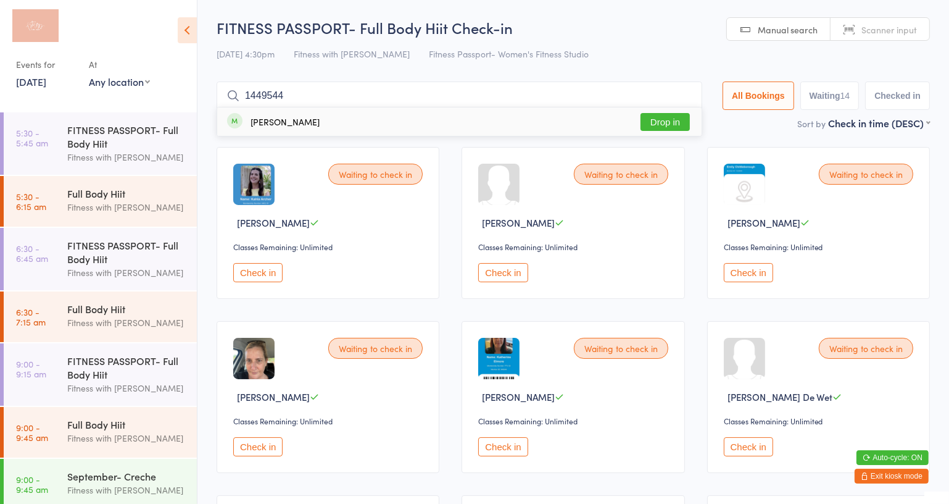
type input "1449544"
click at [878, 476] on button "Exit kiosk mode" at bounding box center [892, 475] width 74 height 15
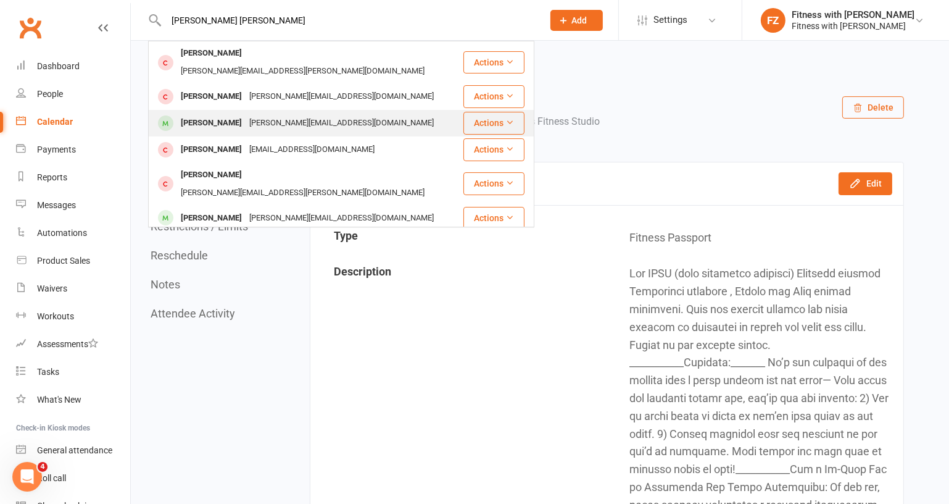
type input "[PERSON_NAME] [PERSON_NAME]"
click at [238, 114] on div "[PERSON_NAME]" at bounding box center [211, 123] width 69 height 18
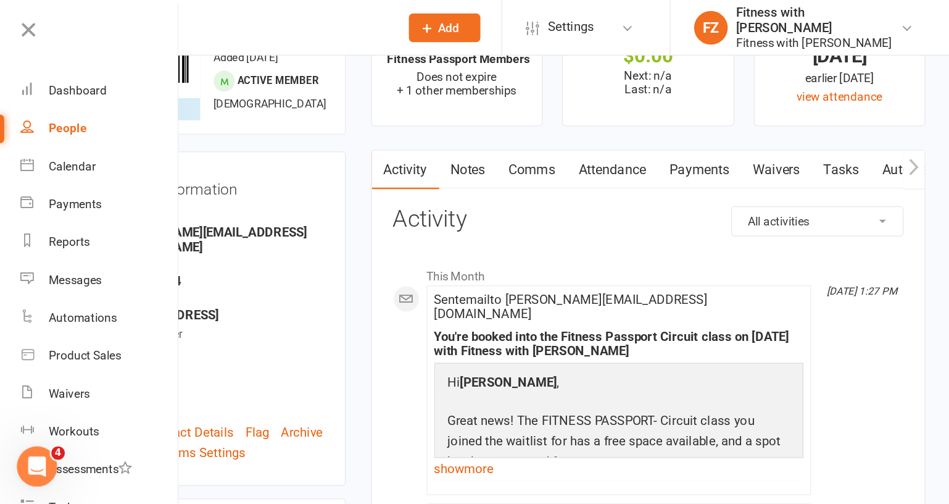
scroll to position [82, 0]
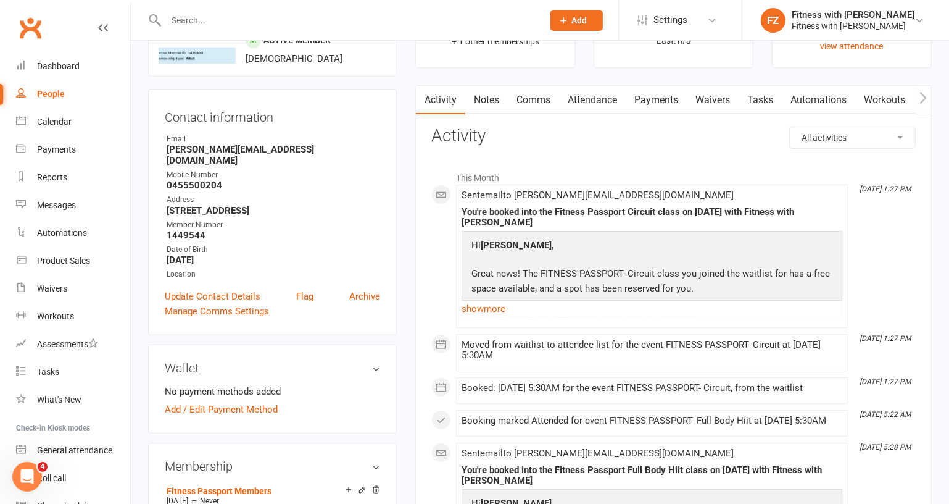
click at [729, 96] on link "Waivers" at bounding box center [713, 100] width 52 height 28
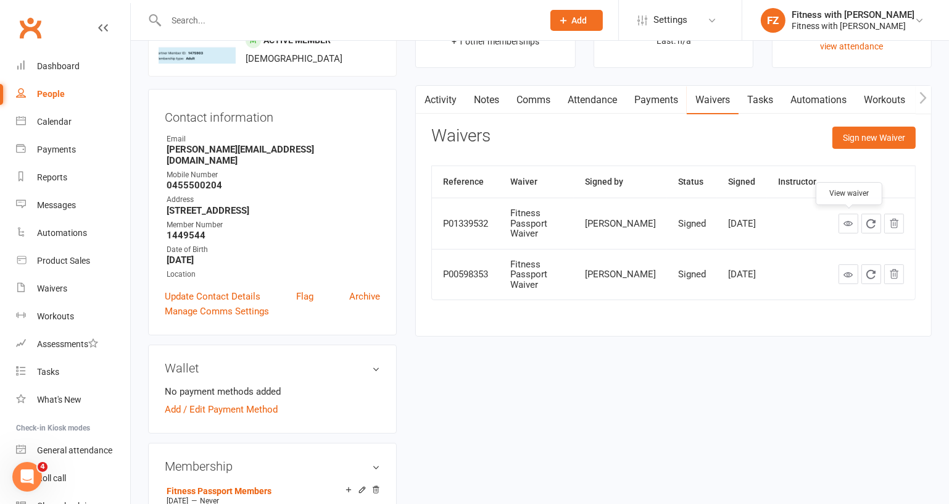
click at [851, 220] on icon at bounding box center [848, 222] width 9 height 9
click at [199, 289] on link "Update Contact Details" at bounding box center [213, 296] width 96 height 15
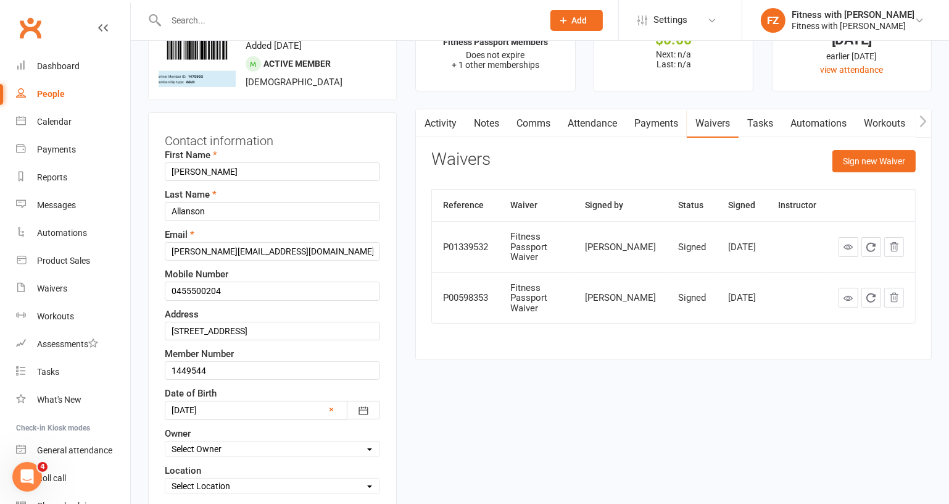
scroll to position [57, 0]
drag, startPoint x: 219, startPoint y: 371, endPoint x: 166, endPoint y: 393, distance: 57.3
paste input "79503"
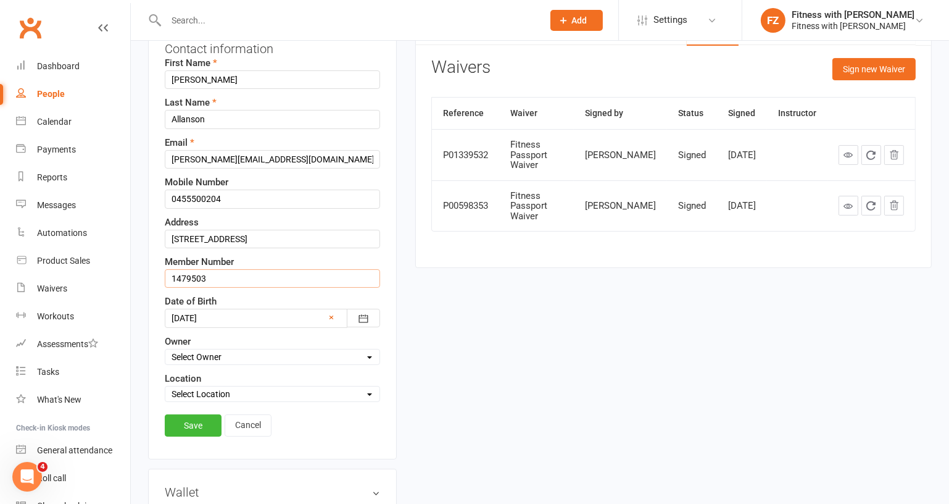
scroll to position [226, 0]
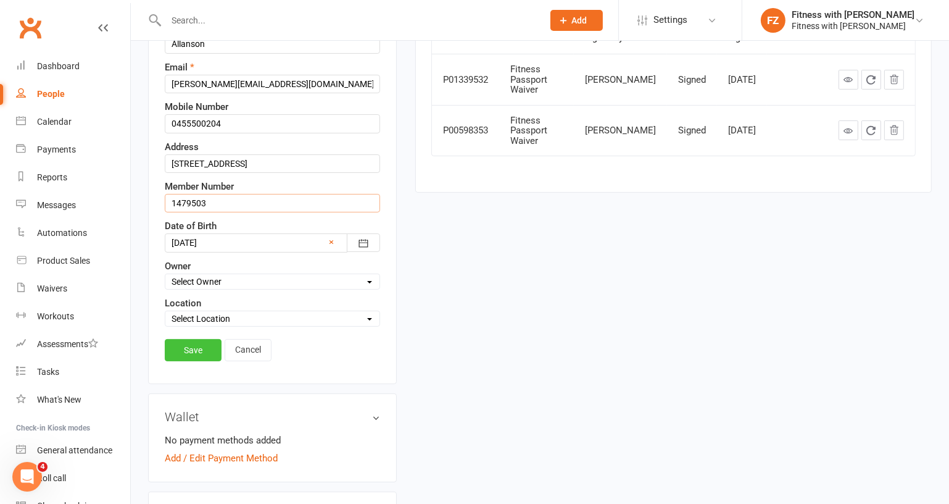
type input "1479503"
click at [173, 342] on link "Save" at bounding box center [193, 350] width 57 height 22
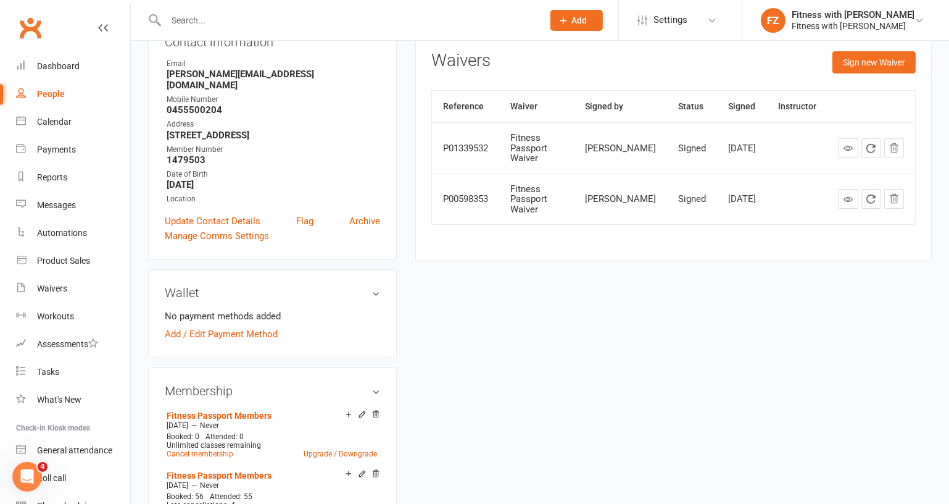
scroll to position [0, 0]
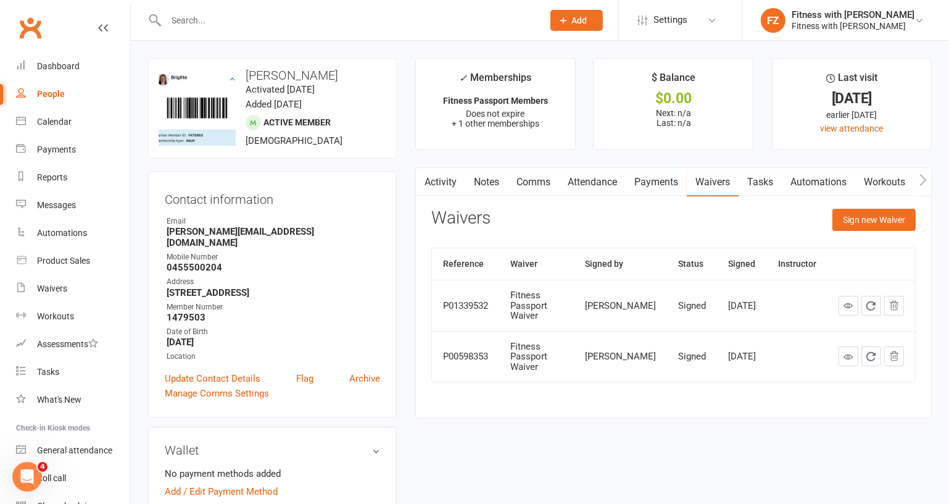
click at [436, 183] on link "Activity" at bounding box center [440, 182] width 49 height 28
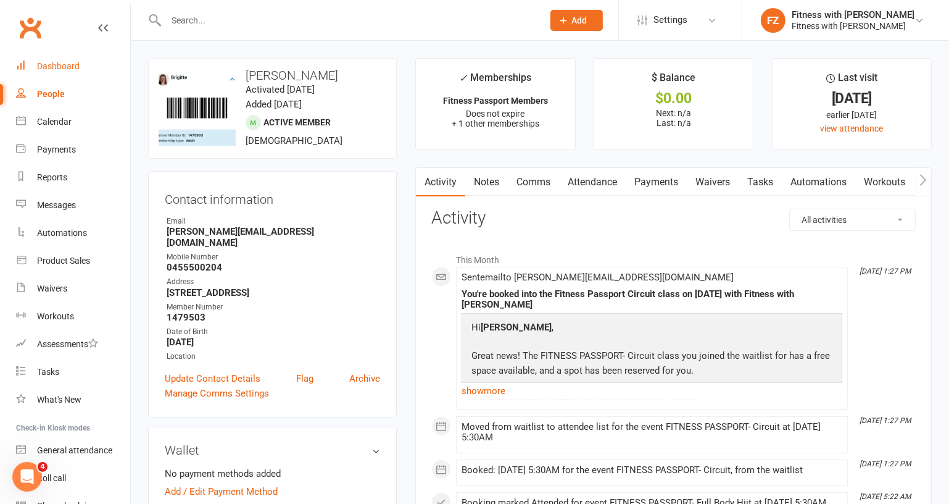
click at [63, 57] on link "Dashboard" at bounding box center [73, 66] width 114 height 28
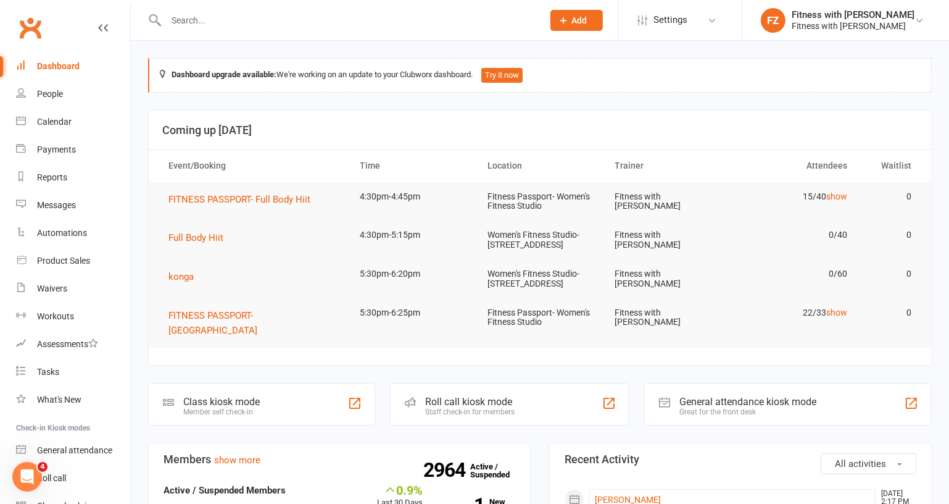
click at [214, 21] on input "text" at bounding box center [348, 20] width 372 height 17
paste input "Shannara"
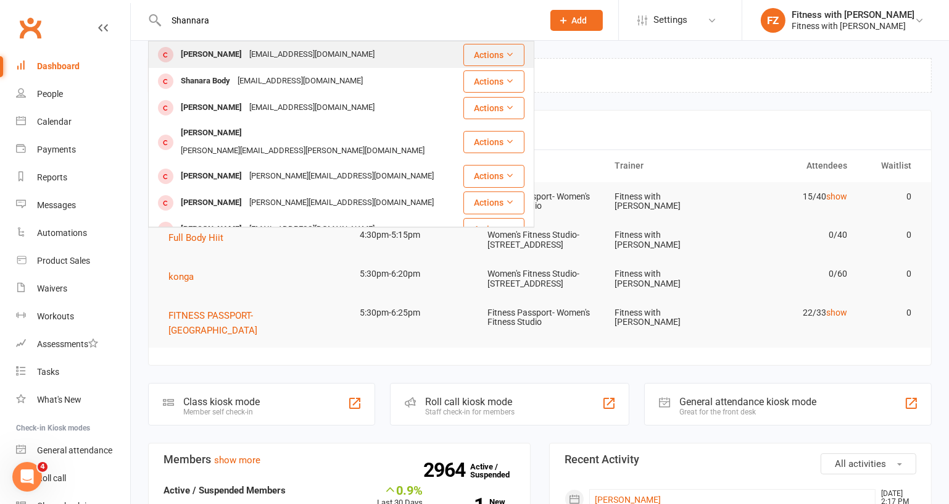
type input "Shannara"
click at [234, 51] on div "[PERSON_NAME]" at bounding box center [211, 55] width 69 height 18
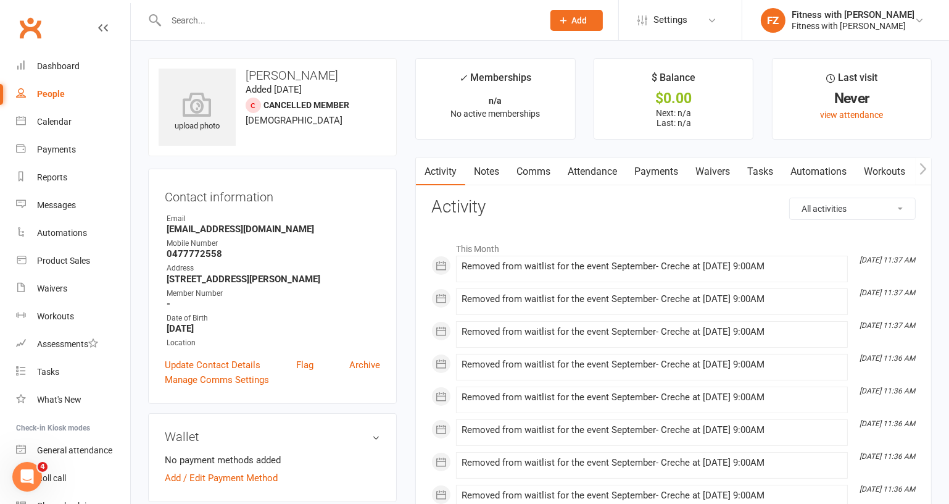
click at [235, 14] on input "text" at bounding box center [348, 20] width 372 height 17
paste input "6283855 [PERSON_NAME][DATE]"
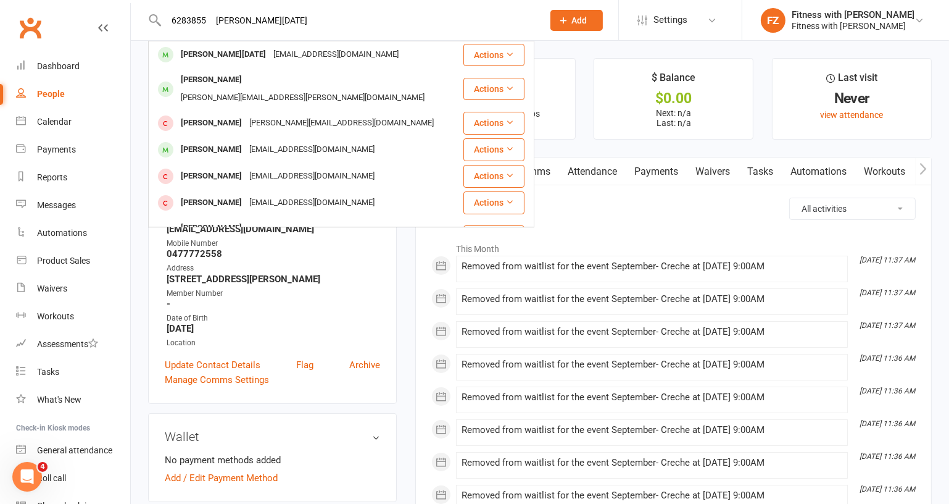
drag, startPoint x: 210, startPoint y: 17, endPoint x: 147, endPoint y: 8, distance: 63.5
click at [147, 8] on react-component "6283855 [PERSON_NAME][DATE] [PERSON_NAME] [DATE] [EMAIL_ADDRESS][DOMAIN_NAME] A…" at bounding box center [267, 20] width 535 height 40
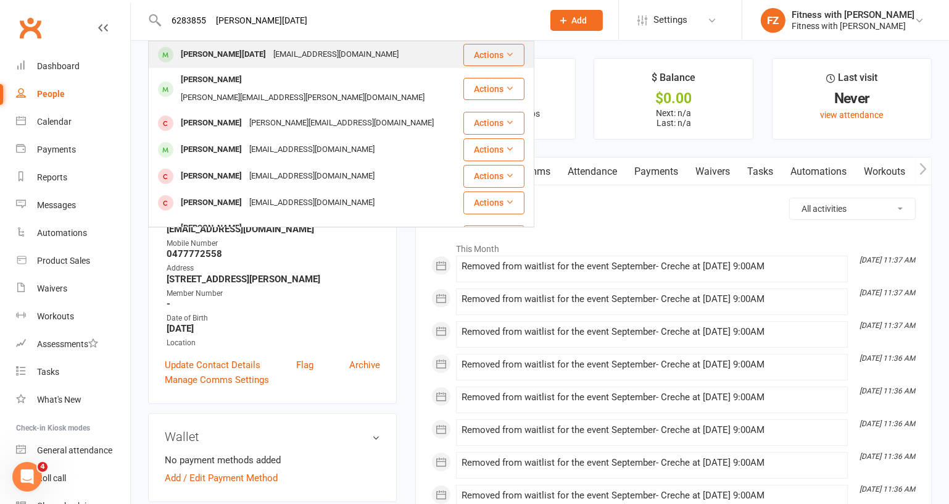
type input "6283855 [PERSON_NAME][DATE]"
click at [204, 54] on div "[PERSON_NAME][DATE]" at bounding box center [223, 55] width 93 height 18
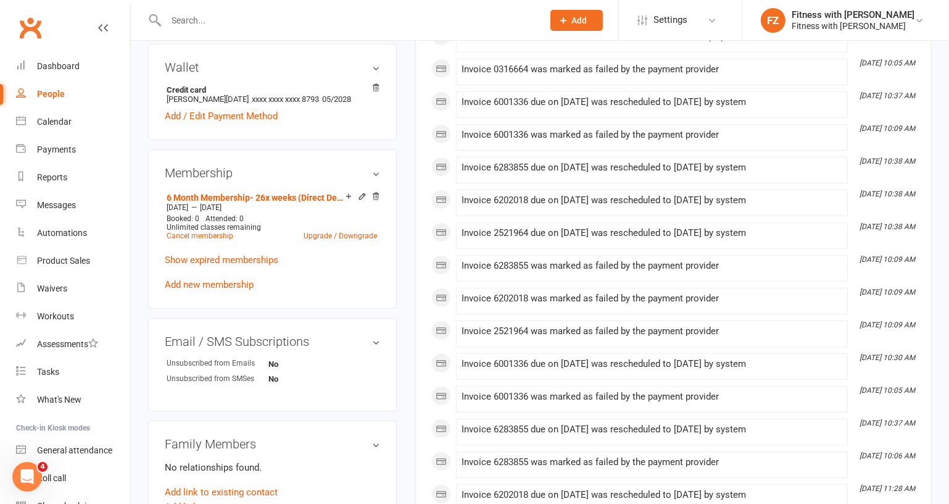
scroll to position [336, 0]
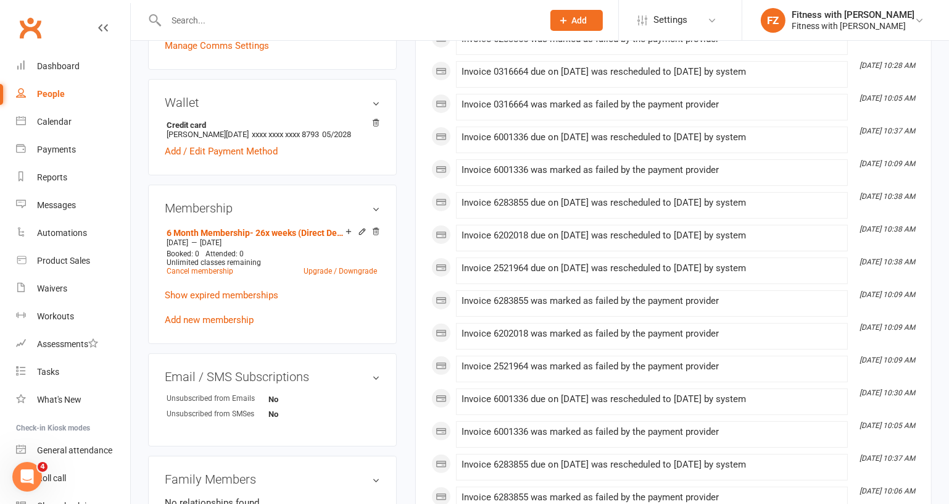
click at [254, 297] on p "Show expired memberships" at bounding box center [272, 295] width 215 height 15
click at [260, 301] on link "Show expired memberships" at bounding box center [222, 294] width 114 height 11
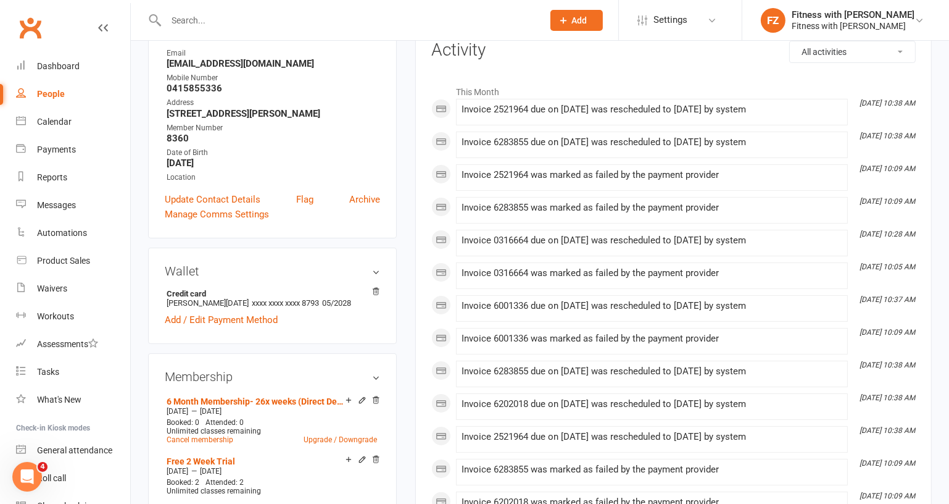
scroll to position [0, 0]
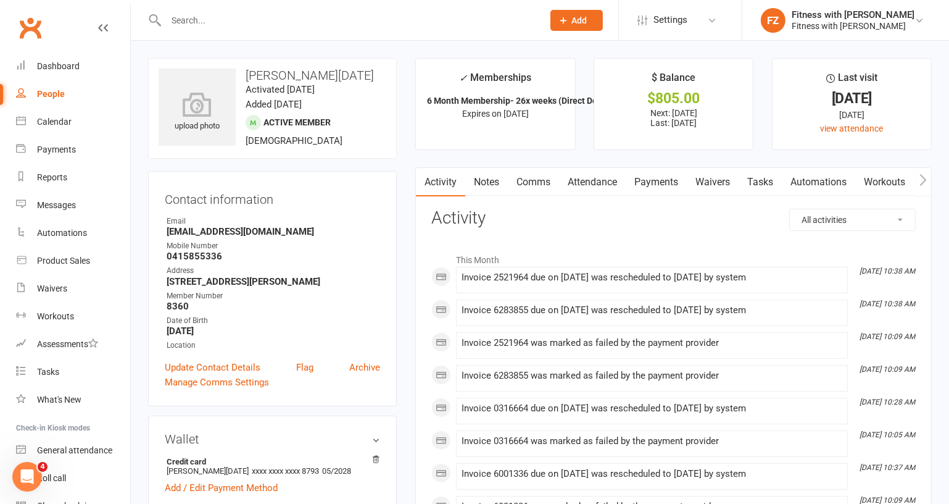
click at [644, 181] on link "Payments" at bounding box center [656, 182] width 61 height 28
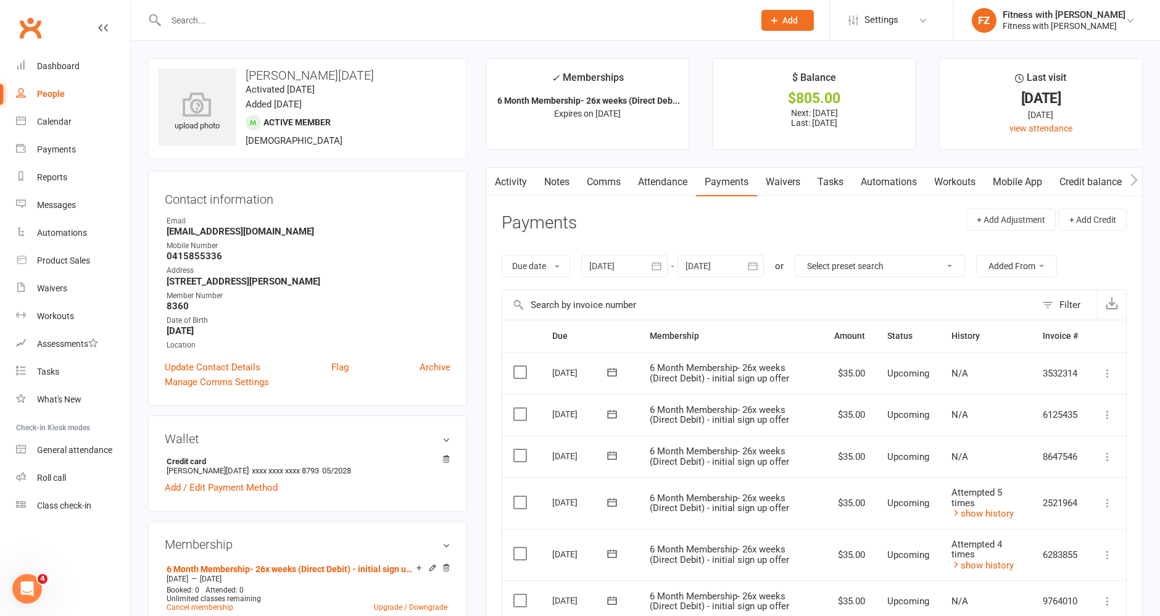
click at [949, 193] on link "Mobile App" at bounding box center [1017, 182] width 67 height 28
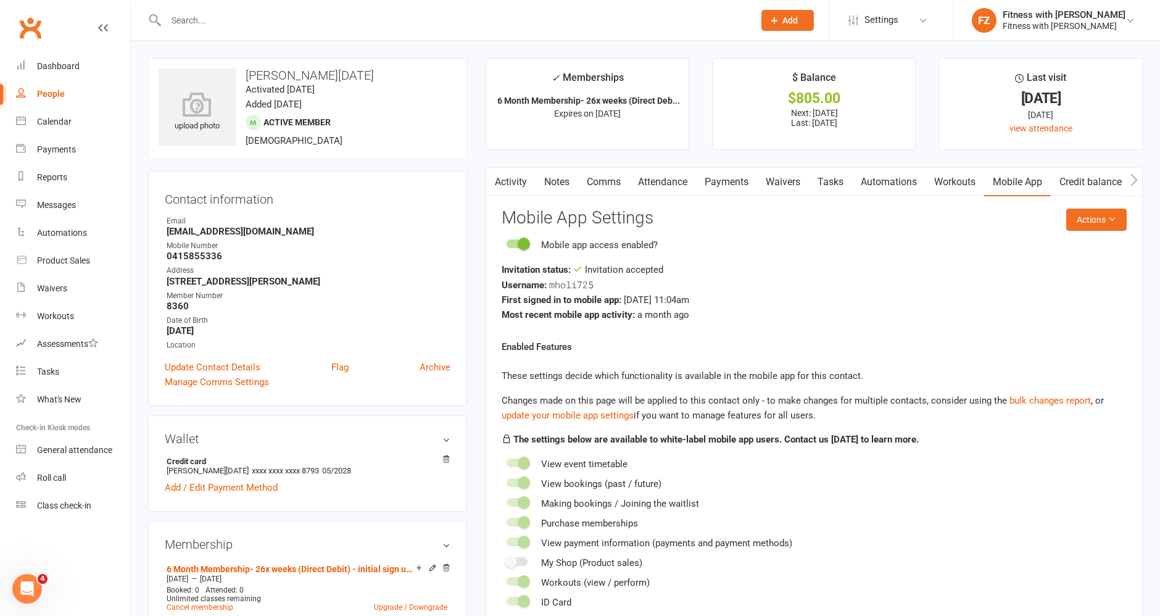
click at [794, 188] on link "Waivers" at bounding box center [783, 182] width 52 height 28
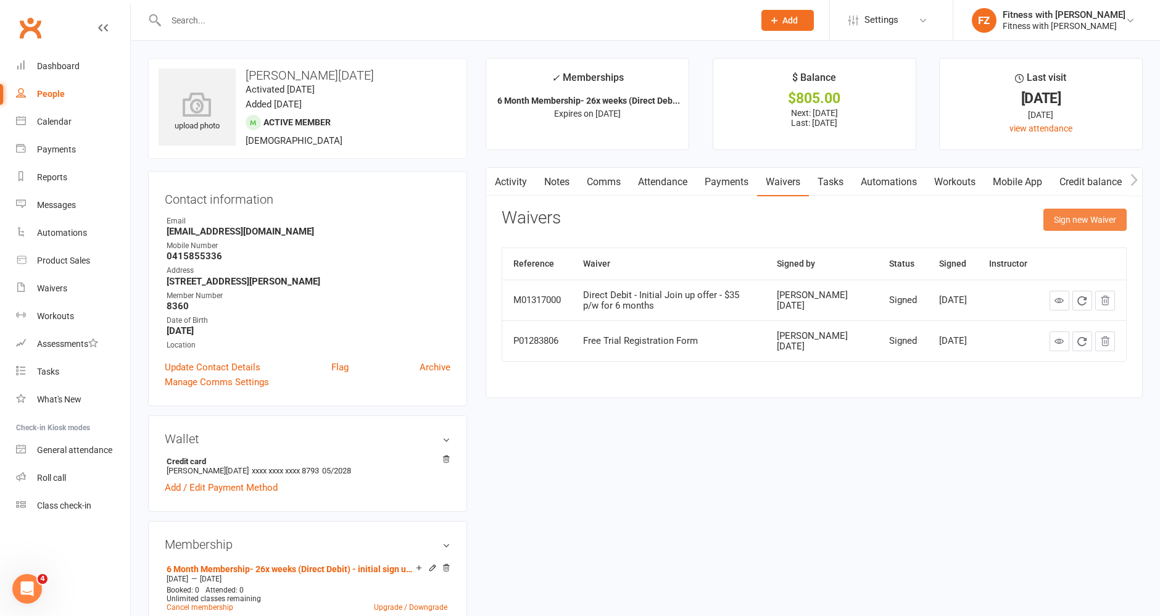
click at [949, 230] on button "Sign new Waiver" at bounding box center [1085, 220] width 83 height 22
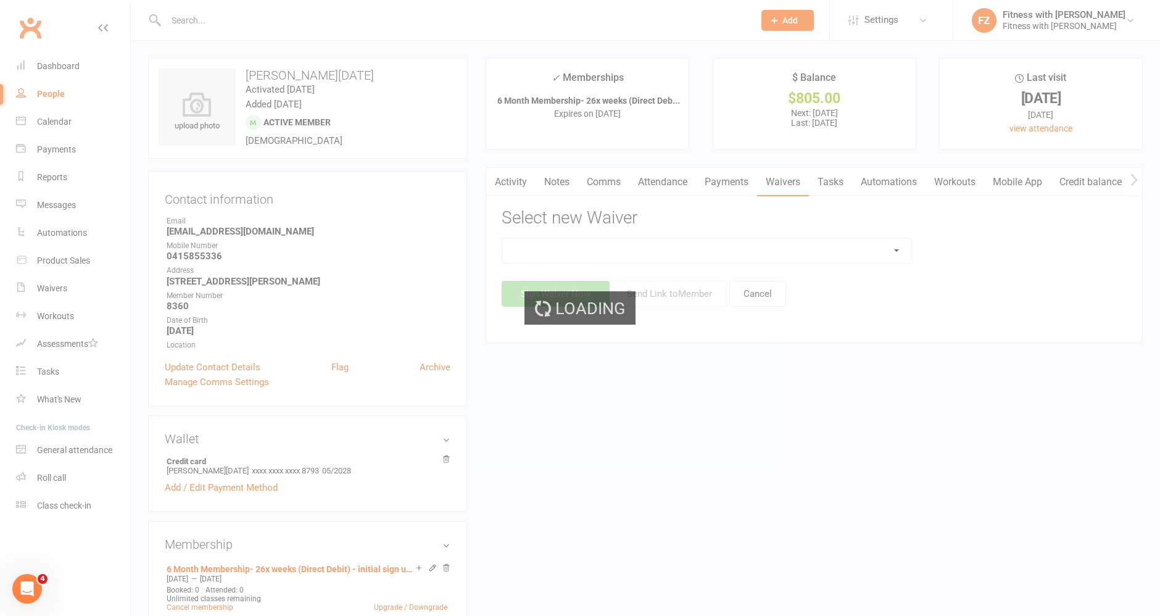
click at [659, 250] on select at bounding box center [706, 250] width 409 height 25
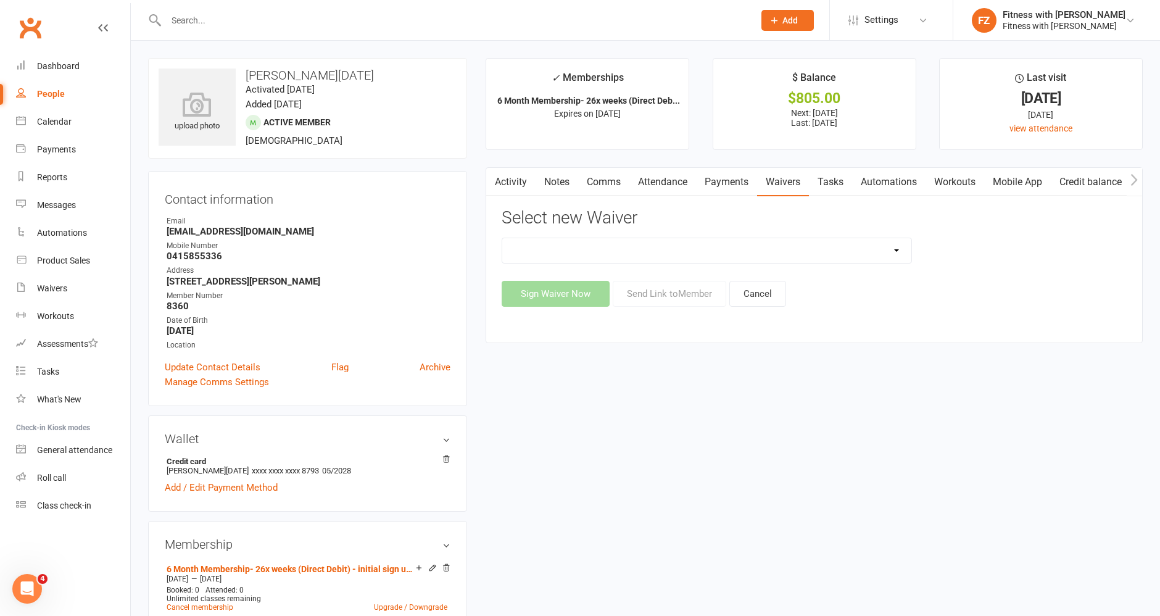
select select "9867"
click at [502, 238] on select "Direct Debit - 6 and 12 Month Membership Agreement -FWZ pty ltd Direct Debit - …" at bounding box center [706, 250] width 409 height 25
click at [689, 292] on button "Send Link to Member" at bounding box center [670, 294] width 114 height 26
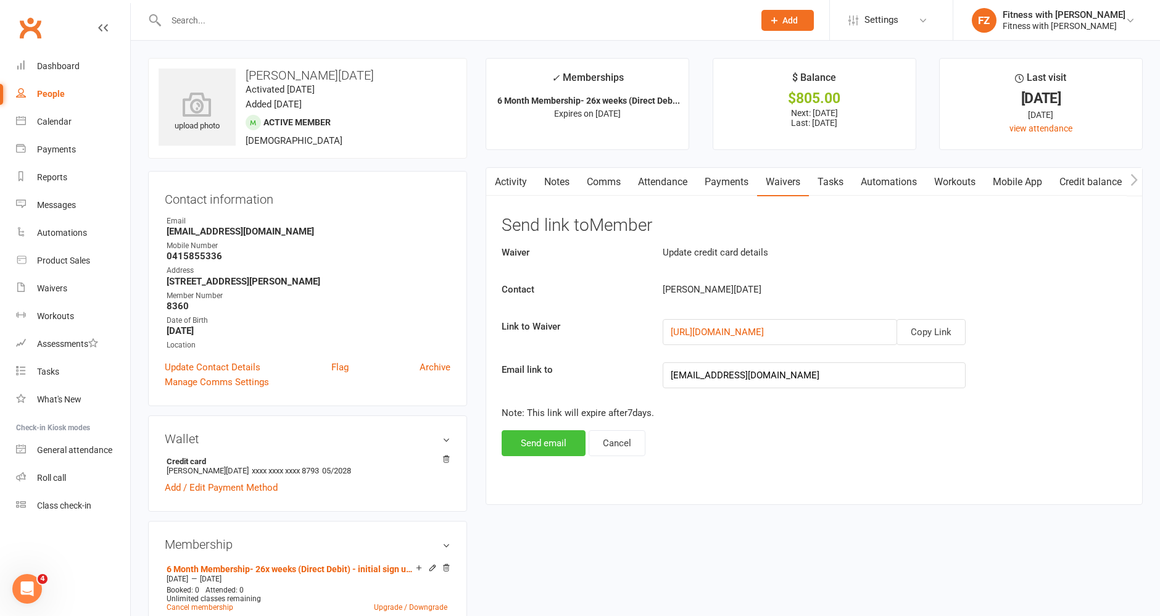
click at [536, 433] on button "Send email" at bounding box center [544, 443] width 84 height 26
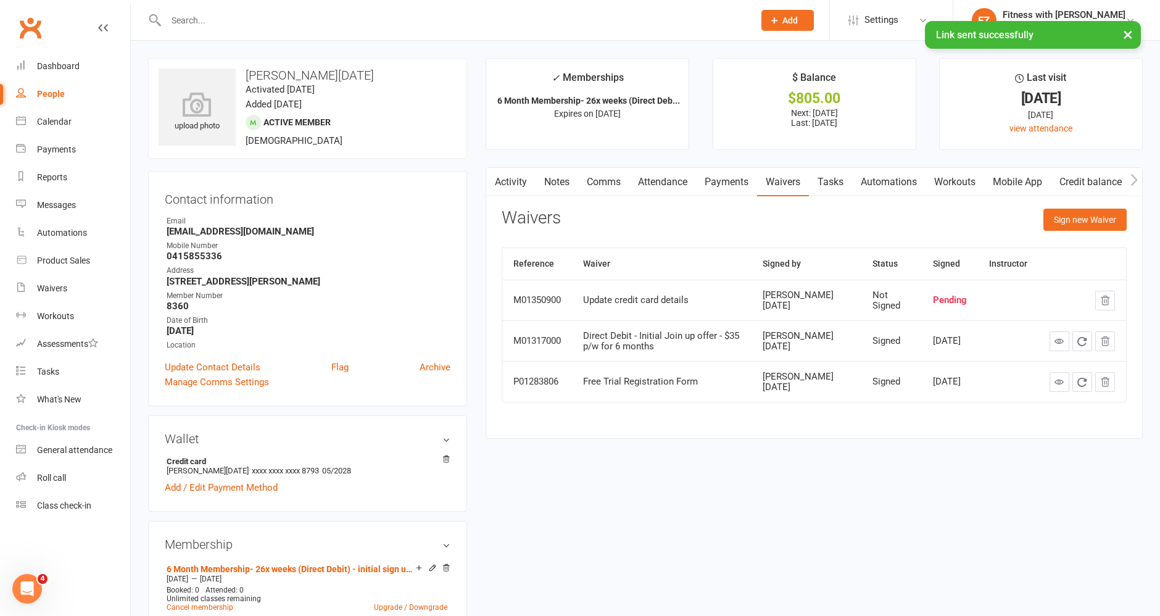
click at [726, 183] on link "Payments" at bounding box center [726, 182] width 61 height 28
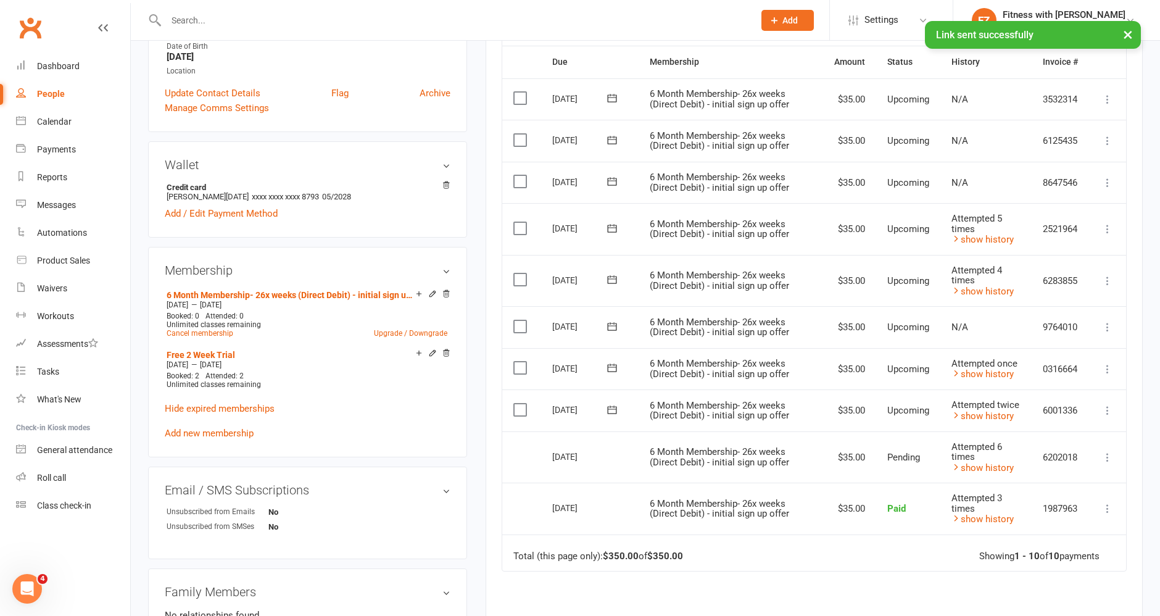
scroll to position [206, 0]
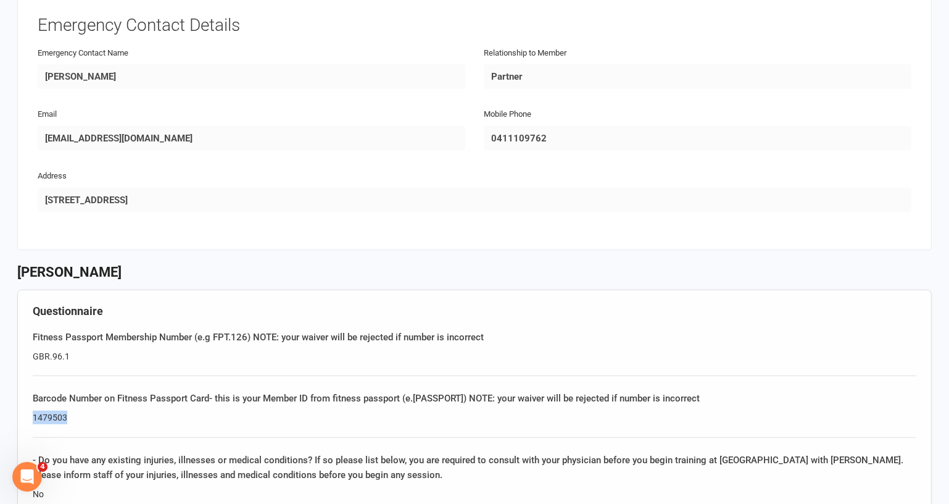
drag, startPoint x: 79, startPoint y: 410, endPoint x: 25, endPoint y: 405, distance: 54.6
copy div "1479503"
